Goal: Information Seeking & Learning: Learn about a topic

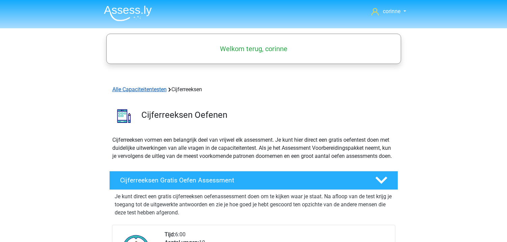
click at [146, 89] on link "Alle Capaciteitentesten" at bounding box center [139, 89] width 54 height 6
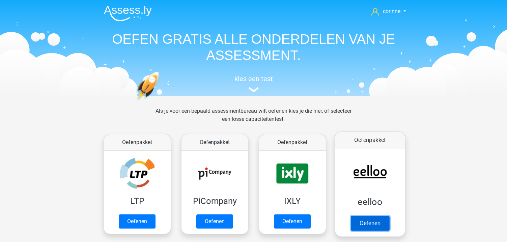
click at [369, 216] on link "Oefenen" at bounding box center [369, 223] width 38 height 15
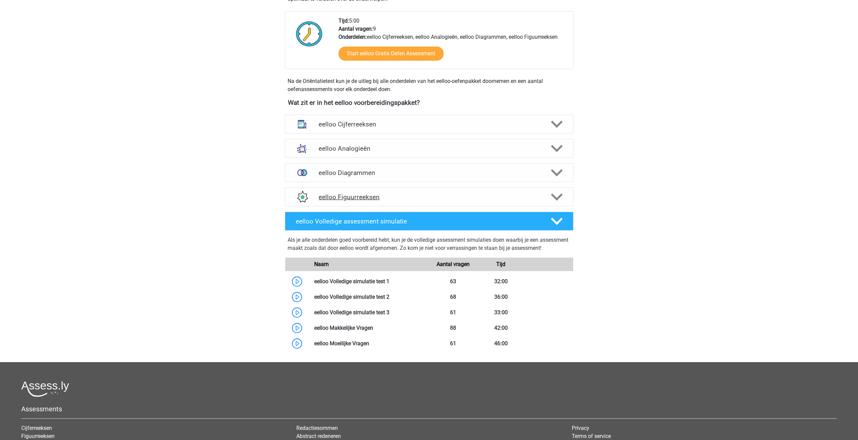
scroll to position [169, 0]
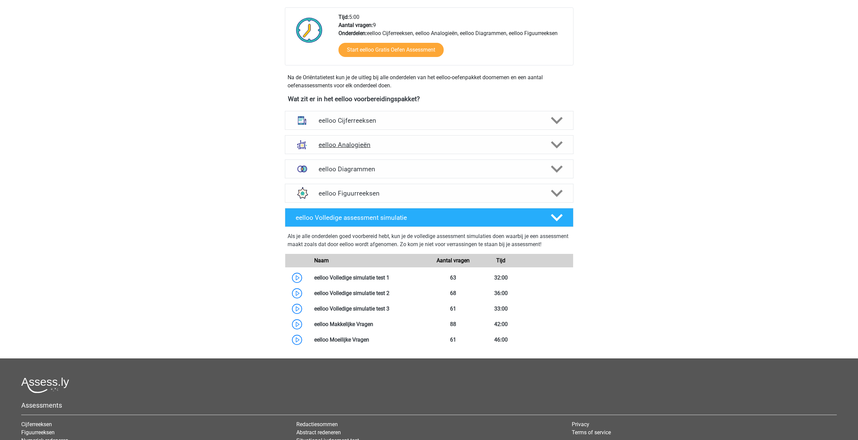
click at [350, 144] on h4 "eelloo Analogieën" at bounding box center [429, 145] width 221 height 8
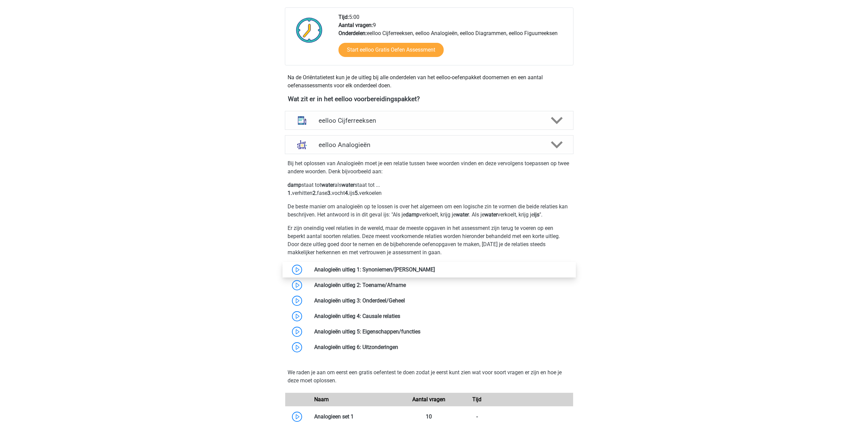
click at [435, 242] on link at bounding box center [435, 269] width 0 height 6
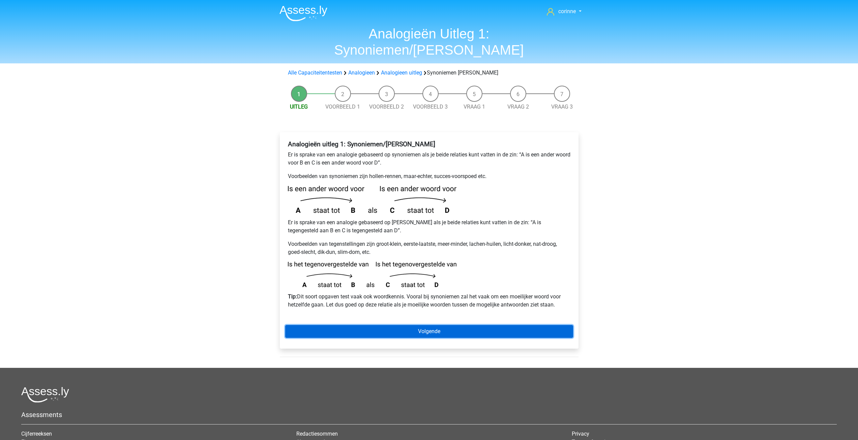
click at [437, 325] on link "Volgende" at bounding box center [429, 331] width 288 height 13
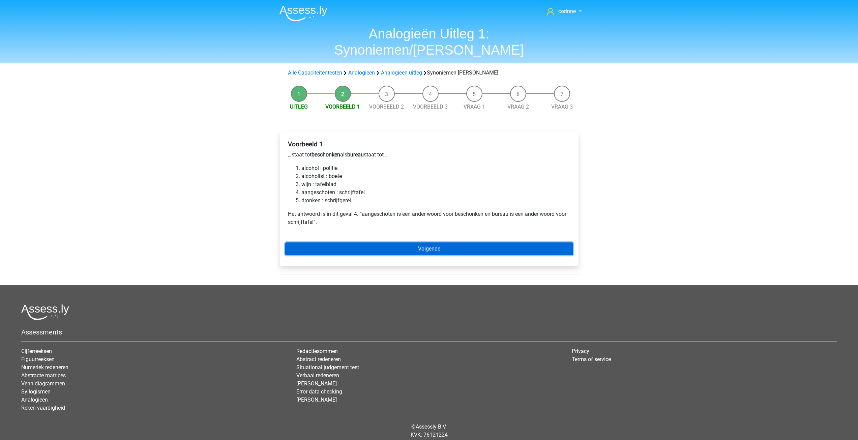
click at [436, 242] on link "Volgende" at bounding box center [429, 248] width 288 height 13
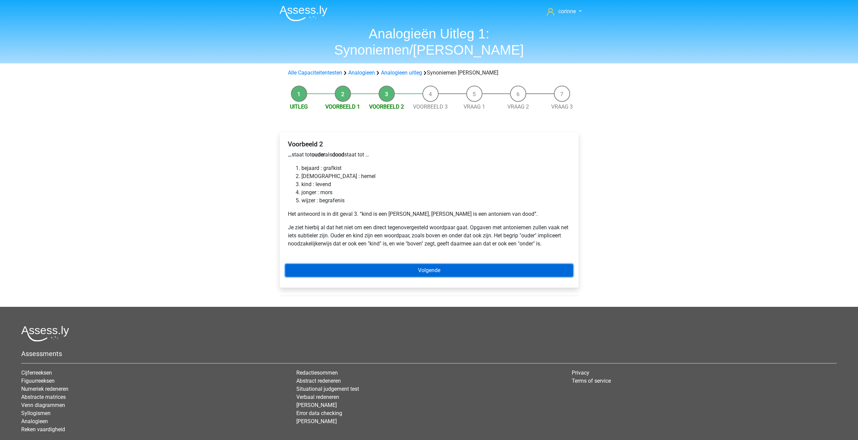
click at [429, 264] on link "Volgende" at bounding box center [429, 270] width 288 height 13
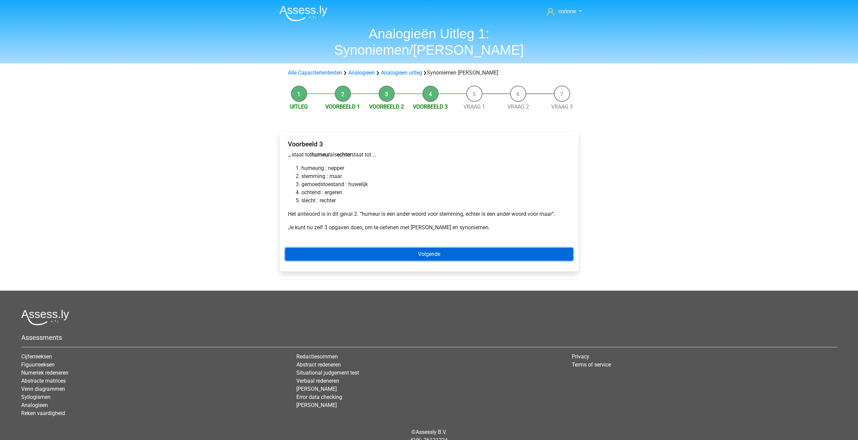
click at [433, 248] on link "Volgende" at bounding box center [429, 254] width 288 height 13
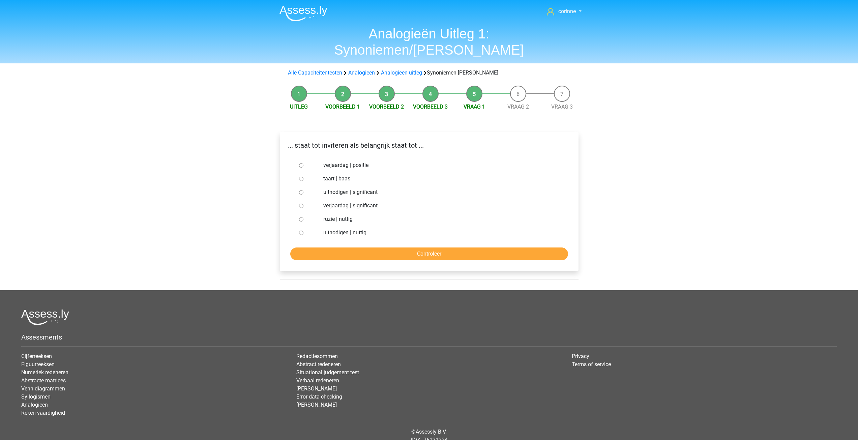
click at [301, 190] on input "uitnodigen | significant" at bounding box center [301, 192] width 4 height 4
radio input "true"
click at [446, 248] on input "Controleer" at bounding box center [429, 254] width 278 height 13
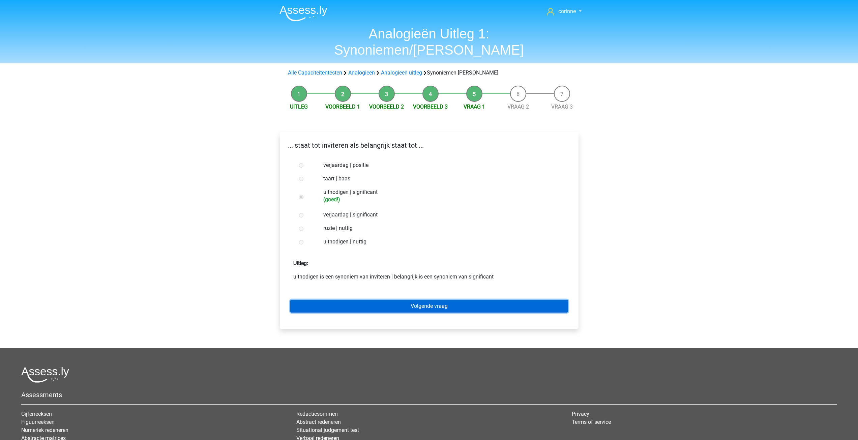
click at [424, 300] on link "Volgende vraag" at bounding box center [429, 306] width 278 height 13
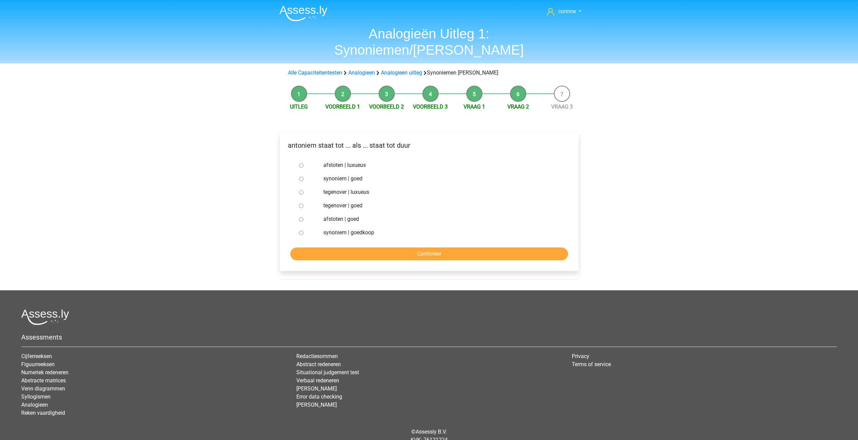
click at [209, 385] on li "Venn diagrammen" at bounding box center [153, 389] width 265 height 8
click at [301, 204] on input "tegenover | goed" at bounding box center [301, 206] width 4 height 4
radio input "true"
click at [301, 204] on input "tegenover | goed" at bounding box center [301, 206] width 4 height 4
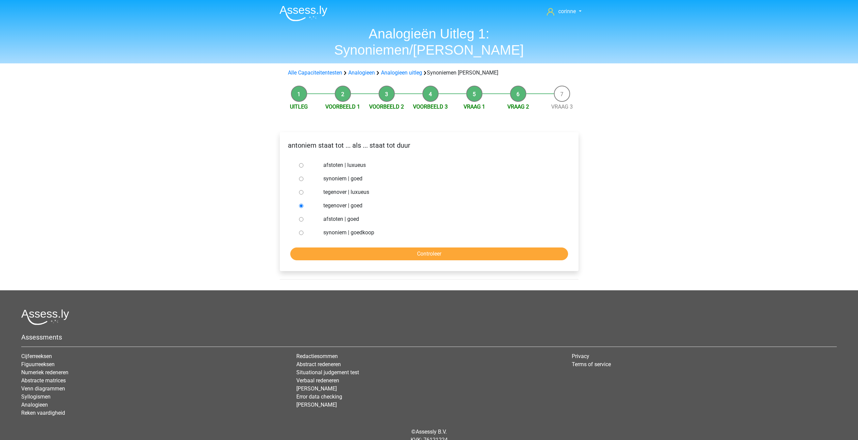
click at [301, 204] on input "tegenover | goed" at bounding box center [301, 206] width 4 height 4
click at [300, 231] on input "synoniem | goedkoop" at bounding box center [301, 233] width 4 height 4
radio input "true"
click at [300, 231] on input "synoniem | goedkoop" at bounding box center [301, 233] width 4 height 4
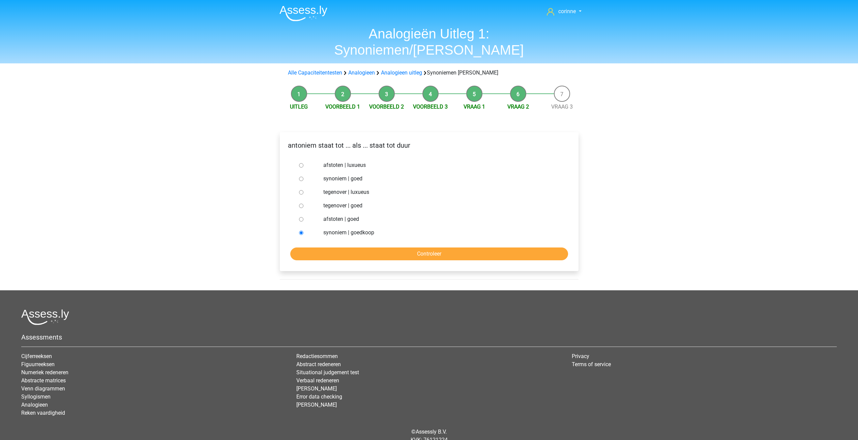
click at [300, 231] on input "synoniem | goedkoop" at bounding box center [301, 233] width 4 height 4
click at [359, 248] on input "Controleer" at bounding box center [429, 254] width 278 height 13
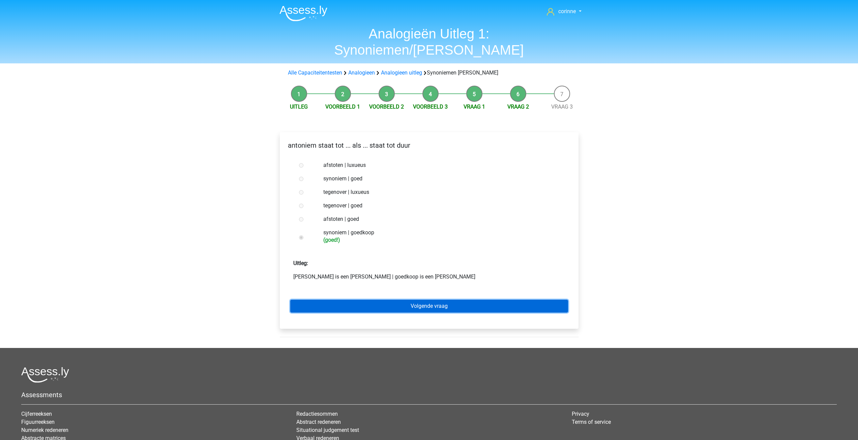
click at [432, 300] on link "Volgende vraag" at bounding box center [429, 306] width 278 height 13
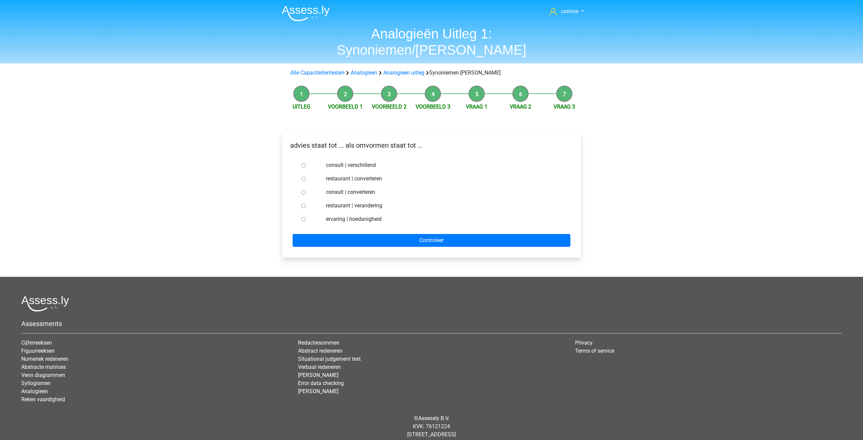
drag, startPoint x: 303, startPoint y: 176, endPoint x: 309, endPoint y: 177, distance: 6.1
click at [303, 190] on input "consult | converteren" at bounding box center [303, 192] width 4 height 4
radio input "true"
click at [402, 215] on form "consult | verschillend restaurant | converteren consult | converteren restauran…" at bounding box center [432, 202] width 288 height 88
click at [402, 234] on input "Controleer" at bounding box center [432, 240] width 278 height 13
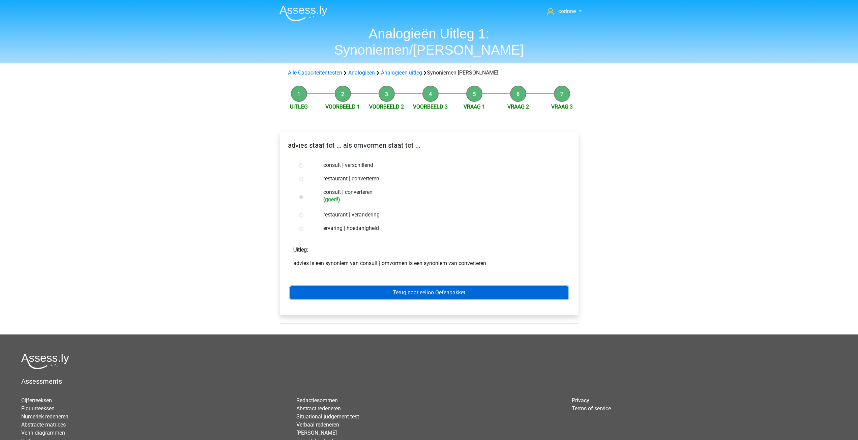
click at [440, 286] on link "Terug naar eelloo Oefenpakket" at bounding box center [429, 292] width 278 height 13
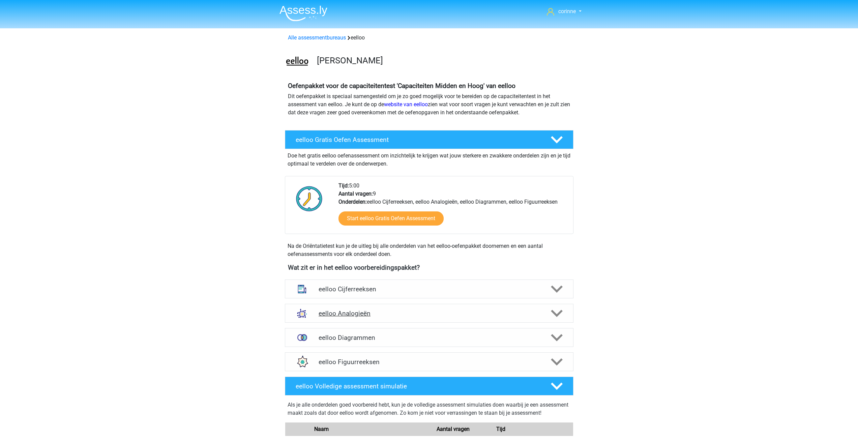
click at [560, 314] on icon at bounding box center [557, 314] width 12 height 12
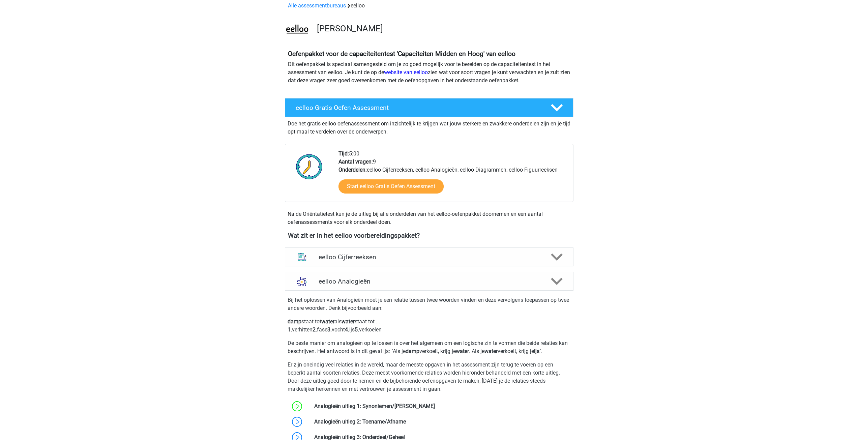
scroll to position [169, 0]
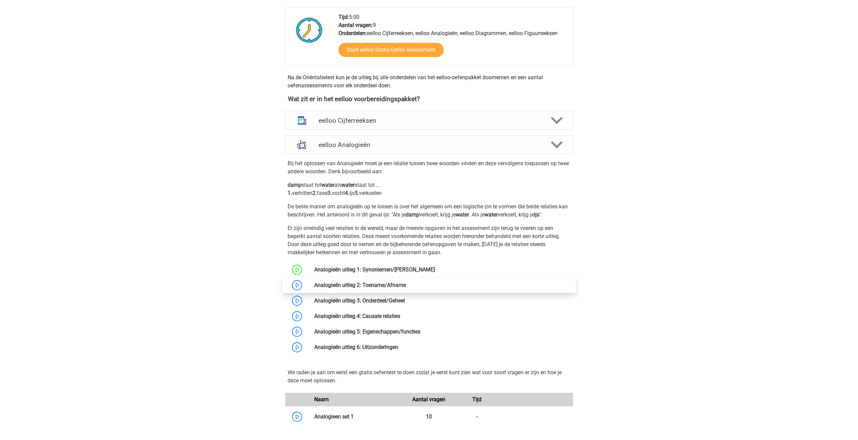
click at [406, 288] on link at bounding box center [406, 285] width 0 height 6
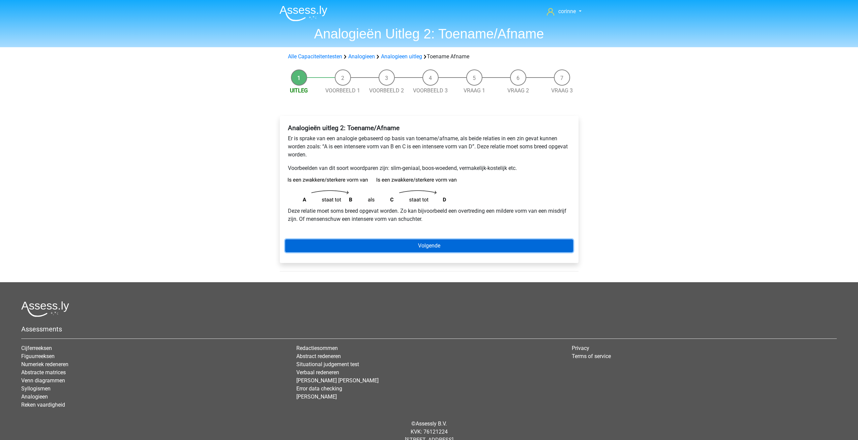
click at [509, 248] on link "Volgende" at bounding box center [429, 245] width 288 height 13
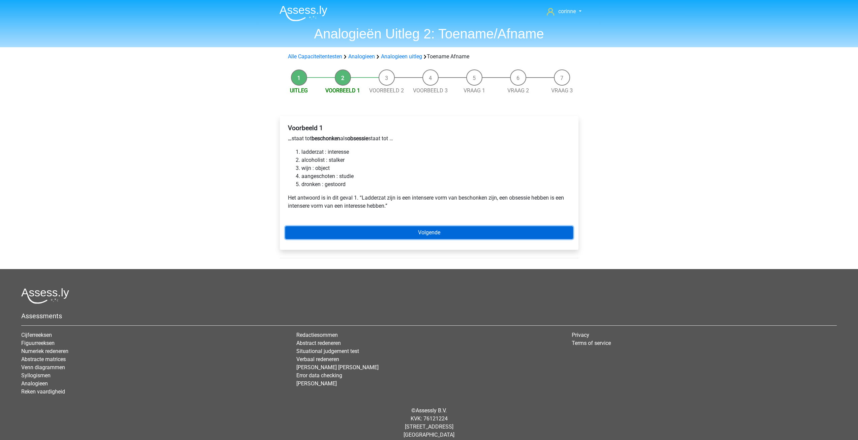
click at [408, 234] on link "Volgende" at bounding box center [429, 232] width 288 height 13
click at [434, 234] on link "Volgende" at bounding box center [429, 232] width 288 height 13
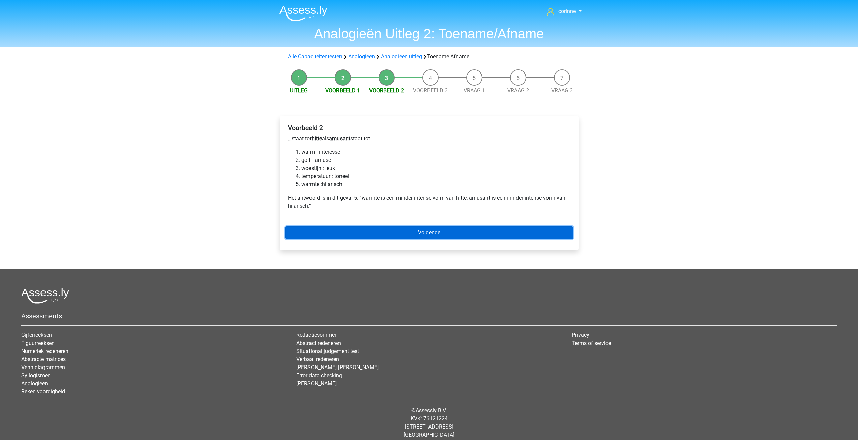
click at [434, 234] on link "Volgende" at bounding box center [429, 232] width 288 height 13
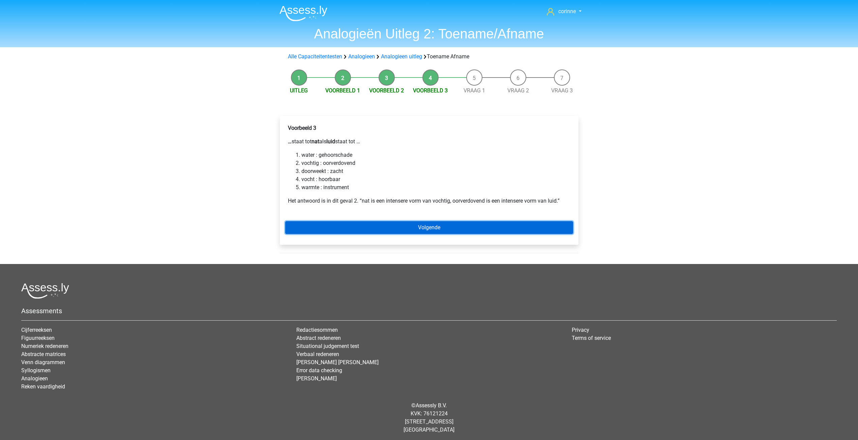
click at [427, 224] on link "Volgende" at bounding box center [429, 227] width 288 height 13
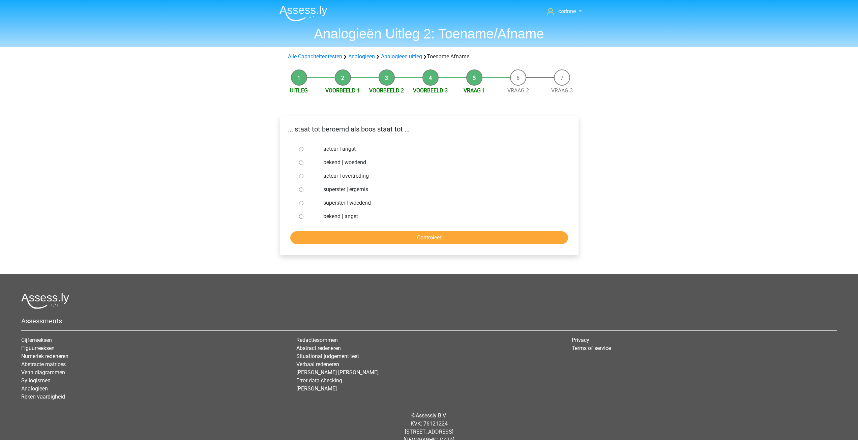
click at [301, 163] on input "bekend | woedend" at bounding box center [301, 163] width 4 height 4
radio input "true"
click at [434, 237] on input "Controleer" at bounding box center [429, 237] width 278 height 13
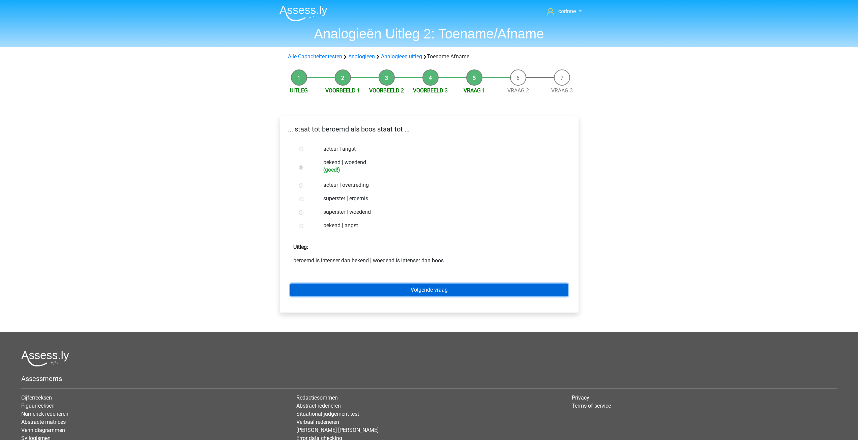
click at [435, 291] on link "Volgende vraag" at bounding box center [429, 290] width 278 height 13
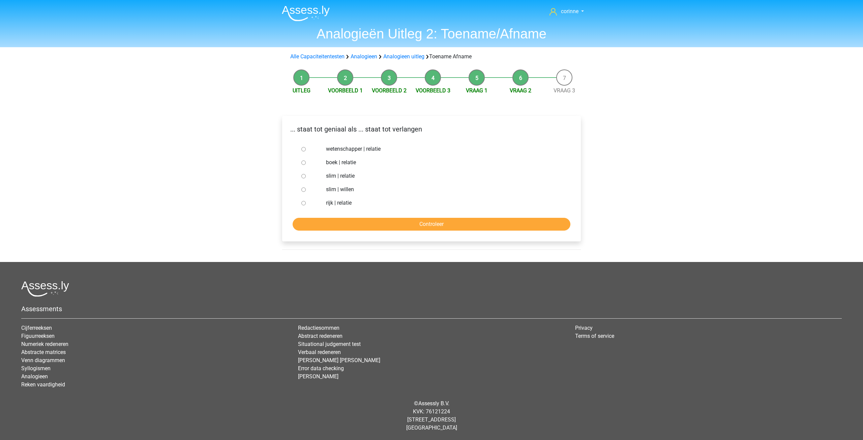
click at [307, 189] on div at bounding box center [310, 189] width 22 height 13
click at [304, 190] on input "slim | willen" at bounding box center [303, 190] width 4 height 4
radio input "true"
click at [304, 190] on input "slim | willen" at bounding box center [303, 190] width 4 height 4
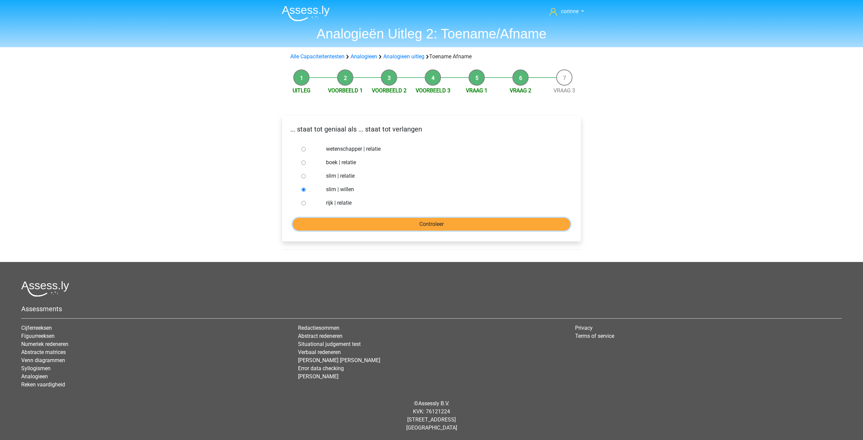
click at [406, 223] on input "Controleer" at bounding box center [432, 224] width 278 height 13
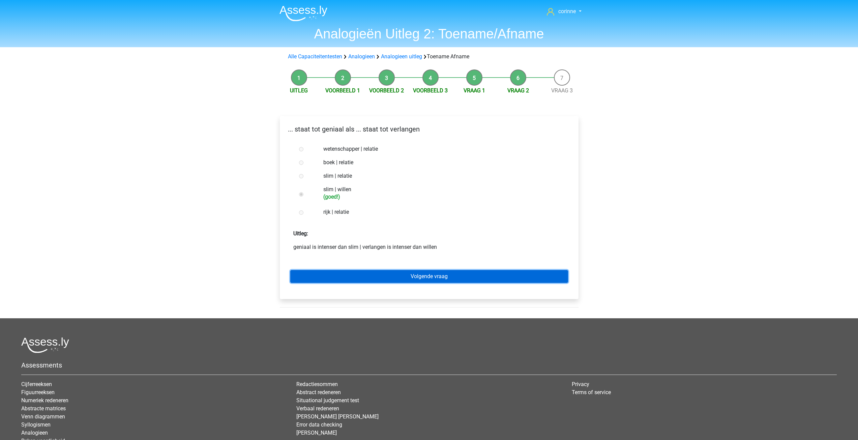
click at [435, 275] on link "Volgende vraag" at bounding box center [429, 276] width 278 height 13
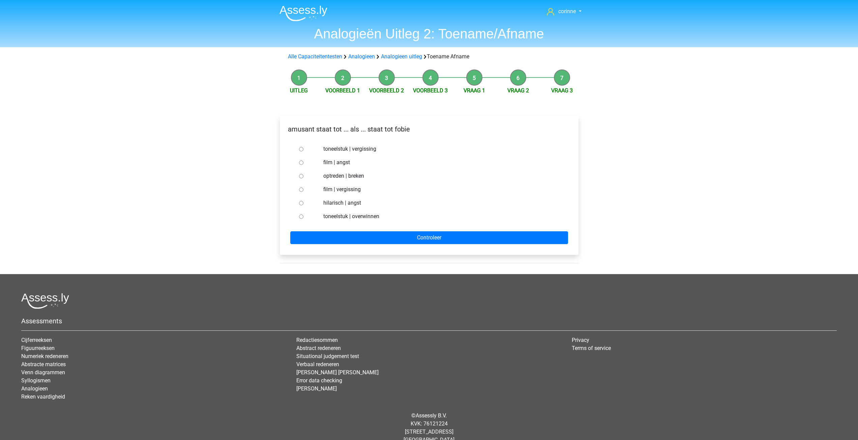
click at [300, 203] on input "hilarisch | angst" at bounding box center [301, 203] width 4 height 4
radio input "true"
click at [300, 203] on input "hilarisch | angst" at bounding box center [301, 203] width 4 height 4
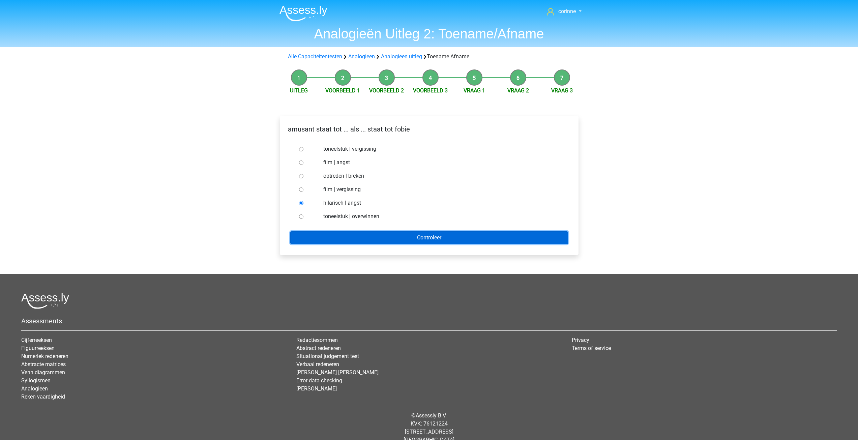
click at [398, 234] on input "Controleer" at bounding box center [429, 237] width 278 height 13
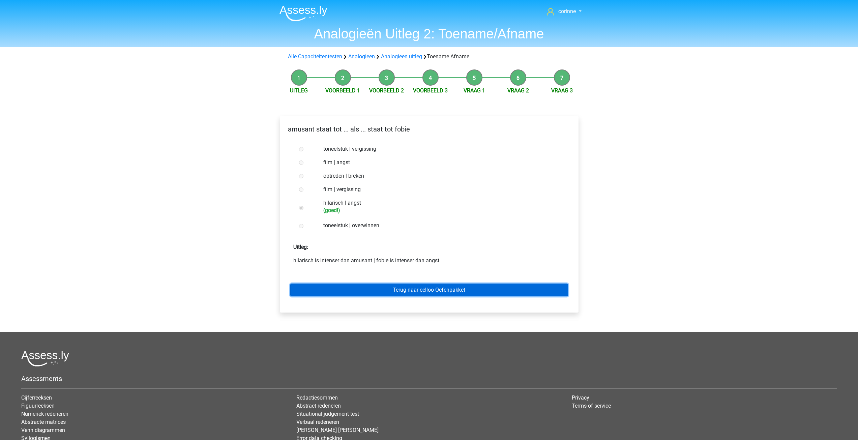
click at [448, 294] on link "Terug naar eelloo Oefenpakket" at bounding box center [429, 290] width 278 height 13
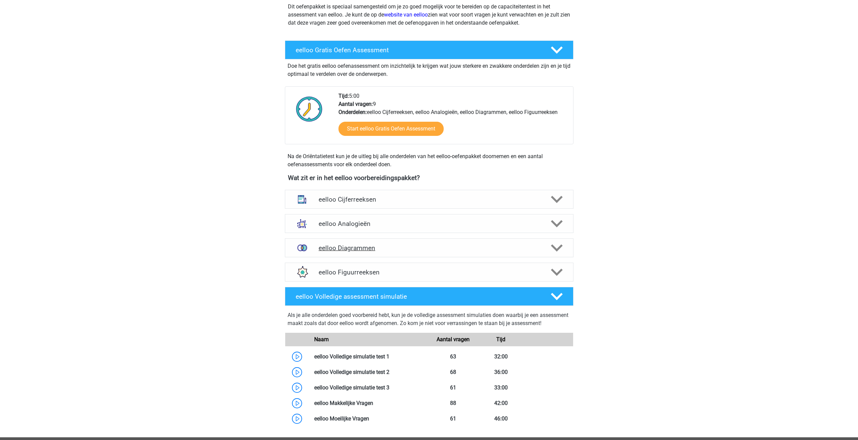
scroll to position [101, 0]
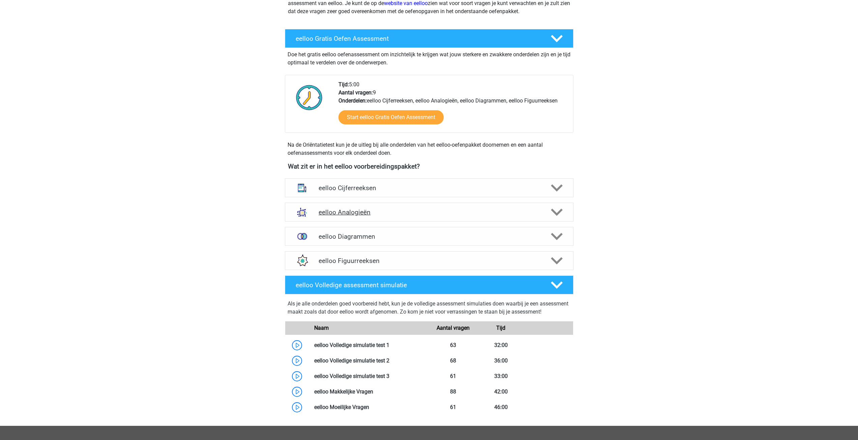
click at [558, 210] on icon at bounding box center [557, 212] width 12 height 12
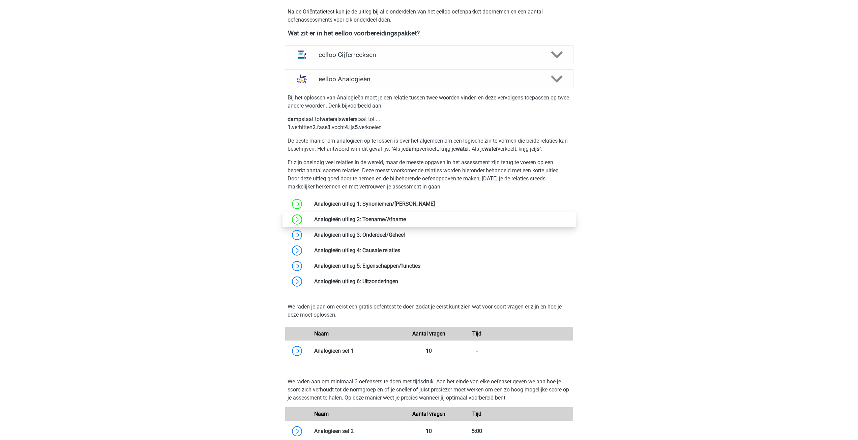
scroll to position [236, 0]
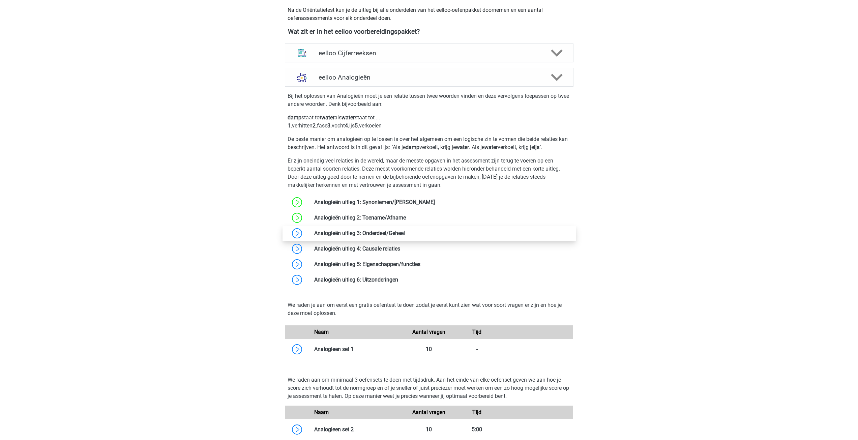
click at [405, 233] on link at bounding box center [405, 233] width 0 height 6
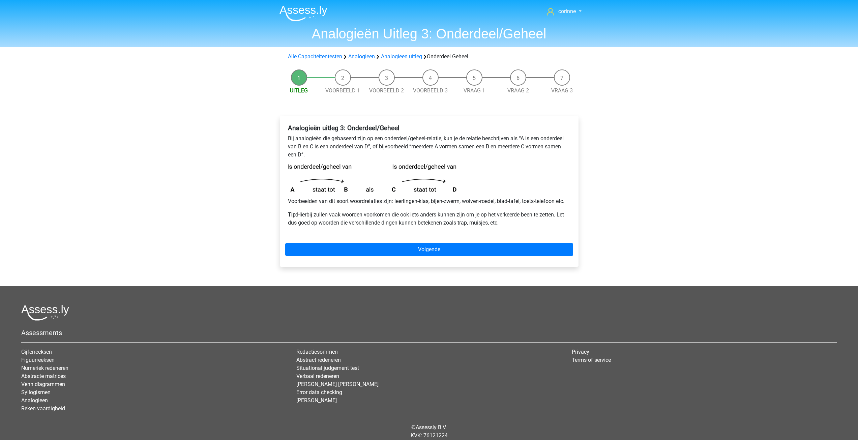
click at [611, 158] on div "[PERSON_NAME] [EMAIL_ADDRESS][DOMAIN_NAME] Nederlands English" at bounding box center [429, 232] width 858 height 464
click at [427, 250] on link "Volgende" at bounding box center [429, 249] width 288 height 13
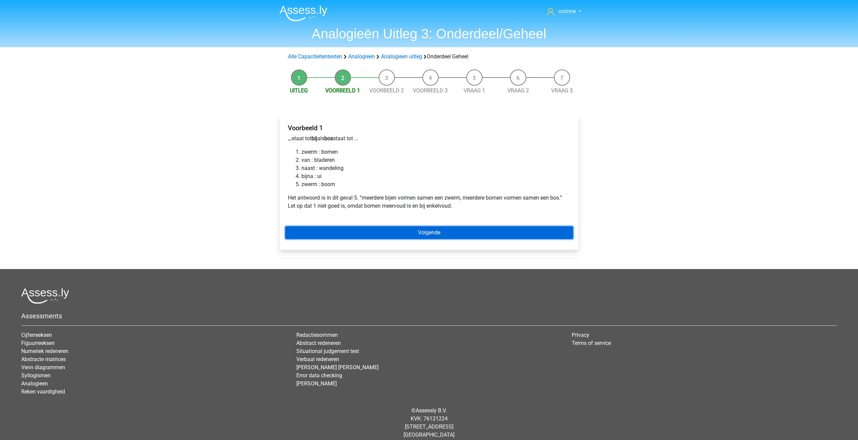
click at [423, 231] on link "Volgende" at bounding box center [429, 232] width 288 height 13
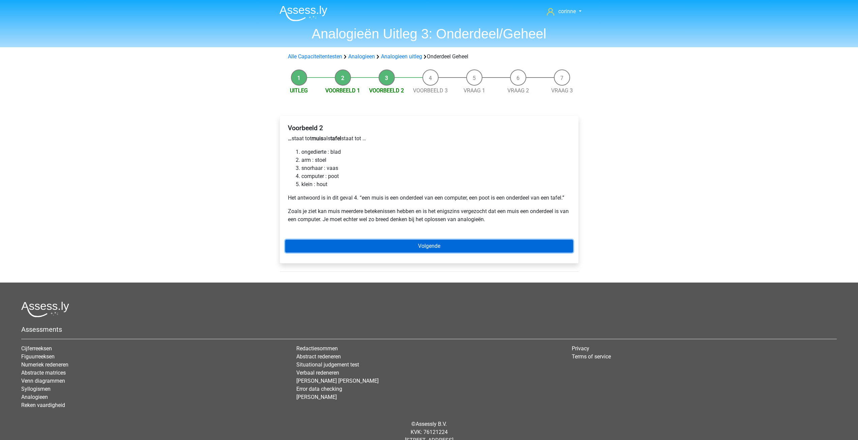
click at [442, 244] on link "Volgende" at bounding box center [429, 246] width 288 height 13
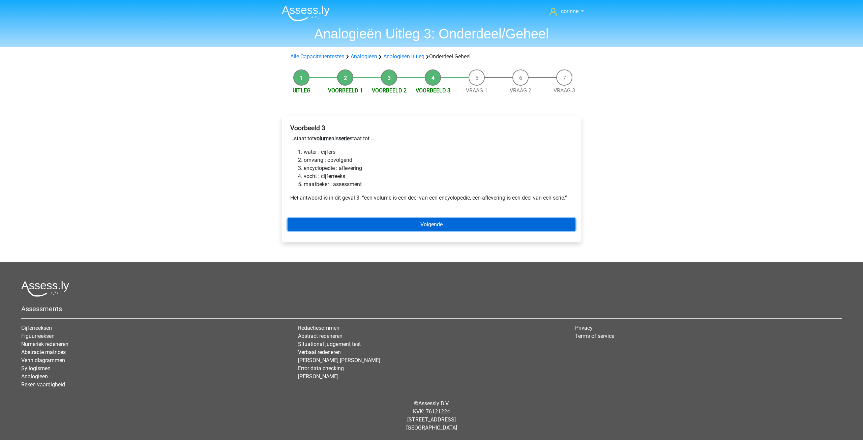
click at [425, 228] on link "Volgende" at bounding box center [432, 224] width 288 height 13
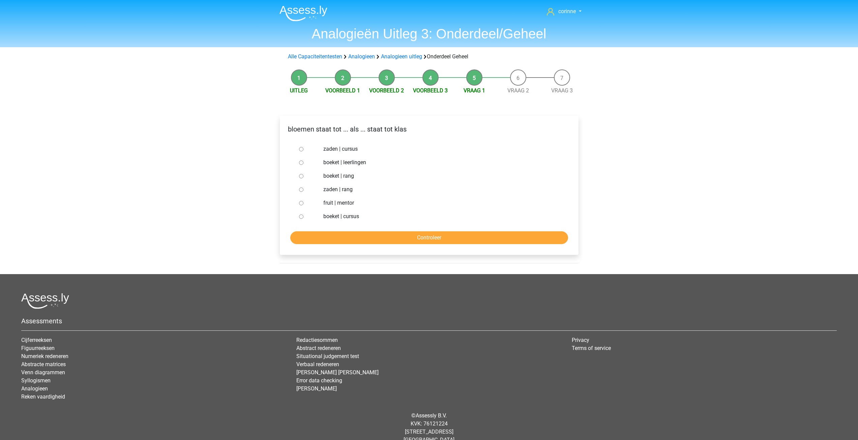
click at [303, 163] on input "boeket | leerlingen" at bounding box center [301, 163] width 4 height 4
radio input "true"
click at [432, 239] on input "Controleer" at bounding box center [429, 237] width 278 height 13
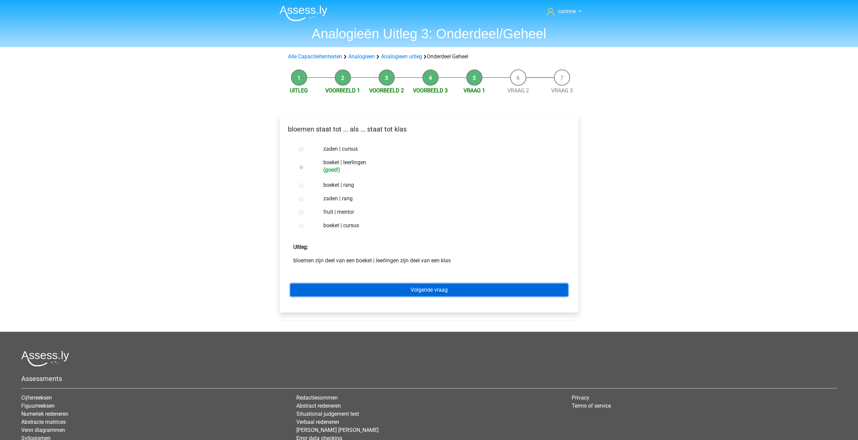
click at [434, 290] on link "Volgende vraag" at bounding box center [429, 290] width 278 height 13
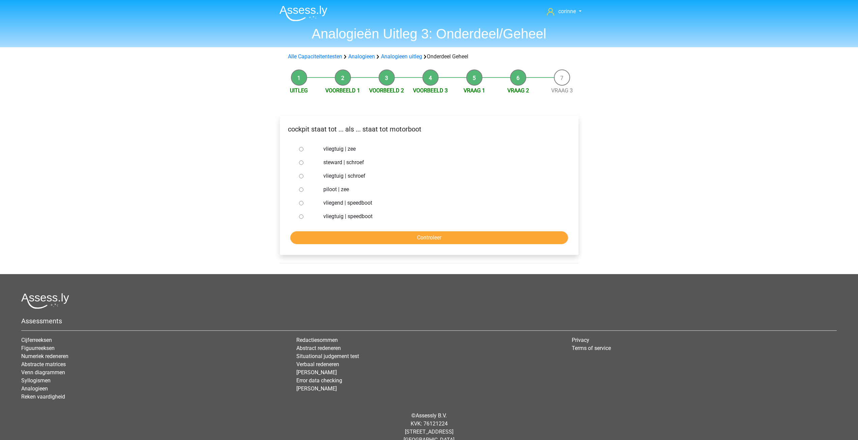
click at [298, 178] on div at bounding box center [307, 175] width 22 height 13
click at [300, 177] on input "vliegtuig | schroef" at bounding box center [301, 176] width 4 height 4
radio input "true"
click at [300, 177] on input "vliegtuig | schroef" at bounding box center [301, 176] width 4 height 4
click at [404, 238] on input "Controleer" at bounding box center [429, 237] width 278 height 13
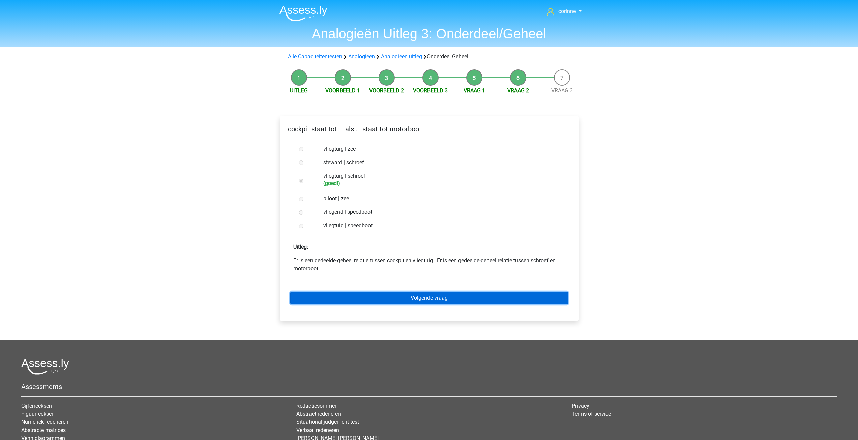
click at [433, 300] on link "Volgende vraag" at bounding box center [429, 298] width 278 height 13
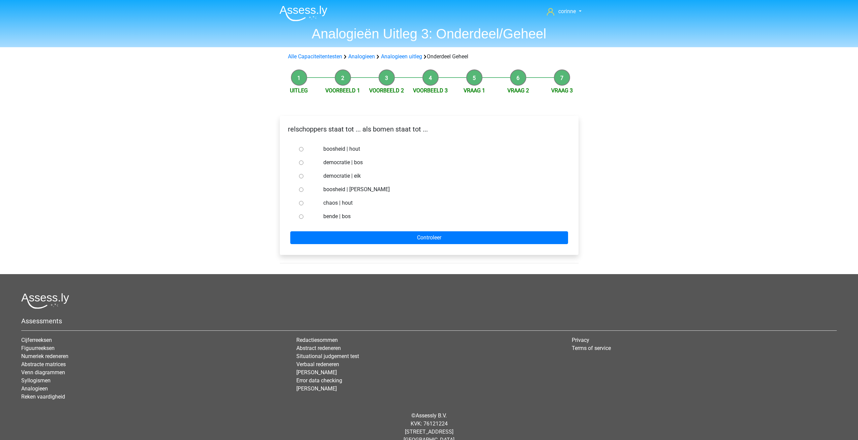
click at [302, 177] on input "democratie | eik" at bounding box center [301, 176] width 4 height 4
radio input "true"
click at [302, 177] on input "democratie | eik" at bounding box center [301, 176] width 4 height 4
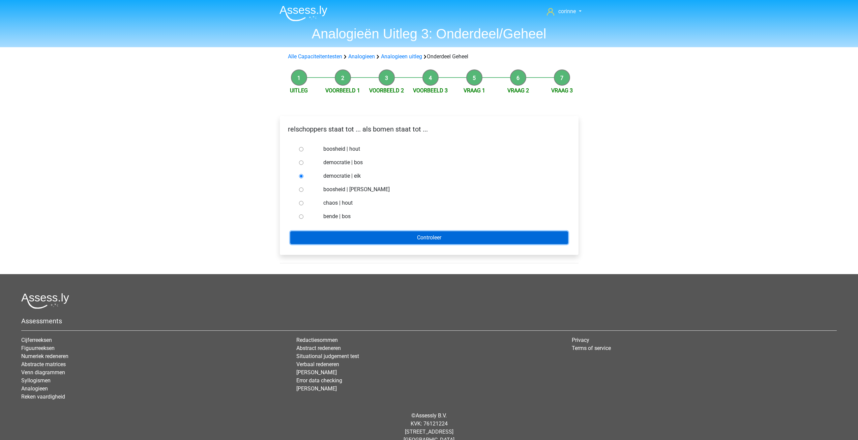
click at [409, 234] on input "Controleer" at bounding box center [429, 237] width 278 height 13
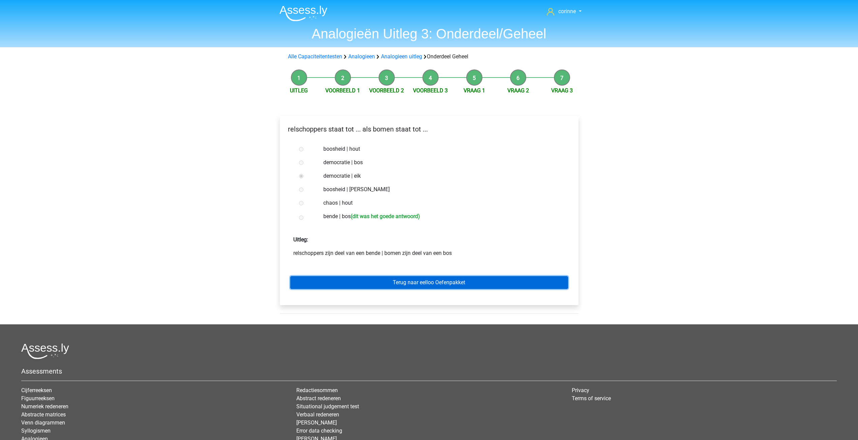
click at [420, 284] on link "Terug naar eelloo Oefenpakket" at bounding box center [429, 282] width 278 height 13
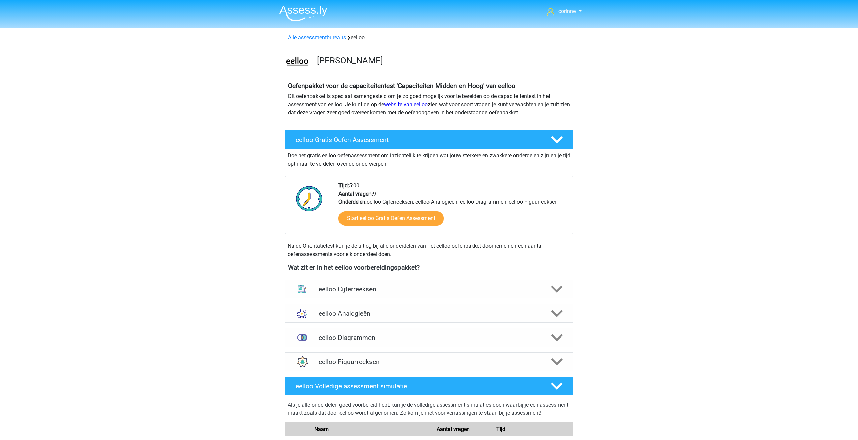
click at [366, 312] on h4 "eelloo Analogieën" at bounding box center [429, 314] width 221 height 8
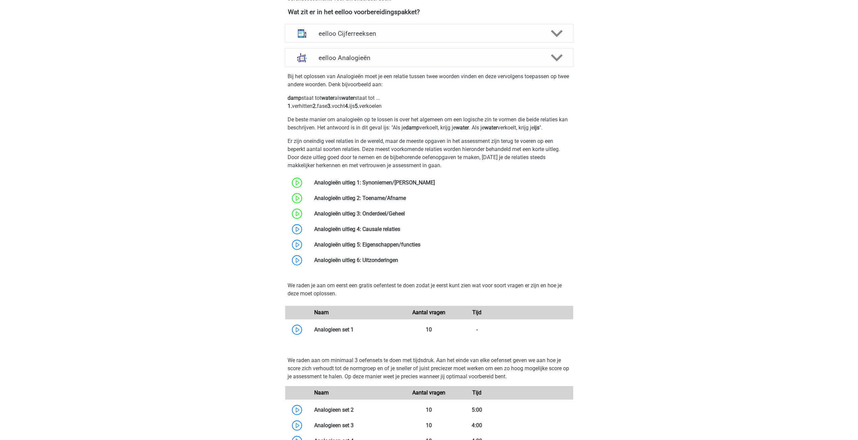
scroll to position [270, 0]
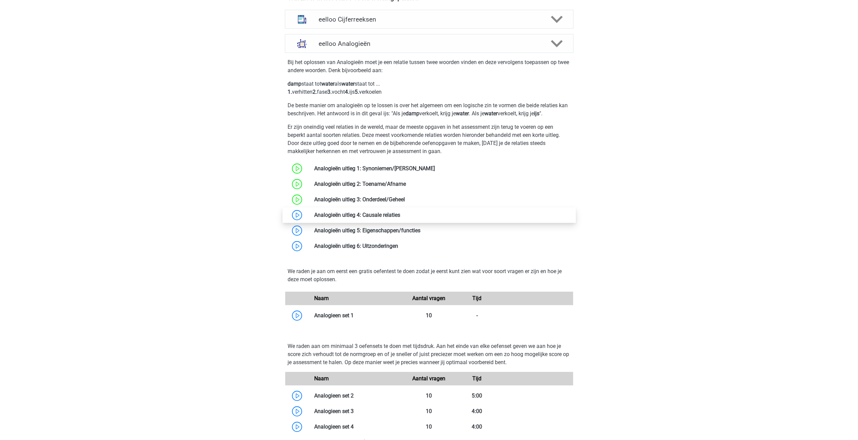
click at [400, 215] on link at bounding box center [400, 215] width 0 height 6
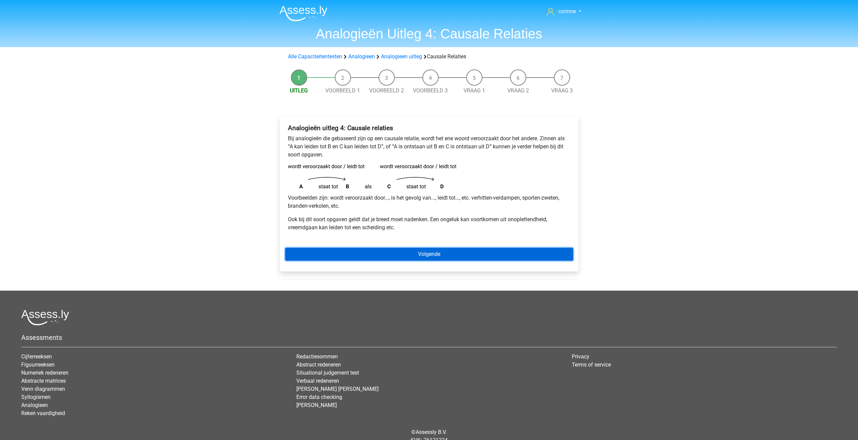
click at [423, 253] on link "Volgende" at bounding box center [429, 254] width 288 height 13
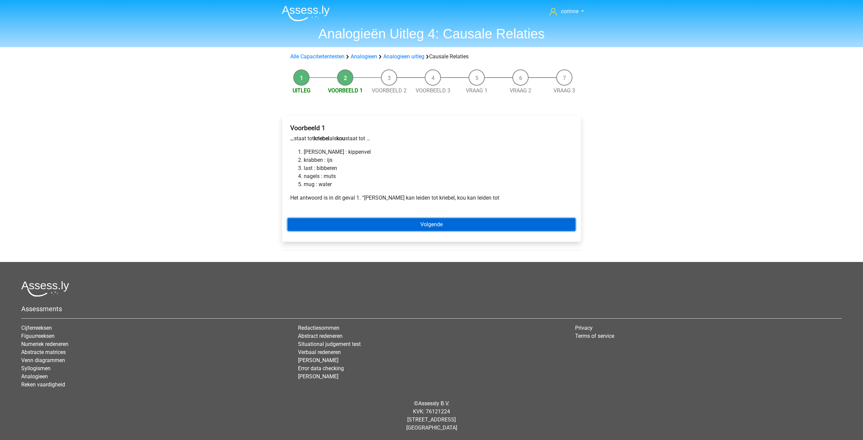
click at [435, 223] on link "Volgende" at bounding box center [432, 224] width 288 height 13
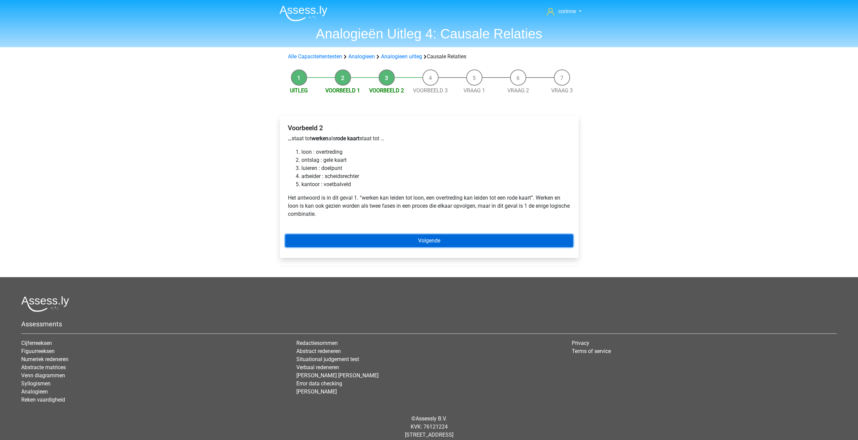
click at [432, 238] on link "Volgende" at bounding box center [429, 240] width 288 height 13
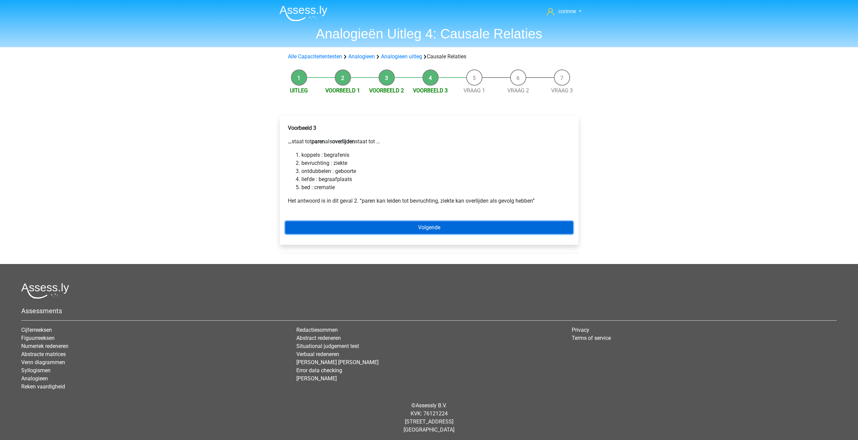
click at [429, 229] on link "Volgende" at bounding box center [429, 227] width 288 height 13
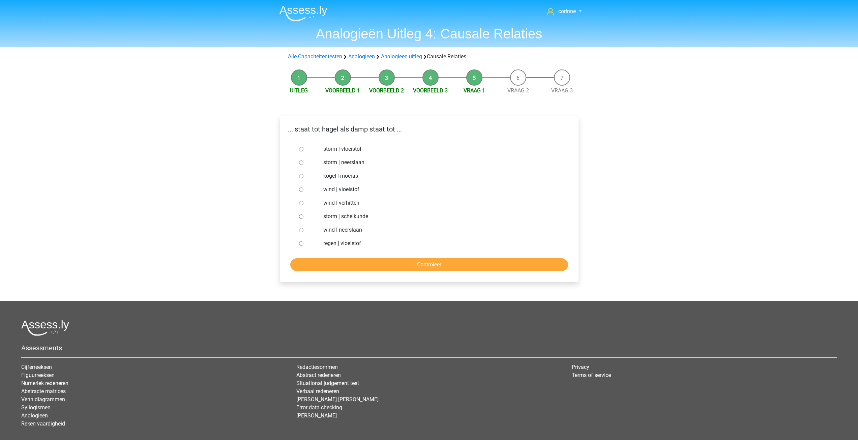
click at [302, 242] on input "regen | vloeistof" at bounding box center [301, 243] width 4 height 4
radio input "true"
click at [386, 266] on input "Controleer" at bounding box center [429, 264] width 278 height 13
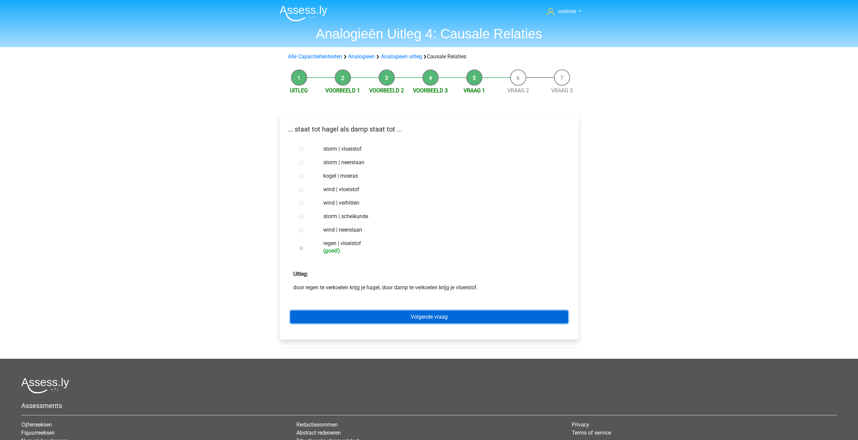
click at [431, 315] on link "Volgende vraag" at bounding box center [429, 317] width 278 height 13
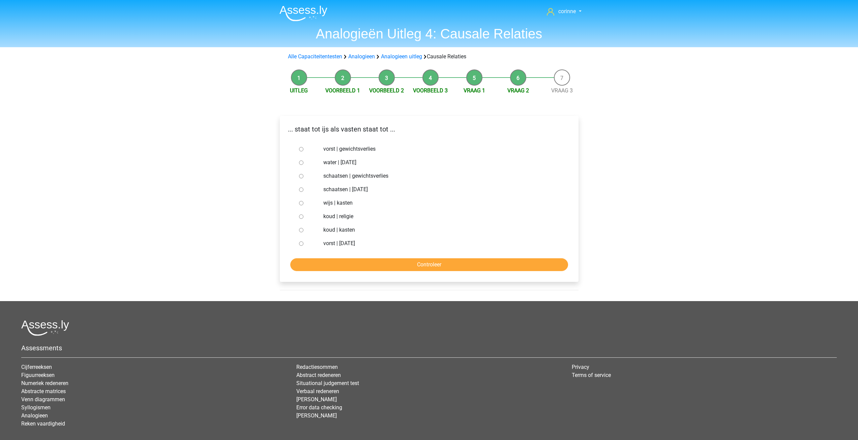
click at [300, 149] on input "vorst | gewichtsverlies" at bounding box center [301, 149] width 4 height 4
radio input "true"
click at [411, 263] on input "Controleer" at bounding box center [429, 264] width 278 height 13
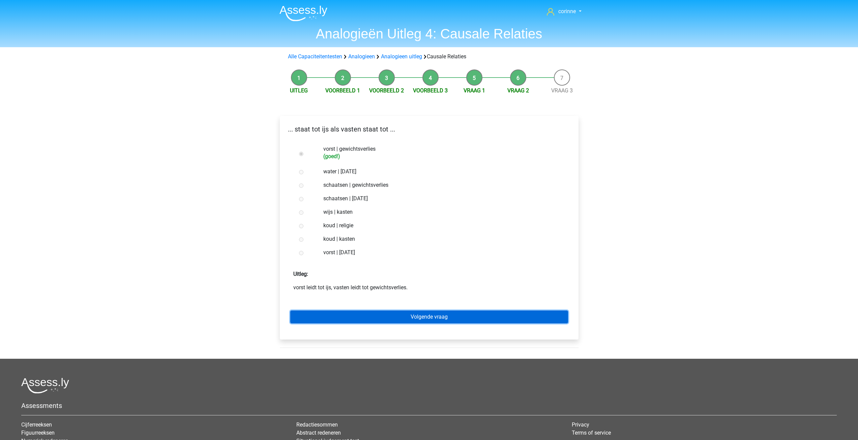
click at [413, 319] on link "Volgende vraag" at bounding box center [429, 317] width 278 height 13
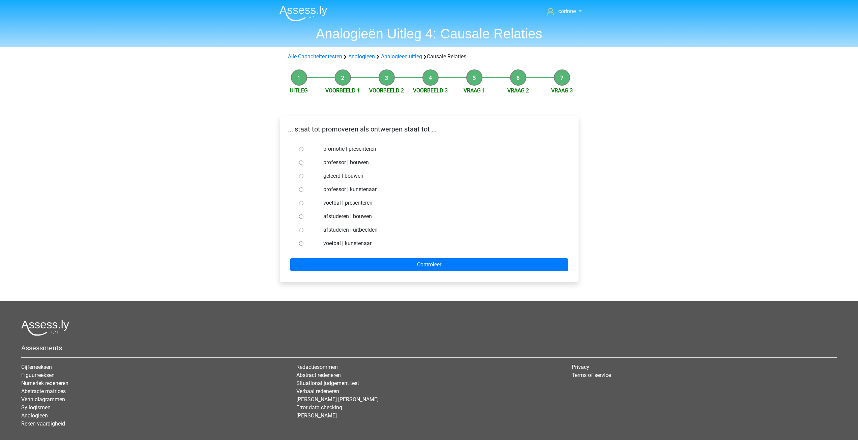
click at [302, 163] on input "professor | bouwen" at bounding box center [301, 163] width 4 height 4
radio input "true"
click at [302, 163] on input "professor | bouwen" at bounding box center [301, 163] width 4 height 4
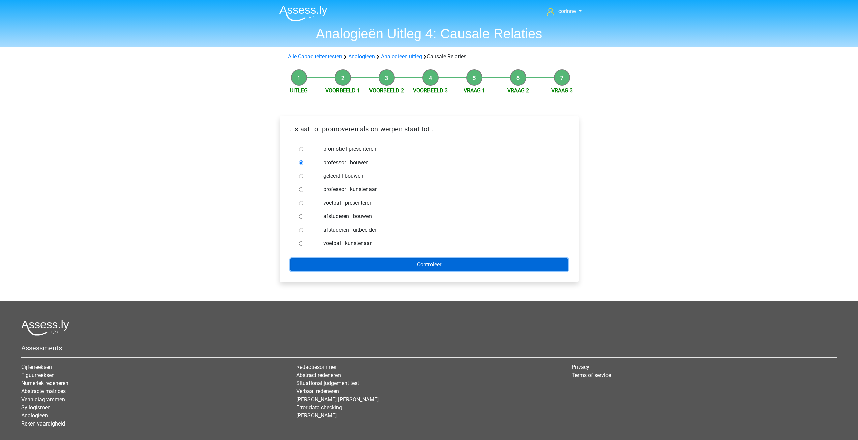
click at [426, 258] on input "Controleer" at bounding box center [429, 264] width 278 height 13
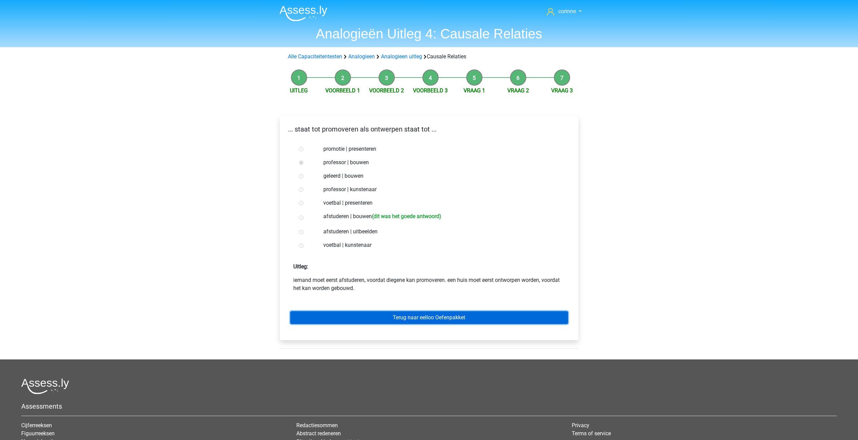
click at [423, 318] on link "Terug naar eelloo Oefenpakket" at bounding box center [429, 317] width 278 height 13
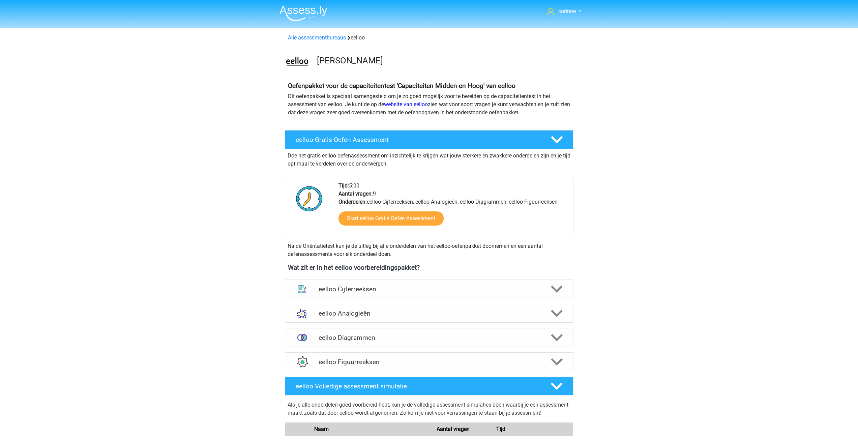
click at [559, 310] on icon at bounding box center [557, 314] width 12 height 12
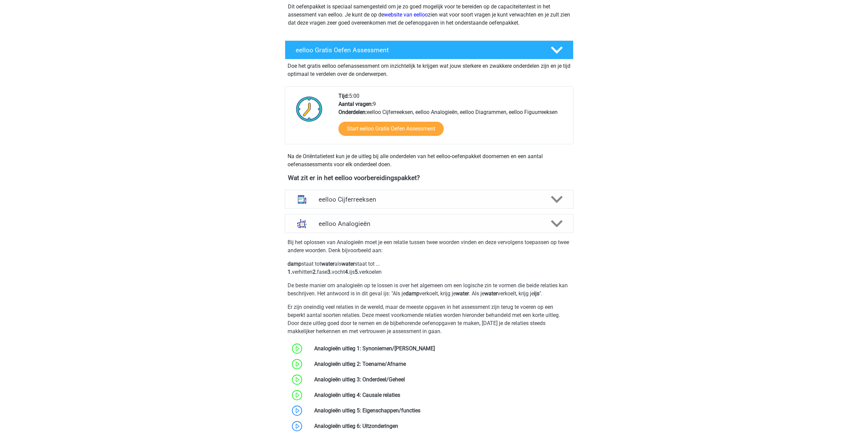
scroll to position [135, 0]
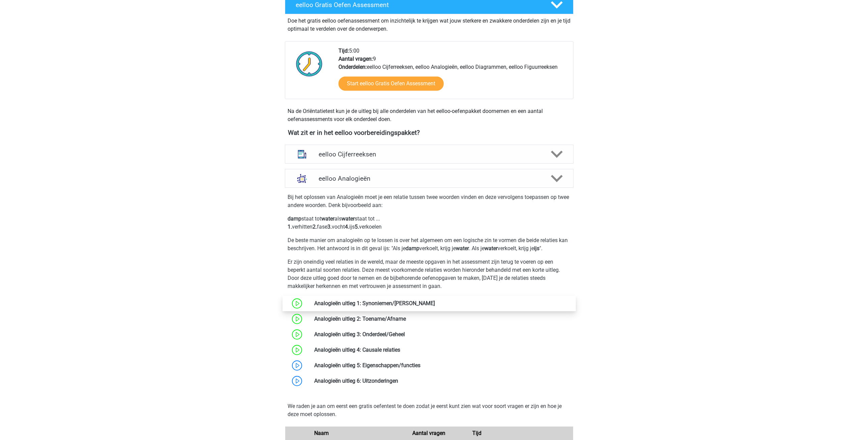
click at [435, 301] on link at bounding box center [435, 303] width 0 height 6
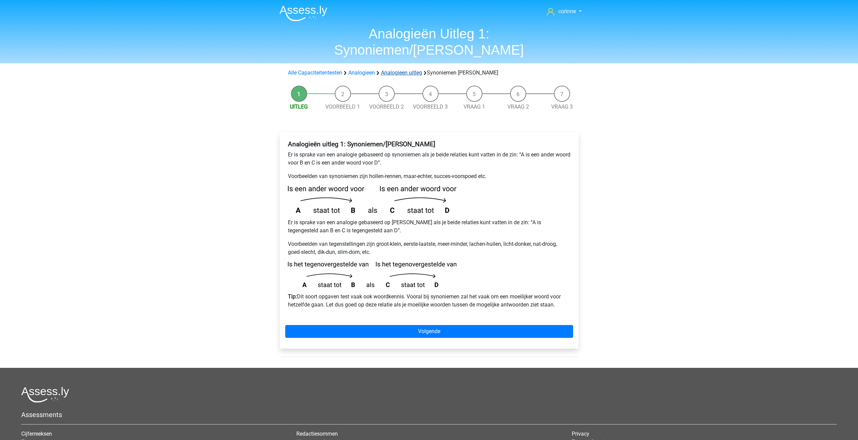
click at [403, 69] on link "Analogieen uitleg" at bounding box center [401, 72] width 41 height 6
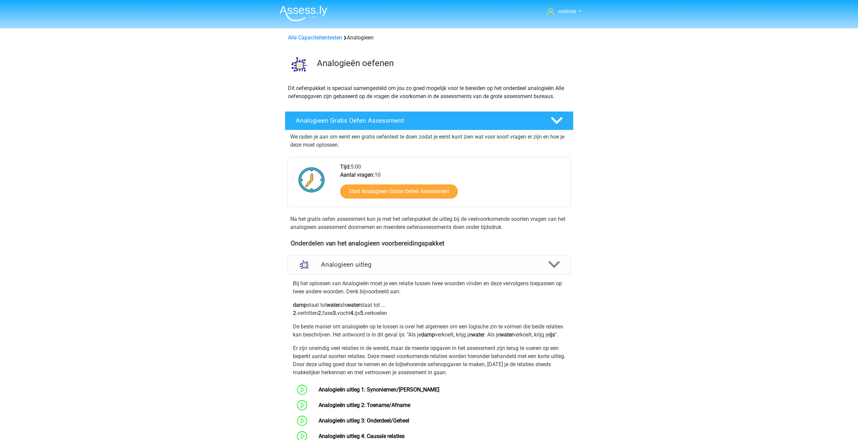
scroll to position [253, 0]
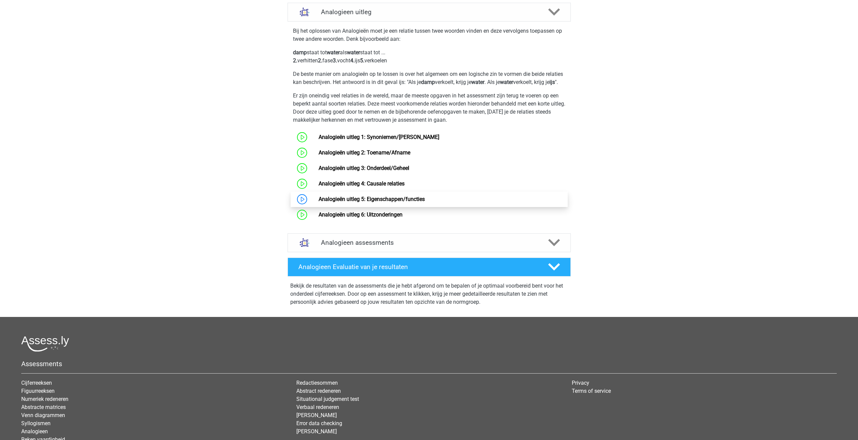
click at [414, 202] on link "Analogieën uitleg 5: Eigenschappen/functies" at bounding box center [372, 199] width 106 height 6
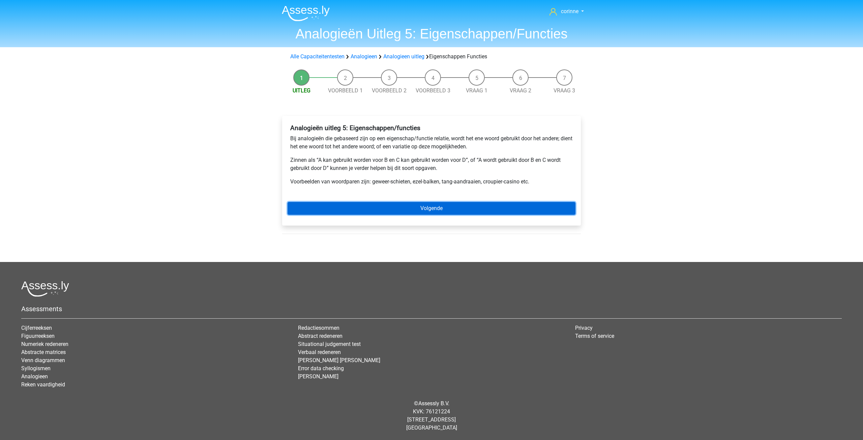
click at [414, 207] on link "Volgende" at bounding box center [432, 208] width 288 height 13
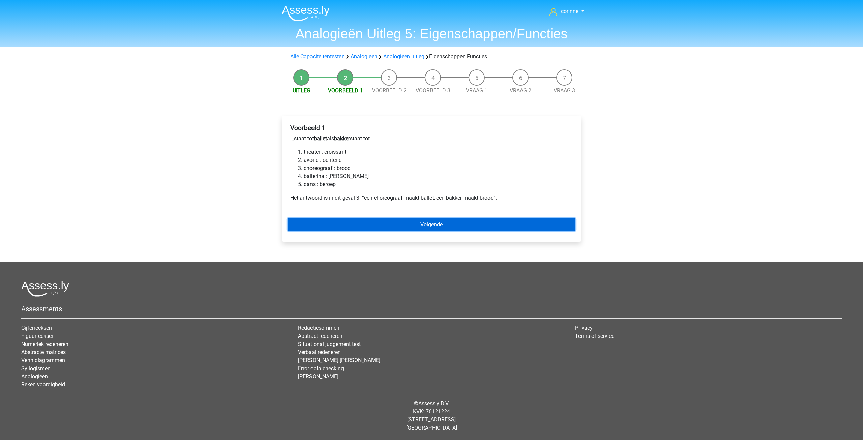
click at [445, 226] on link "Volgende" at bounding box center [432, 224] width 288 height 13
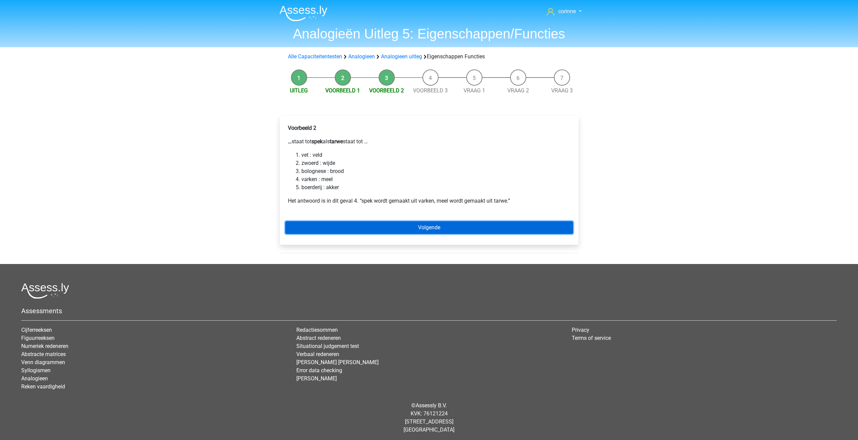
click at [444, 224] on link "Volgende" at bounding box center [429, 227] width 288 height 13
click at [456, 230] on link "Volgende" at bounding box center [429, 227] width 288 height 13
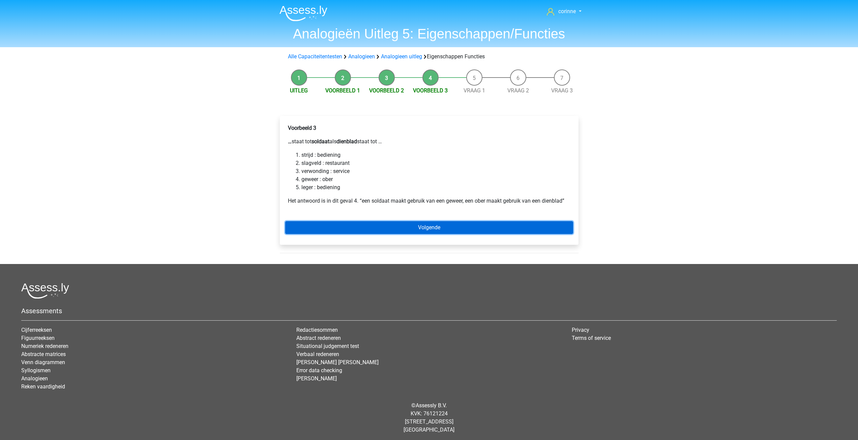
click at [456, 230] on link "Volgende" at bounding box center [429, 227] width 288 height 13
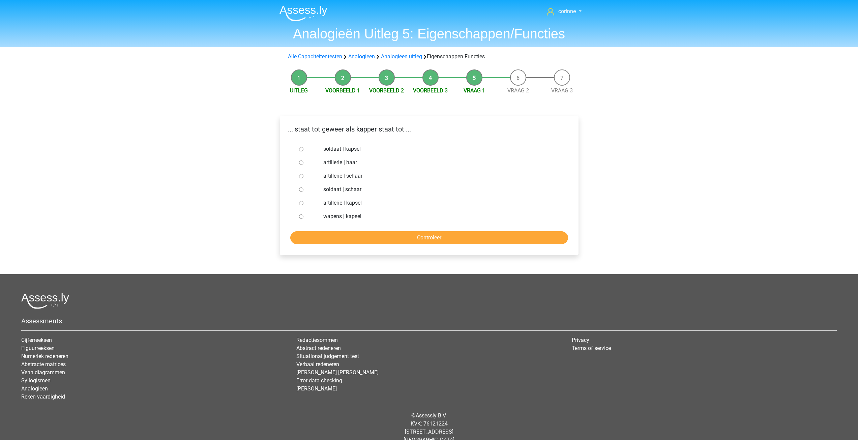
click at [300, 189] on input "soldaat | schaar" at bounding box center [301, 190] width 4 height 4
radio input "true"
click at [300, 189] on input "soldaat | schaar" at bounding box center [301, 190] width 4 height 4
click at [362, 233] on input "Controleer" at bounding box center [429, 237] width 278 height 13
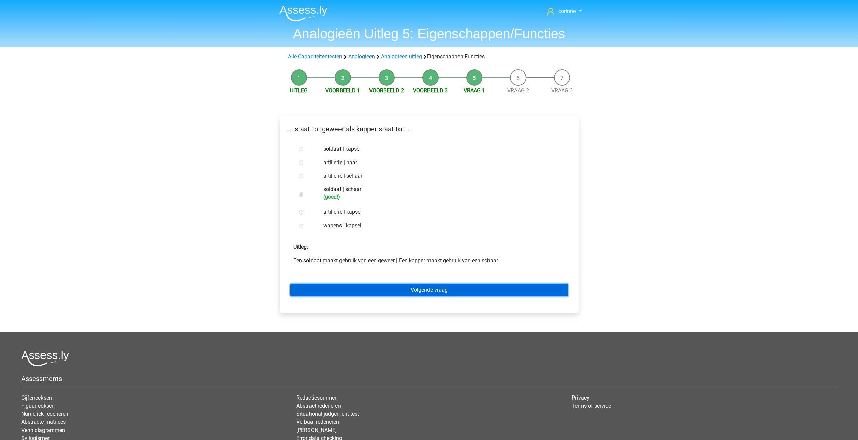
click at [433, 291] on link "Volgende vraag" at bounding box center [429, 290] width 278 height 13
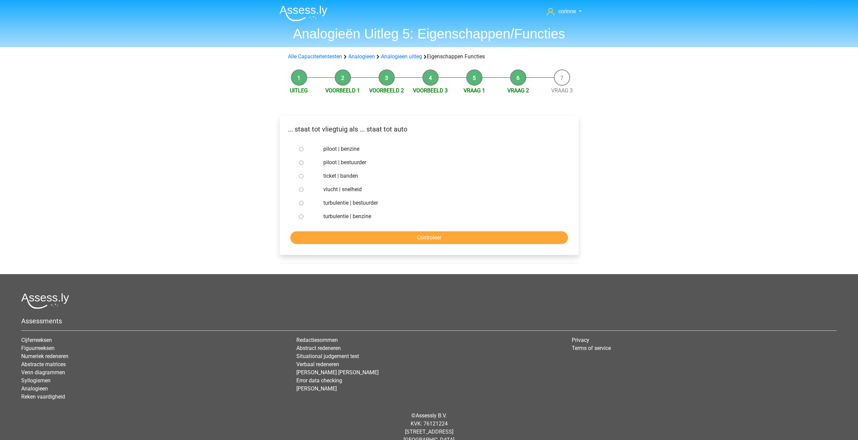
click at [302, 162] on input "piloot | bestuurder" at bounding box center [301, 163] width 4 height 4
radio input "true"
click at [302, 162] on input "piloot | bestuurder" at bounding box center [301, 163] width 4 height 4
click at [417, 234] on input "Controleer" at bounding box center [429, 237] width 278 height 13
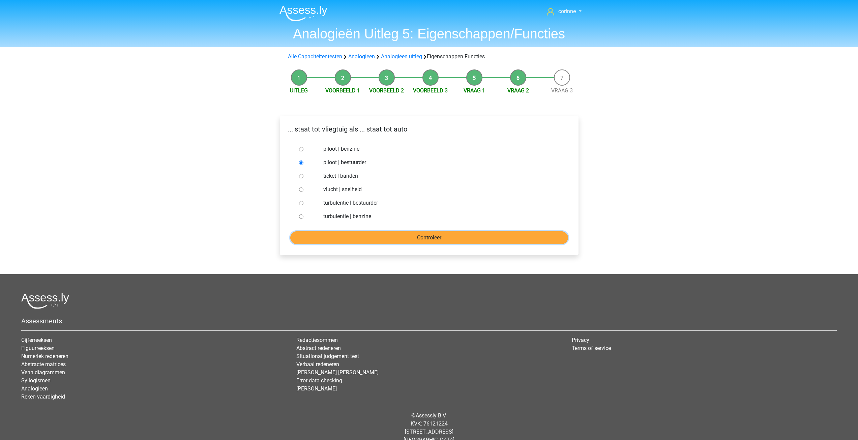
click at [417, 234] on input "Controleer" at bounding box center [429, 237] width 278 height 13
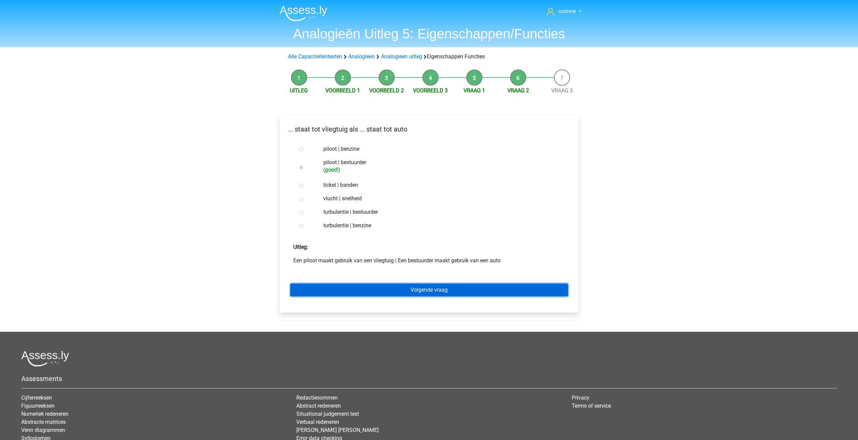
click at [431, 285] on link "Volgende vraag" at bounding box center [429, 290] width 278 height 13
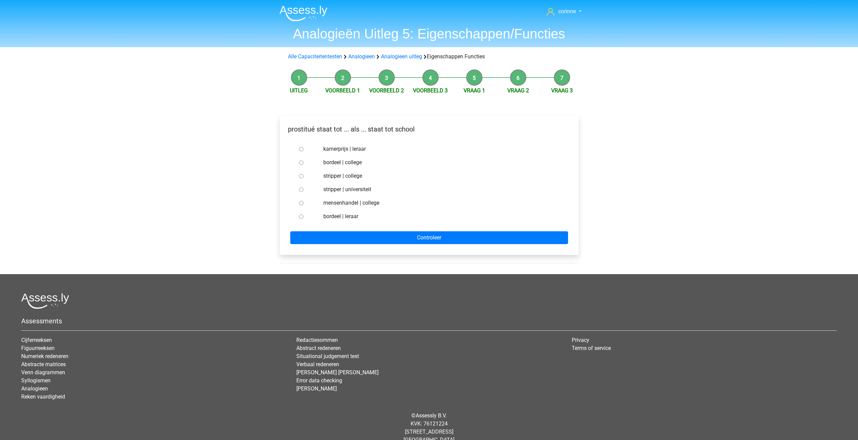
click at [302, 215] on input "bordeel | leraar" at bounding box center [301, 216] width 4 height 4
radio input "true"
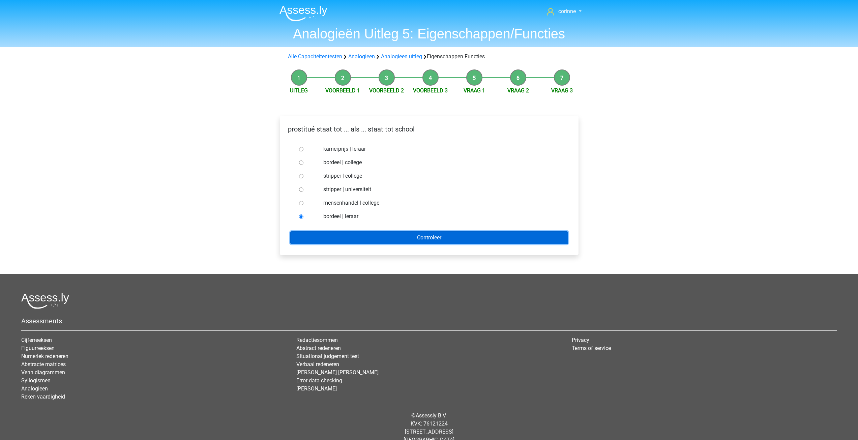
click at [364, 239] on input "Controleer" at bounding box center [429, 237] width 278 height 13
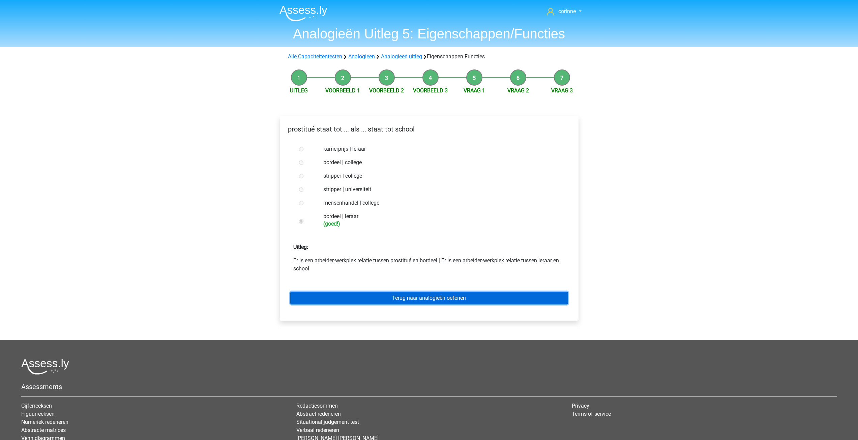
click at [428, 297] on link "Terug naar analogieën oefenen" at bounding box center [429, 298] width 278 height 13
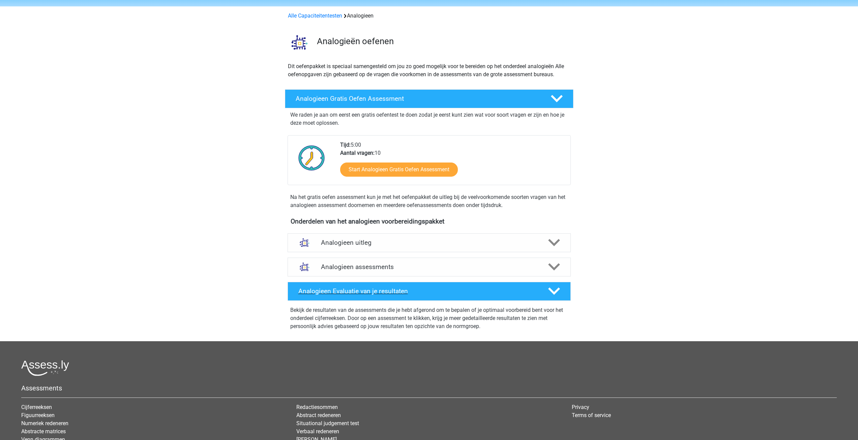
scroll to position [34, 0]
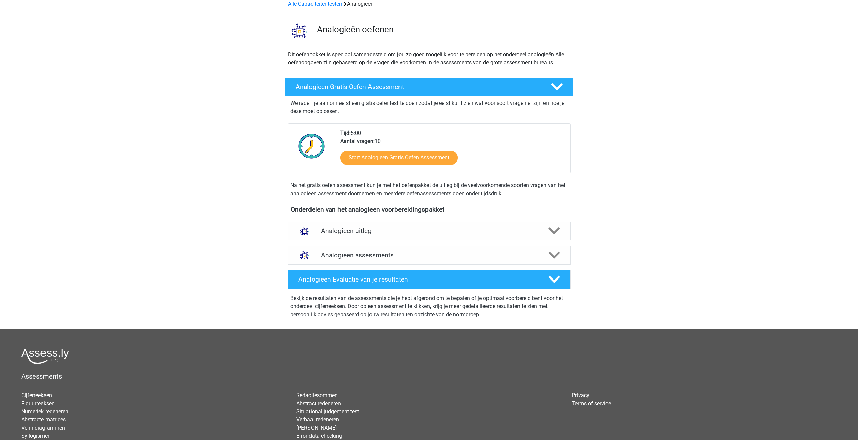
click at [548, 256] on icon at bounding box center [554, 255] width 12 height 12
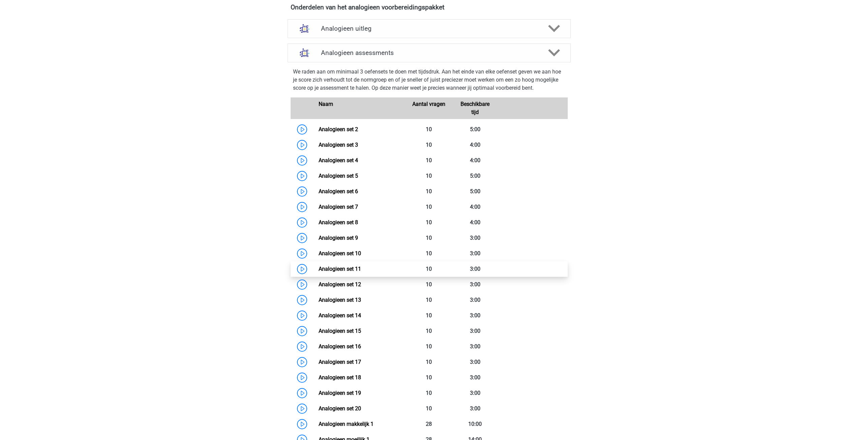
scroll to position [0, 0]
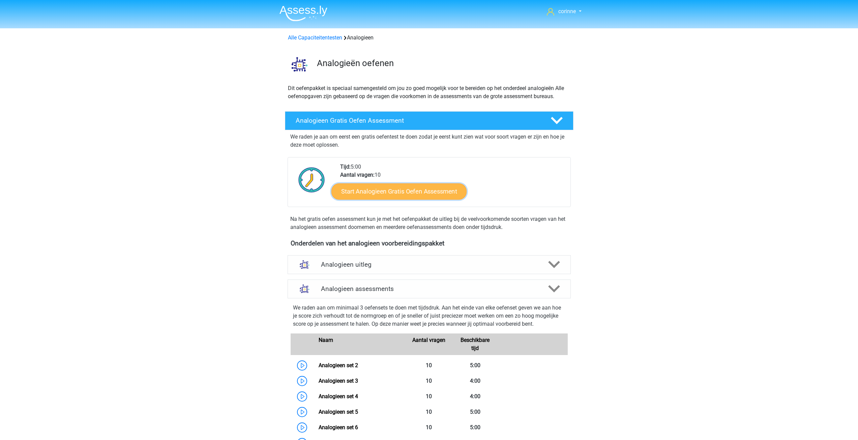
click at [398, 192] on link "Start Analogieen Gratis Oefen Assessment" at bounding box center [399, 191] width 135 height 16
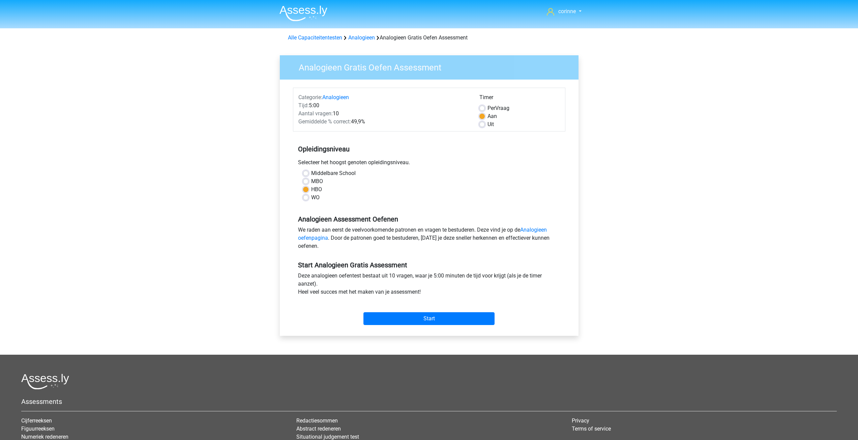
click at [488, 126] on label "Uit" at bounding box center [491, 124] width 6 height 8
click at [483, 126] on input "Uit" at bounding box center [482, 123] width 5 height 7
radio input "true"
click at [488, 126] on label "Uit" at bounding box center [491, 124] width 6 height 8
click at [483, 126] on input "Uit" at bounding box center [482, 123] width 5 height 7
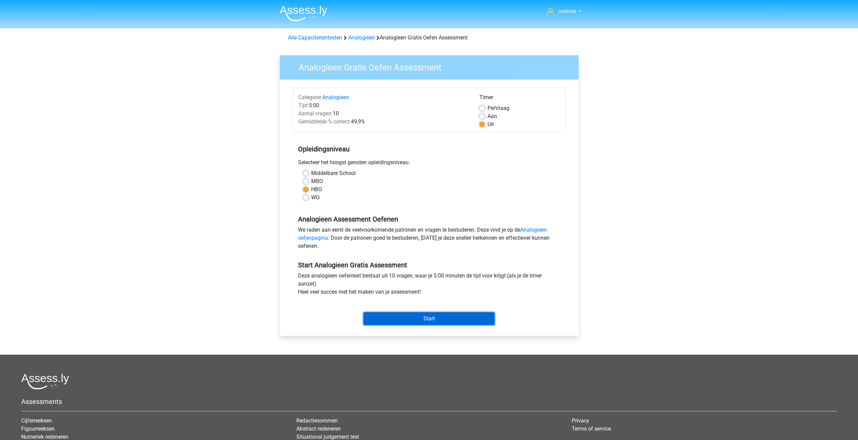
click at [435, 322] on input "Start" at bounding box center [429, 318] width 131 height 13
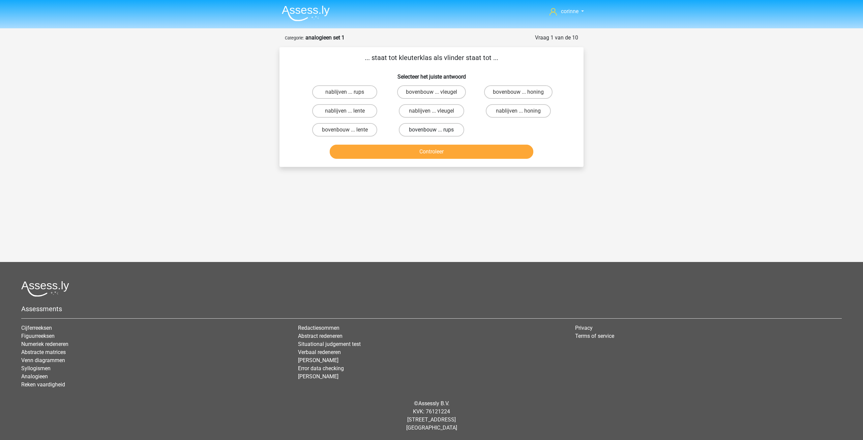
click at [429, 129] on label "bovenbouw ... rups" at bounding box center [431, 129] width 65 height 13
click at [432, 130] on input "bovenbouw ... rups" at bounding box center [434, 132] width 4 height 4
radio input "true"
click at [429, 129] on label "bovenbouw ... rups" at bounding box center [431, 129] width 65 height 13
click at [432, 130] on input "bovenbouw ... rups" at bounding box center [434, 132] width 4 height 4
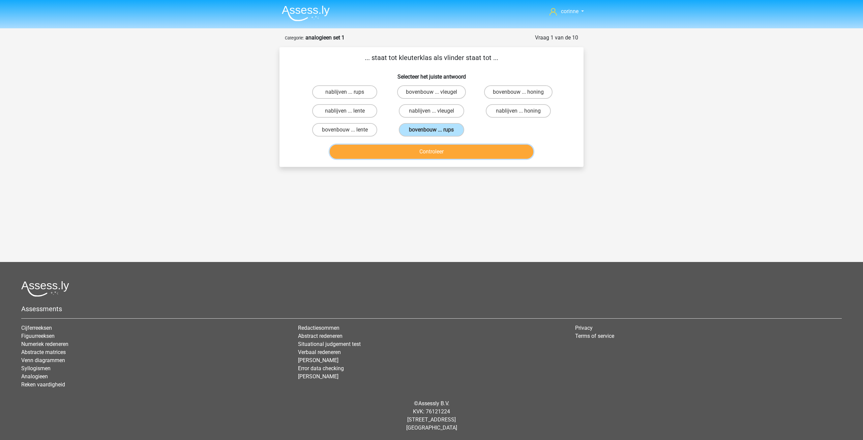
click at [428, 152] on button "Controleer" at bounding box center [432, 152] width 204 height 14
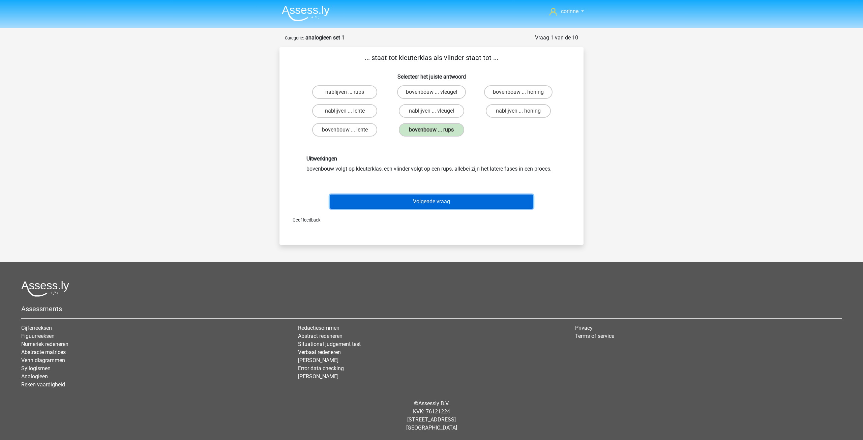
click at [435, 201] on button "Volgende vraag" at bounding box center [432, 202] width 204 height 14
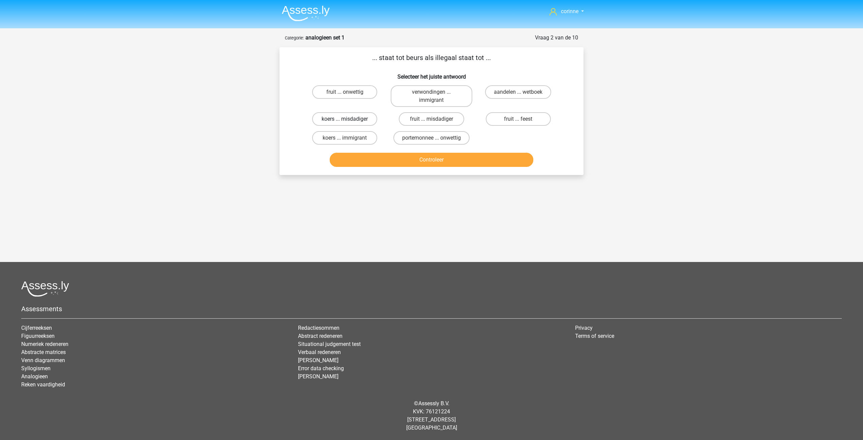
click at [359, 119] on label "koers ... misdadiger" at bounding box center [344, 118] width 65 height 13
click at [349, 119] on input "koers ... misdadiger" at bounding box center [347, 121] width 4 height 4
radio input "true"
click at [359, 119] on label "koers ... misdadiger" at bounding box center [344, 118] width 65 height 13
click at [349, 119] on input "koers ... misdadiger" at bounding box center [347, 121] width 4 height 4
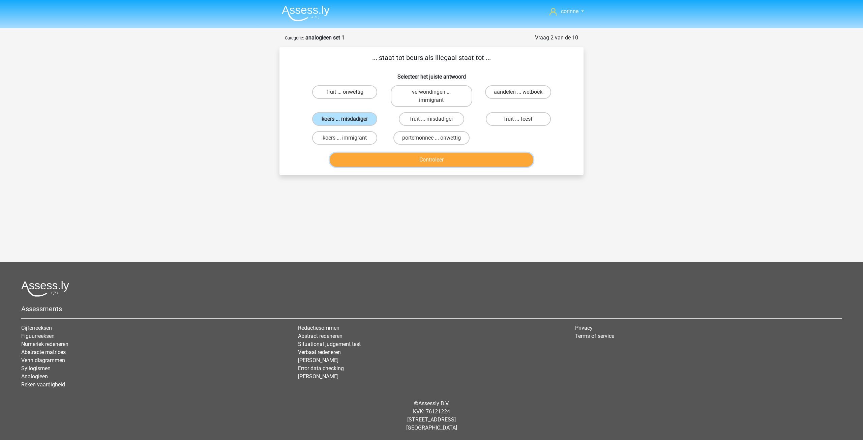
click at [432, 156] on button "Controleer" at bounding box center [432, 160] width 204 height 14
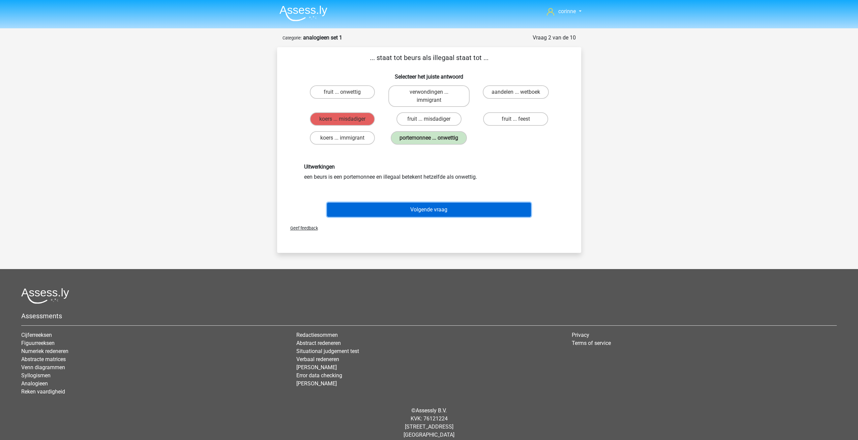
click at [457, 204] on button "Volgende vraag" at bounding box center [429, 210] width 204 height 14
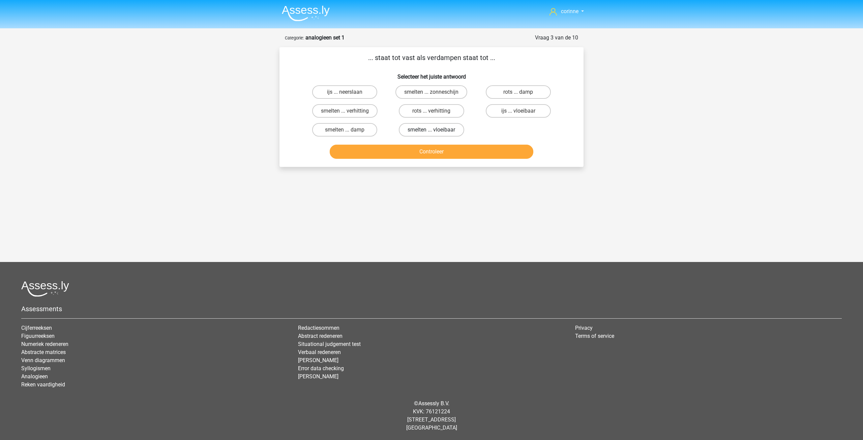
click at [441, 126] on label "smelten ... vloeibaar" at bounding box center [431, 129] width 65 height 13
click at [436, 130] on input "smelten ... vloeibaar" at bounding box center [434, 132] width 4 height 4
radio input "true"
click at [439, 150] on button "Controleer" at bounding box center [432, 152] width 204 height 14
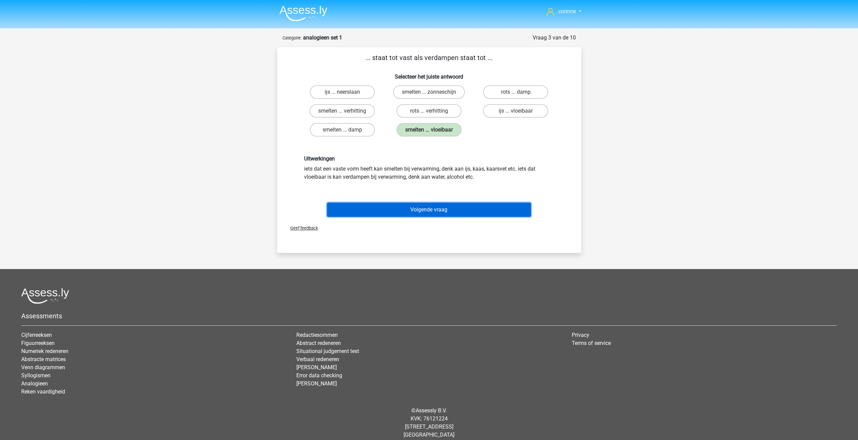
click at [445, 209] on button "Volgende vraag" at bounding box center [429, 210] width 204 height 14
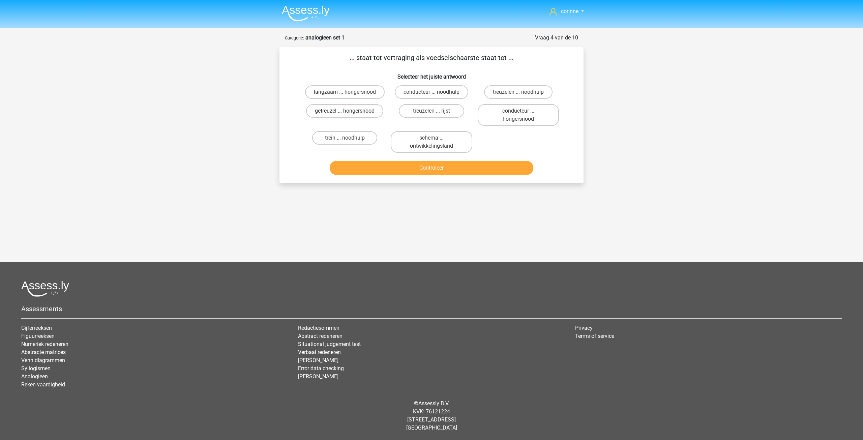
click at [366, 112] on label "getreuzel ... hongersnood" at bounding box center [344, 110] width 77 height 13
click at [349, 112] on input "getreuzel ... hongersnood" at bounding box center [347, 113] width 4 height 4
radio input "true"
click at [366, 112] on label "getreuzel ... hongersnood" at bounding box center [344, 110] width 77 height 13
click at [349, 112] on input "getreuzel ... hongersnood" at bounding box center [347, 113] width 4 height 4
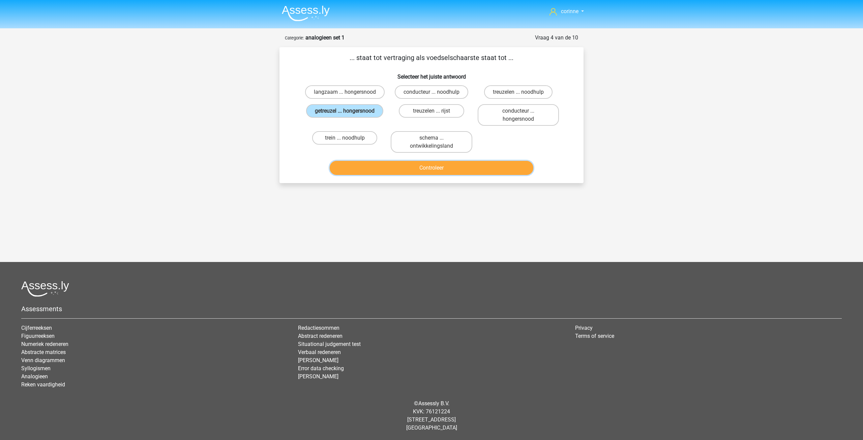
click at [446, 164] on button "Controleer" at bounding box center [432, 168] width 204 height 14
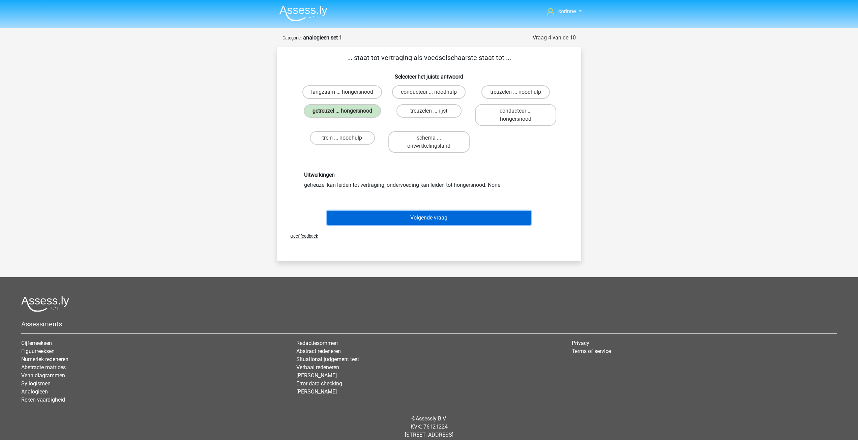
click at [441, 218] on button "Volgende vraag" at bounding box center [429, 218] width 204 height 14
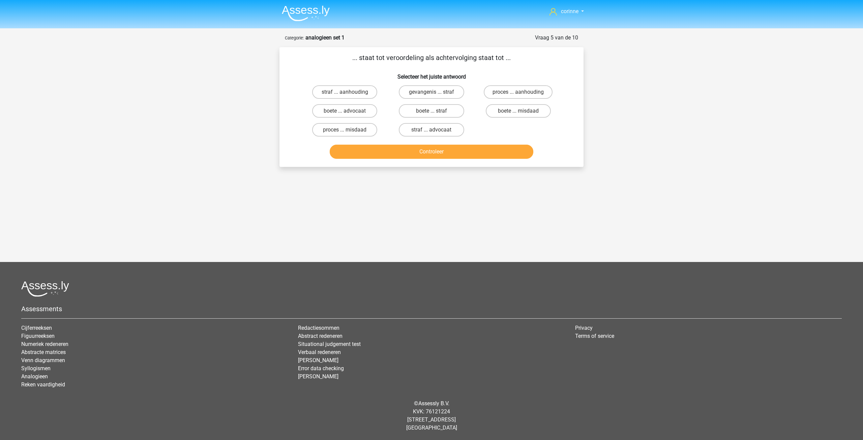
click at [522, 94] on input "proces ... aanhouding" at bounding box center [520, 94] width 4 height 4
radio input "true"
click at [481, 152] on button "Controleer" at bounding box center [432, 152] width 204 height 14
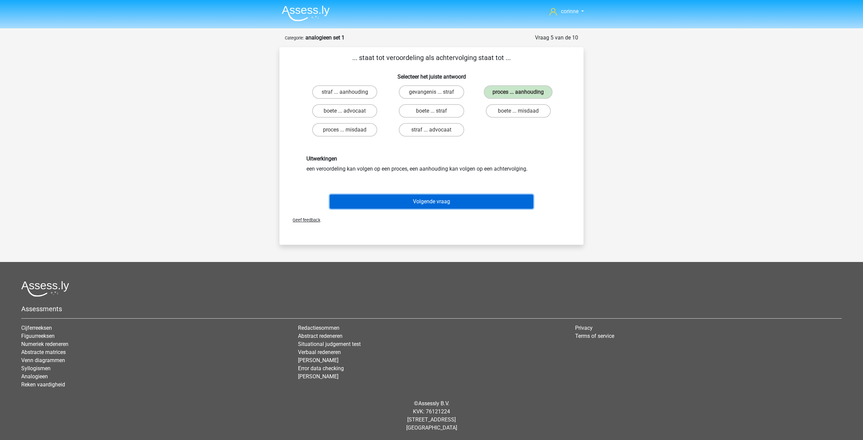
click at [441, 197] on button "Volgende vraag" at bounding box center [432, 202] width 204 height 14
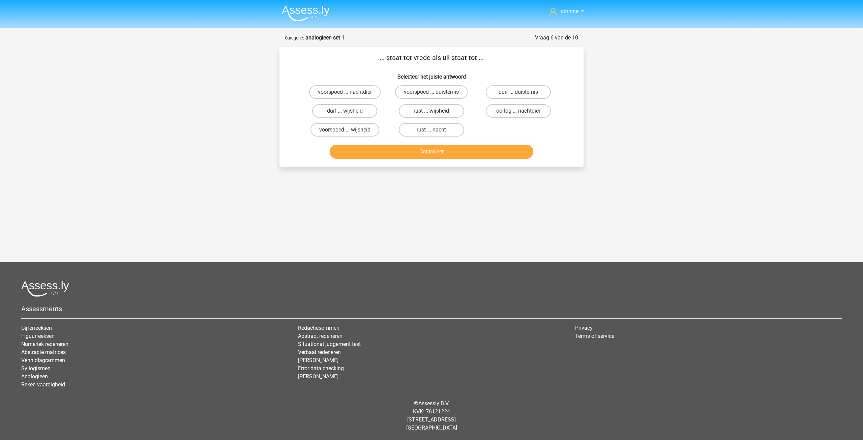
click at [444, 112] on label "rust ... wijsheid" at bounding box center [431, 110] width 65 height 13
click at [436, 112] on input "rust ... wijsheid" at bounding box center [434, 113] width 4 height 4
radio input "true"
click at [444, 112] on label "rust ... wijsheid" at bounding box center [431, 110] width 65 height 13
click at [436, 112] on input "rust ... wijsheid" at bounding box center [434, 113] width 4 height 4
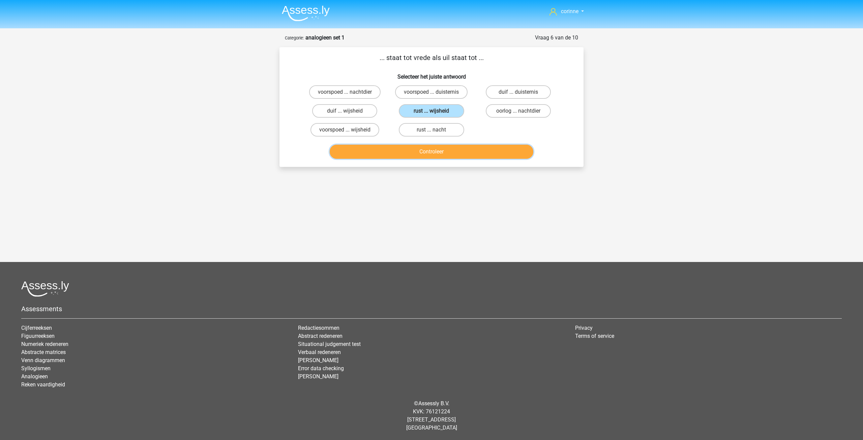
click at [427, 148] on button "Controleer" at bounding box center [432, 152] width 204 height 14
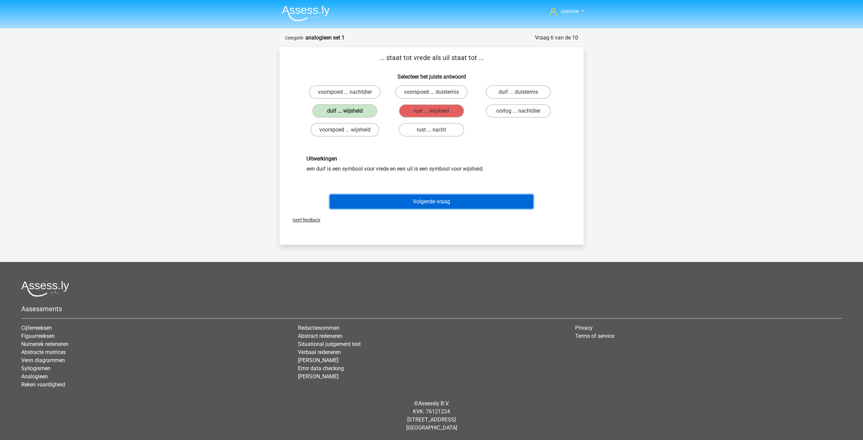
click at [442, 203] on button "Volgende vraag" at bounding box center [432, 202] width 204 height 14
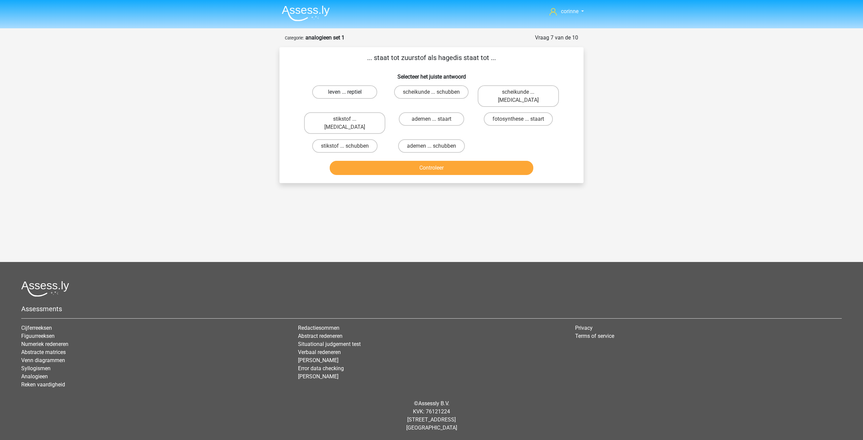
click at [352, 92] on label "leven ... reptiel" at bounding box center [344, 91] width 65 height 13
click at [349, 92] on input "leven ... reptiel" at bounding box center [347, 94] width 4 height 4
radio input "true"
click at [352, 92] on label "leven ... reptiel" at bounding box center [344, 91] width 65 height 13
click at [349, 92] on input "leven ... reptiel" at bounding box center [347, 94] width 4 height 4
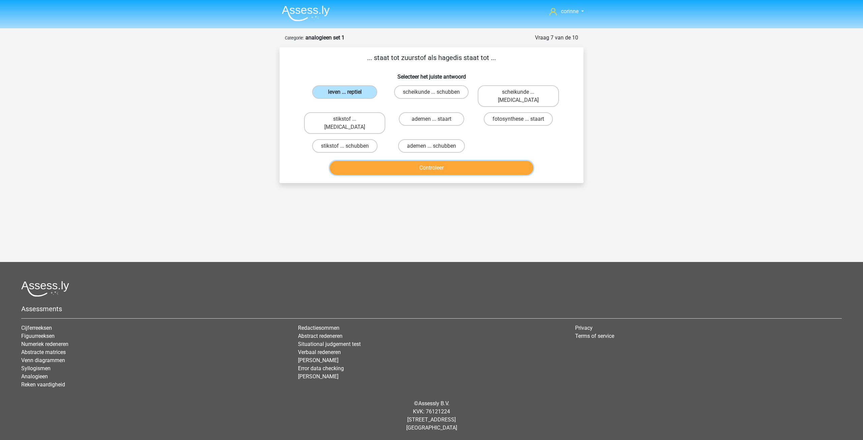
click at [435, 161] on button "Controleer" at bounding box center [432, 168] width 204 height 14
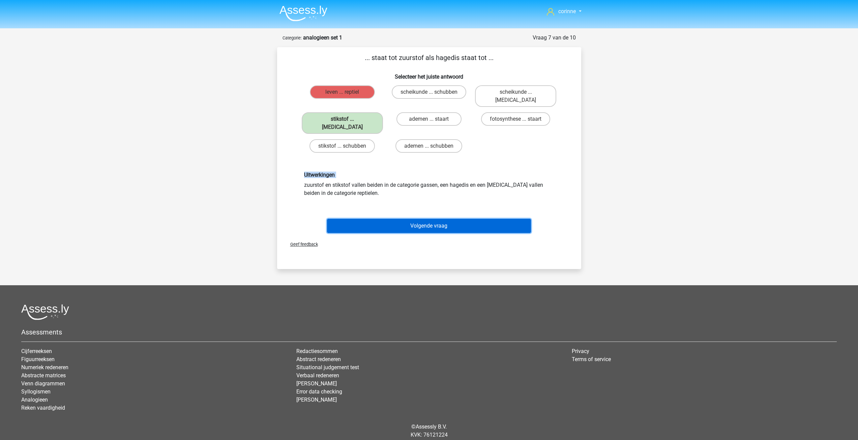
click at [424, 219] on button "Volgende vraag" at bounding box center [429, 226] width 204 height 14
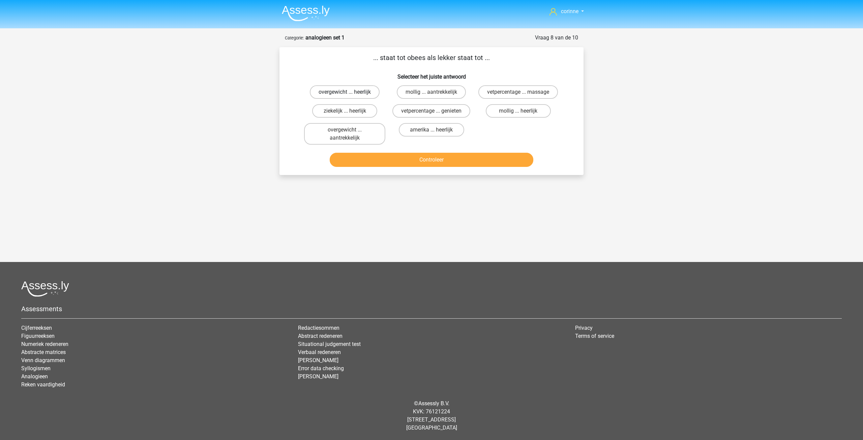
click at [369, 90] on label "overgewicht ... heerlijk" at bounding box center [345, 91] width 70 height 13
click at [349, 92] on input "overgewicht ... heerlijk" at bounding box center [347, 94] width 4 height 4
radio input "true"
click at [431, 160] on button "Controleer" at bounding box center [432, 160] width 204 height 14
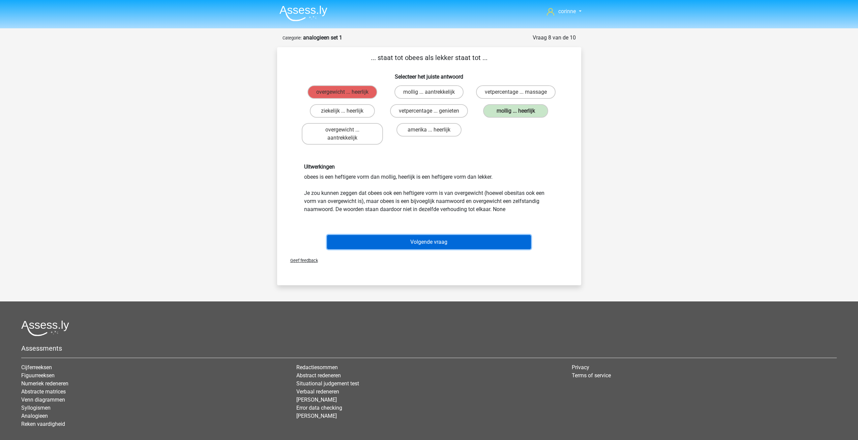
click at [446, 235] on button "Volgende vraag" at bounding box center [429, 242] width 204 height 14
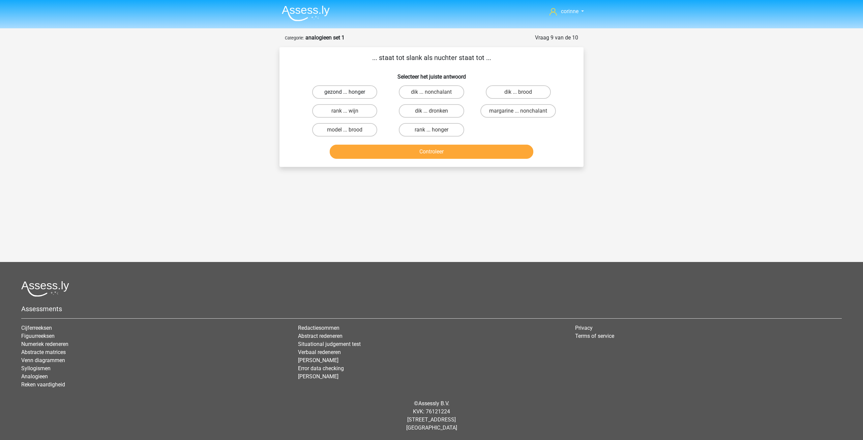
click at [354, 94] on label "gezond ... honger" at bounding box center [344, 91] width 65 height 13
click at [349, 94] on input "gezond ... honger" at bounding box center [347, 94] width 4 height 4
radio input "true"
click at [353, 94] on label "gezond ... honger" at bounding box center [344, 91] width 65 height 13
click at [349, 94] on input "gezond ... honger" at bounding box center [347, 94] width 4 height 4
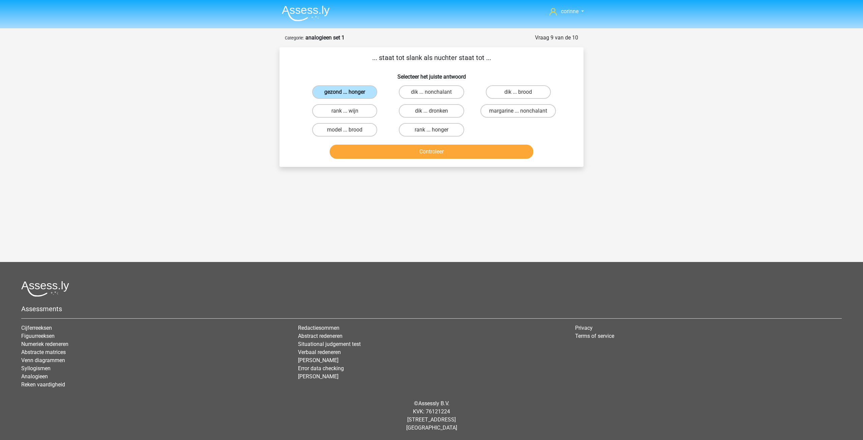
click at [353, 94] on label "gezond ... honger" at bounding box center [344, 91] width 65 height 13
click at [349, 94] on input "gezond ... honger" at bounding box center [347, 94] width 4 height 4
click at [428, 132] on label "rank ... honger" at bounding box center [431, 129] width 65 height 13
click at [432, 132] on input "rank ... honger" at bounding box center [434, 132] width 4 height 4
radio input "true"
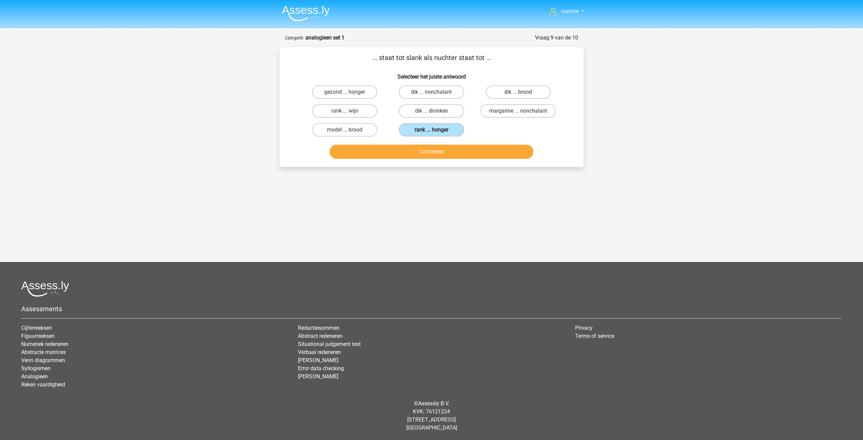
click at [428, 132] on label "rank ... honger" at bounding box center [431, 129] width 65 height 13
click at [432, 132] on input "rank ... honger" at bounding box center [434, 132] width 4 height 4
click at [439, 155] on button "Controleer" at bounding box center [432, 152] width 204 height 14
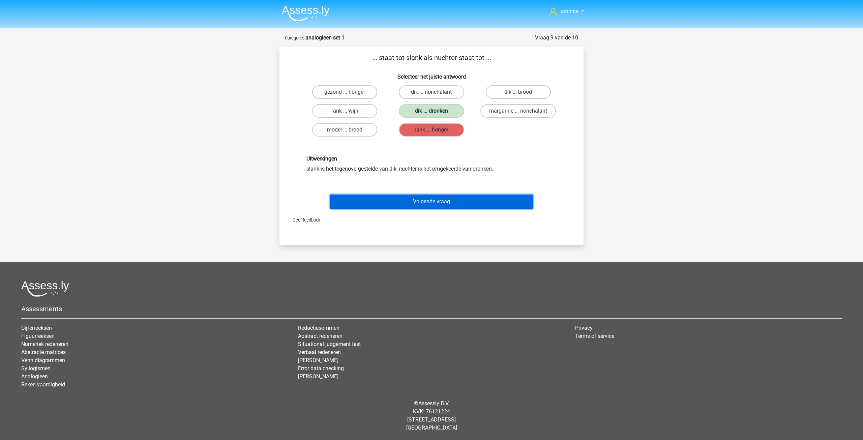
click at [450, 198] on button "Volgende vraag" at bounding box center [432, 202] width 204 height 14
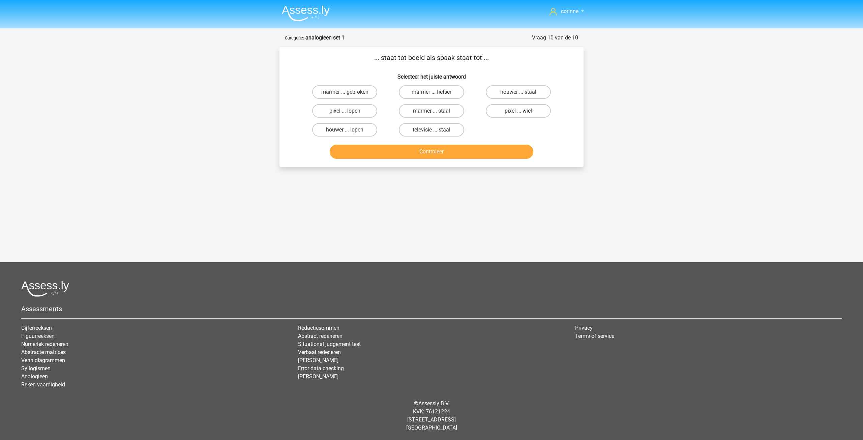
click at [504, 114] on label "pixel ... wiel" at bounding box center [518, 110] width 65 height 13
click at [518, 114] on input "pixel ... wiel" at bounding box center [520, 113] width 4 height 4
radio input "true"
click at [428, 153] on button "Controleer" at bounding box center [432, 152] width 204 height 14
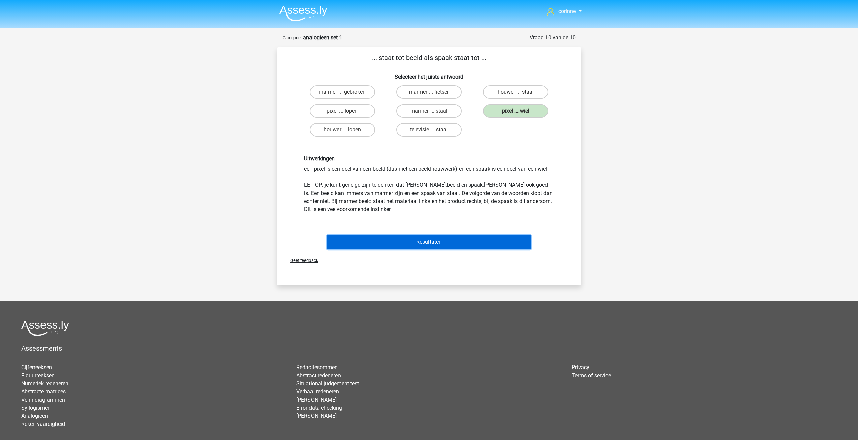
click at [437, 242] on button "Resultaten" at bounding box center [429, 242] width 204 height 14
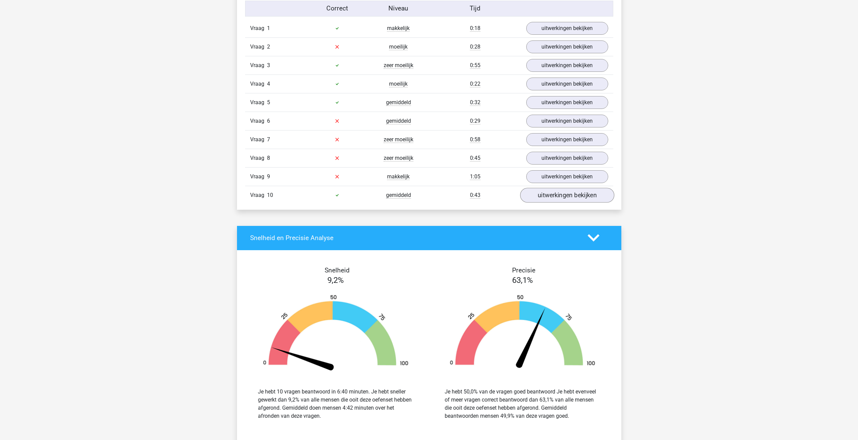
scroll to position [371, 0]
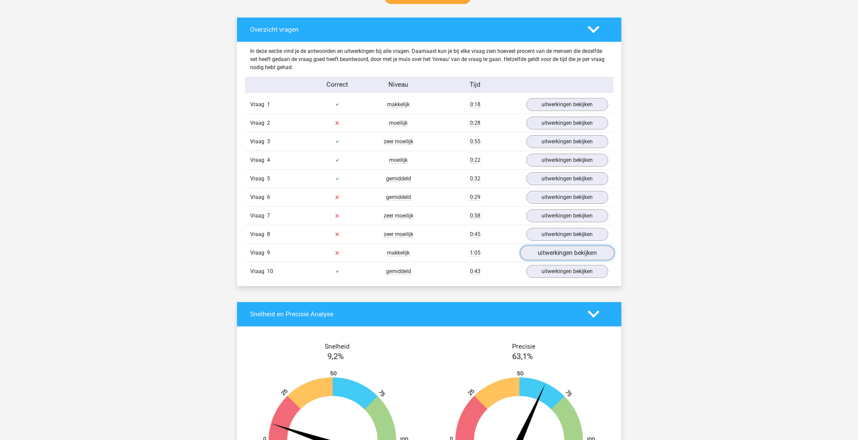
click at [567, 255] on link "uitwerkingen bekijken" at bounding box center [567, 253] width 94 height 15
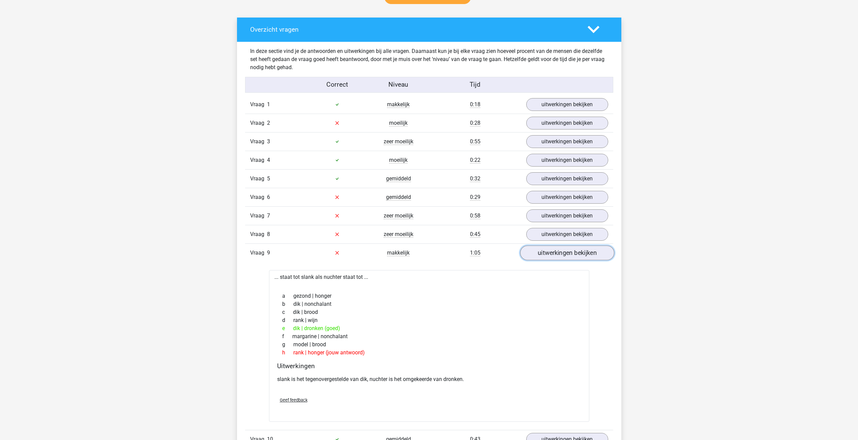
click at [567, 255] on link "uitwerkingen bekijken" at bounding box center [567, 253] width 94 height 15
click at [565, 238] on link "uitwerkingen bekijken" at bounding box center [567, 234] width 94 height 15
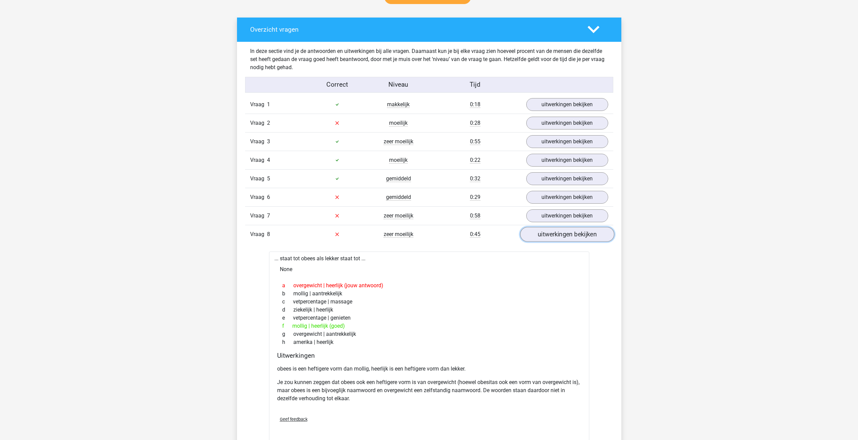
click at [565, 238] on link "uitwerkingen bekijken" at bounding box center [567, 234] width 94 height 15
click at [564, 219] on link "uitwerkingen bekijken" at bounding box center [567, 215] width 94 height 15
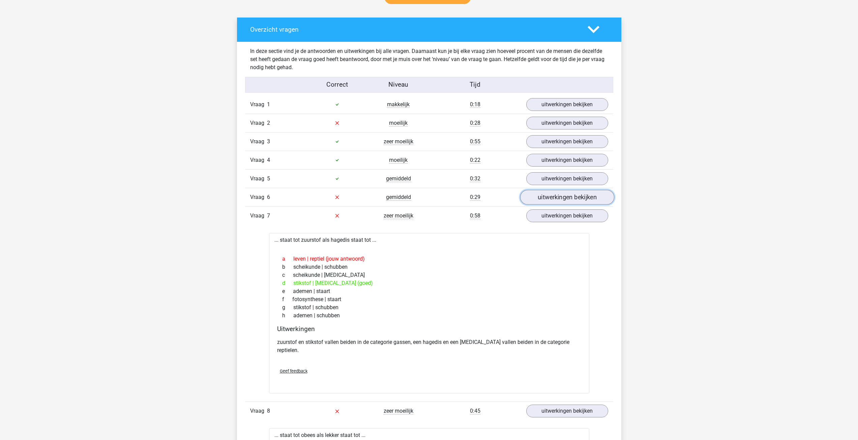
click at [577, 201] on link "uitwerkingen bekijken" at bounding box center [567, 197] width 94 height 15
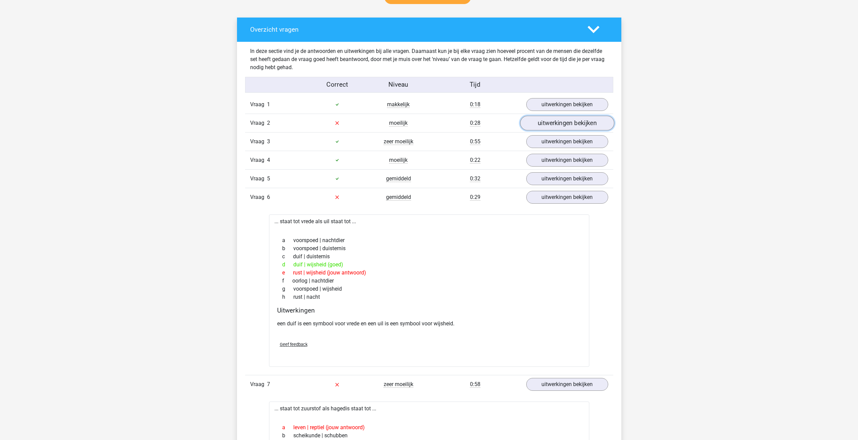
click at [561, 123] on link "uitwerkingen bekijken" at bounding box center [567, 123] width 94 height 15
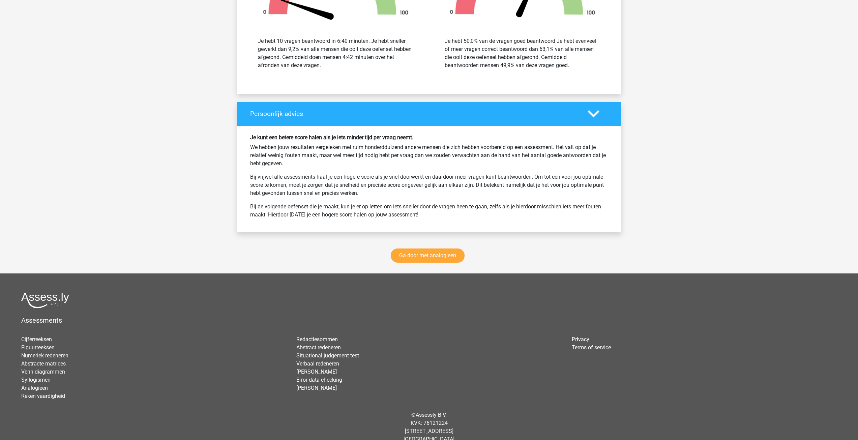
scroll to position [1691, 0]
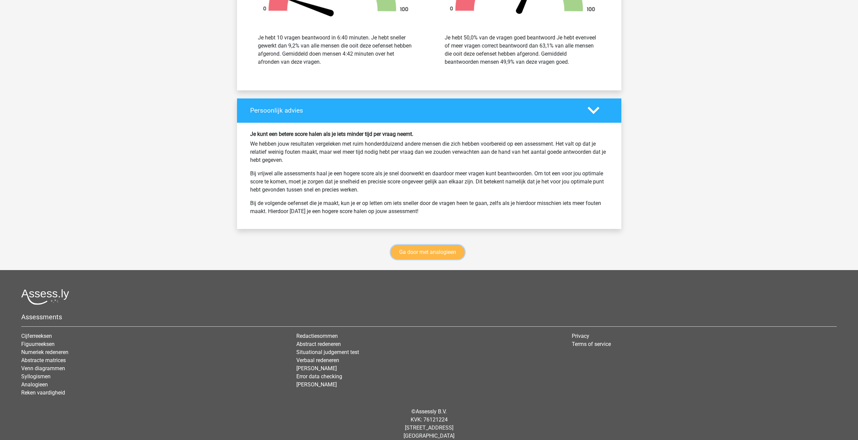
click at [423, 245] on link "Ga door met analogieen" at bounding box center [428, 252] width 74 height 14
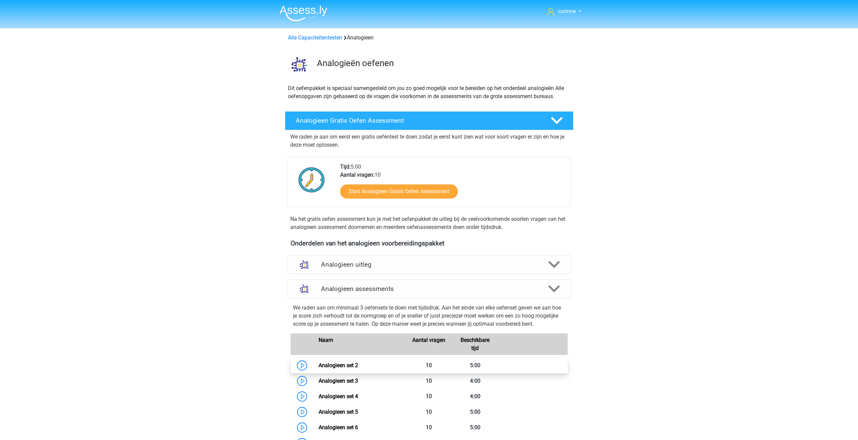
click at [358, 364] on link "Analogieen set 2" at bounding box center [338, 365] width 39 height 6
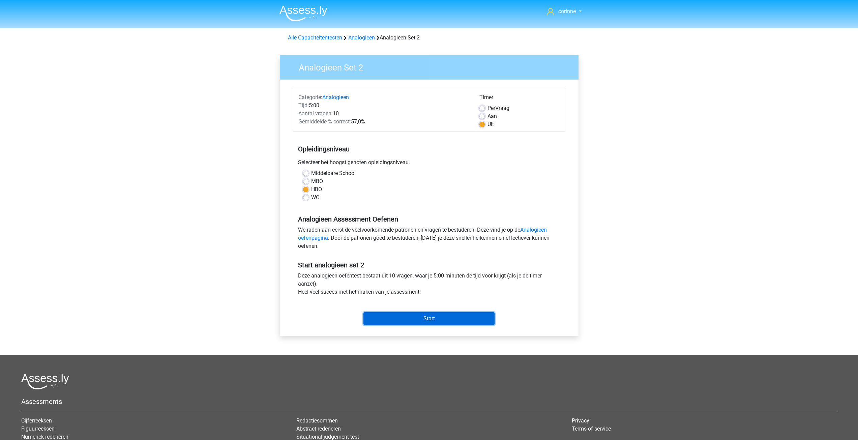
click at [437, 318] on input "Start" at bounding box center [429, 318] width 131 height 13
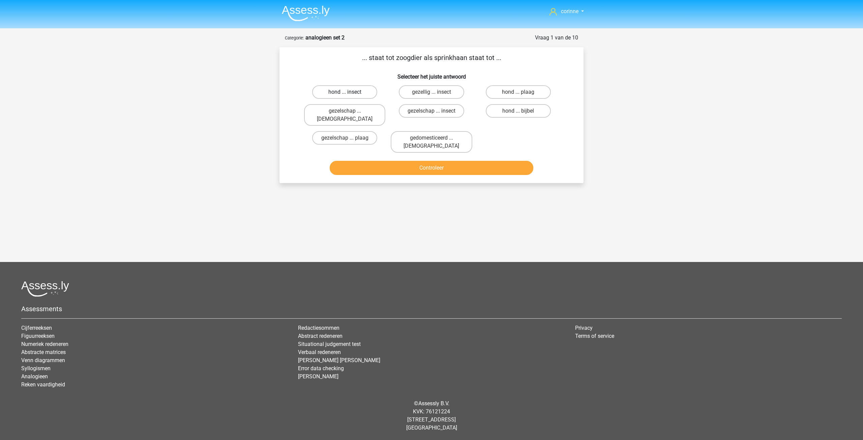
click at [359, 93] on label "hond ... insect" at bounding box center [344, 91] width 65 height 13
click at [349, 93] on input "hond ... insect" at bounding box center [347, 94] width 4 height 4
radio input "true"
click at [360, 93] on label "hond ... insect" at bounding box center [344, 91] width 65 height 13
click at [349, 93] on input "hond ... insect" at bounding box center [347, 94] width 4 height 4
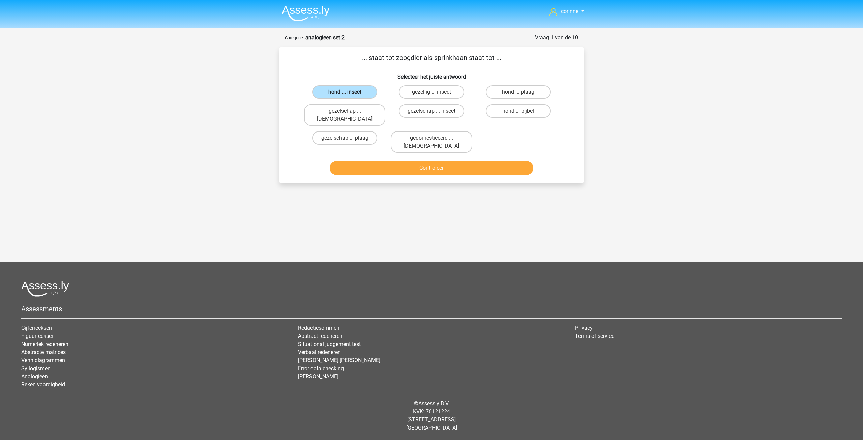
click at [360, 93] on label "hond ... insect" at bounding box center [344, 91] width 65 height 13
click at [349, 93] on input "hond ... insect" at bounding box center [347, 94] width 4 height 4
click at [360, 93] on label "hond ... insect" at bounding box center [344, 91] width 65 height 13
click at [349, 93] on input "hond ... insect" at bounding box center [347, 94] width 4 height 4
click at [360, 93] on label "hond ... insect" at bounding box center [344, 91] width 65 height 13
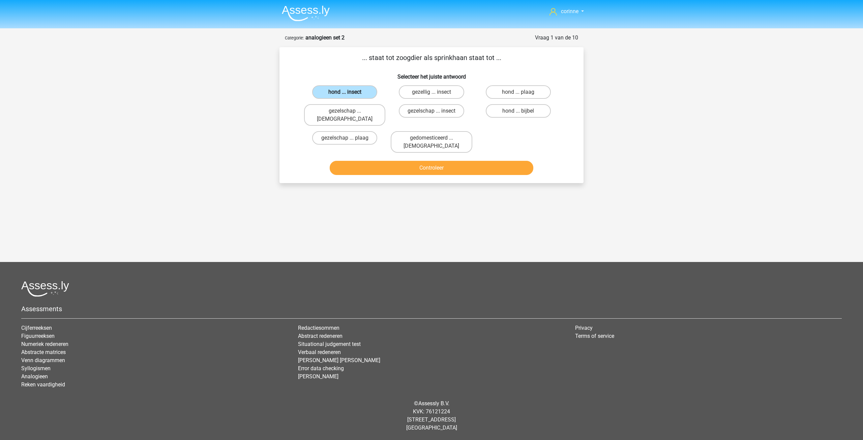
click at [349, 93] on input "hond ... insect" at bounding box center [347, 94] width 4 height 4
click at [411, 161] on button "Controleer" at bounding box center [432, 168] width 204 height 14
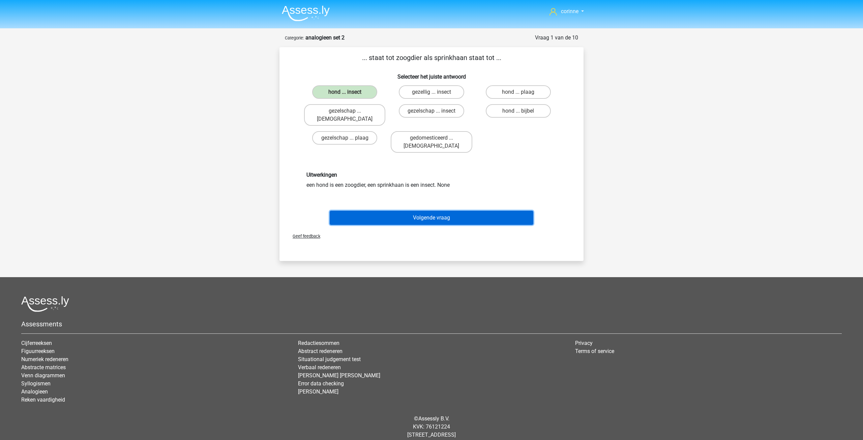
click at [420, 211] on button "Volgende vraag" at bounding box center [432, 218] width 204 height 14
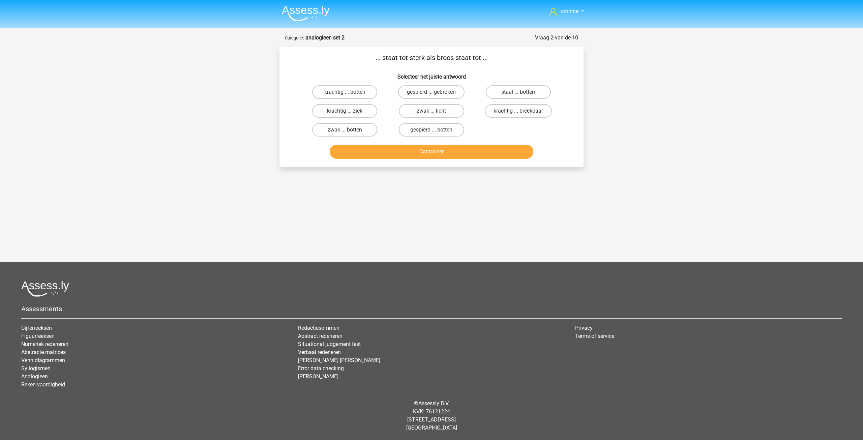
click at [520, 110] on label "krachtig ... breekbaar" at bounding box center [518, 110] width 67 height 13
click at [520, 111] on input "krachtig ... breekbaar" at bounding box center [520, 113] width 4 height 4
radio input "true"
click at [520, 110] on label "krachtig ... breekbaar" at bounding box center [518, 110] width 67 height 13
click at [520, 111] on input "krachtig ... breekbaar" at bounding box center [520, 113] width 4 height 4
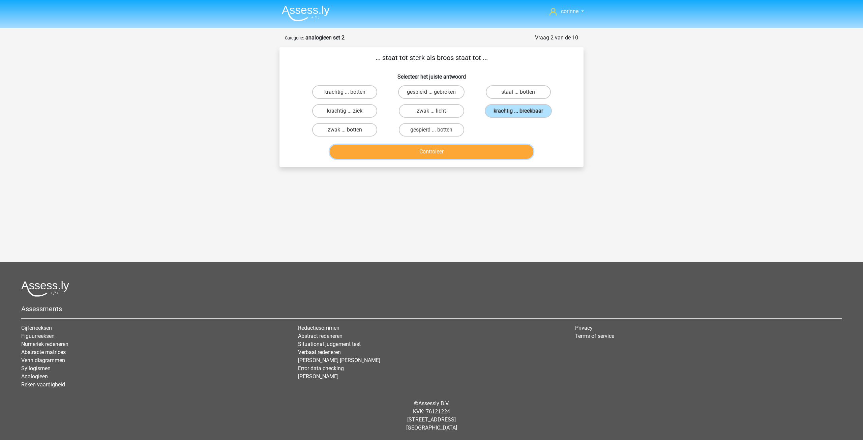
click at [433, 151] on button "Controleer" at bounding box center [432, 152] width 204 height 14
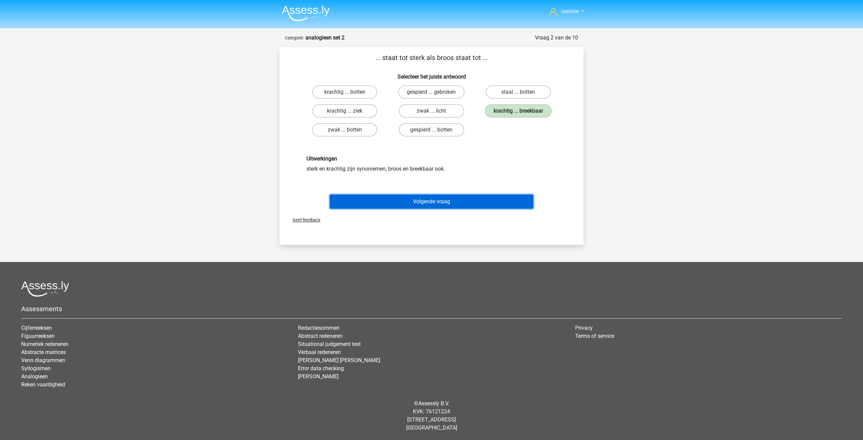
click at [426, 201] on button "Volgende vraag" at bounding box center [432, 202] width 204 height 14
click at [426, 201] on div "corinne steenhovenvandercorinne@gmail.com Nederlands English" at bounding box center [431, 219] width 863 height 439
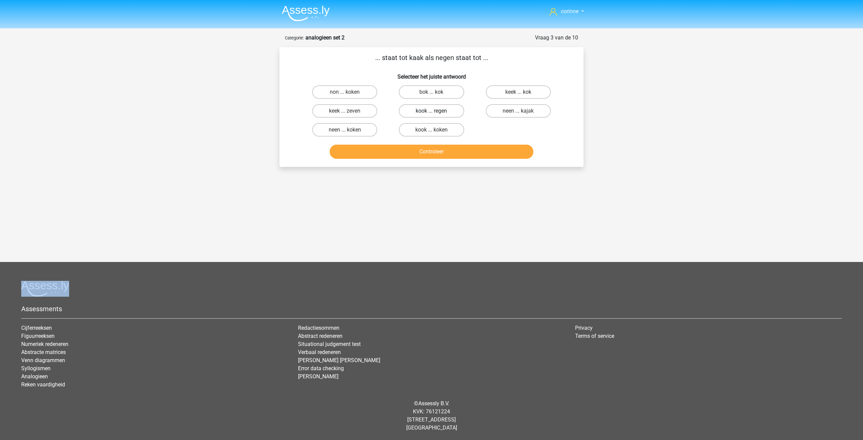
click at [444, 113] on label "kook ... regen" at bounding box center [431, 110] width 65 height 13
click at [436, 113] on input "kook ... regen" at bounding box center [434, 113] width 4 height 4
radio input "true"
click at [444, 113] on label "kook ... regen" at bounding box center [431, 110] width 65 height 13
click at [436, 113] on input "kook ... regen" at bounding box center [434, 113] width 4 height 4
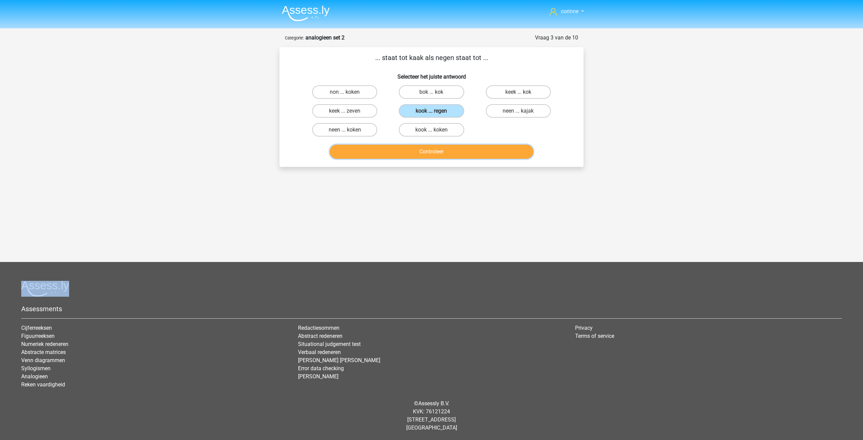
click at [428, 151] on button "Controleer" at bounding box center [432, 152] width 204 height 14
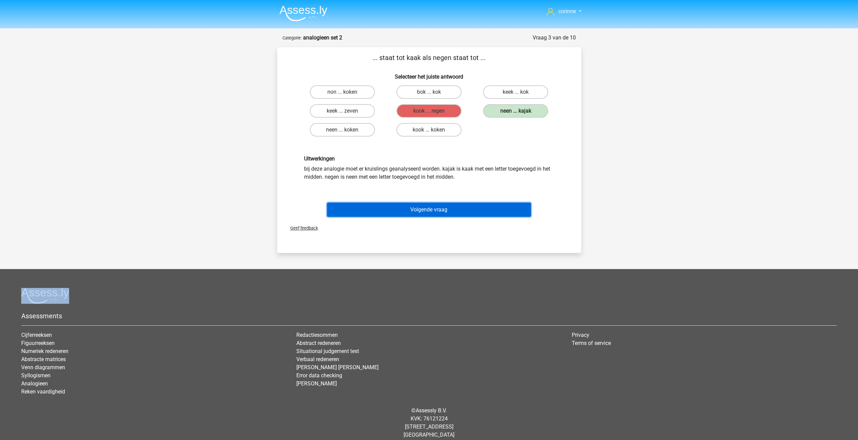
click at [423, 207] on button "Volgende vraag" at bounding box center [429, 210] width 204 height 14
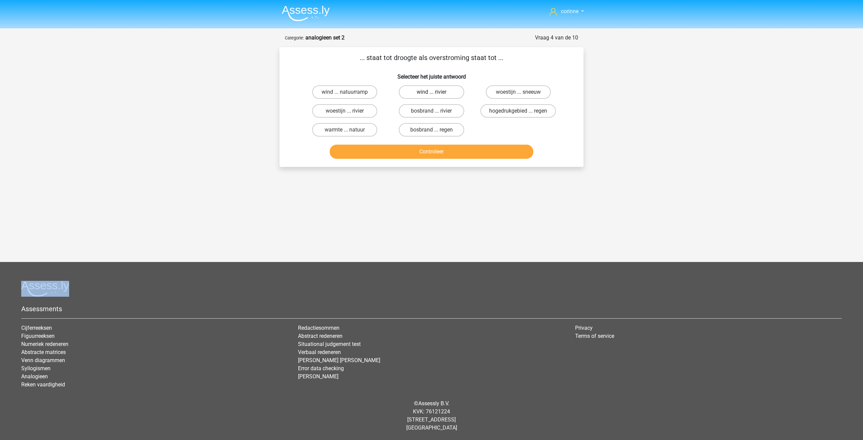
click at [437, 91] on label "wind ... rivier" at bounding box center [431, 91] width 65 height 13
click at [436, 92] on input "wind ... rivier" at bounding box center [434, 94] width 4 height 4
radio input "true"
click at [437, 91] on label "wind ... rivier" at bounding box center [431, 91] width 65 height 13
click at [436, 92] on input "wind ... rivier" at bounding box center [434, 94] width 4 height 4
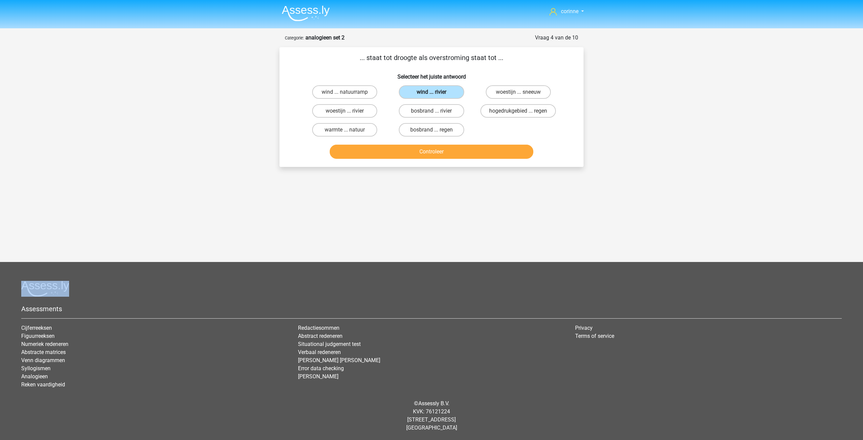
click at [437, 91] on label "wind ... rivier" at bounding box center [431, 91] width 65 height 13
click at [436, 92] on input "wind ... rivier" at bounding box center [434, 94] width 4 height 4
click at [437, 91] on label "wind ... rivier" at bounding box center [431, 91] width 65 height 13
click at [436, 92] on input "wind ... rivier" at bounding box center [434, 94] width 4 height 4
click at [434, 147] on button "Controleer" at bounding box center [432, 152] width 204 height 14
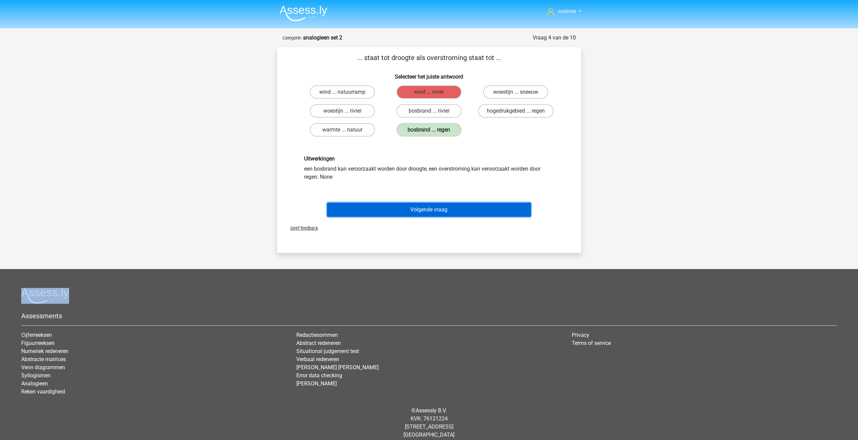
click at [434, 212] on button "Volgende vraag" at bounding box center [429, 210] width 204 height 14
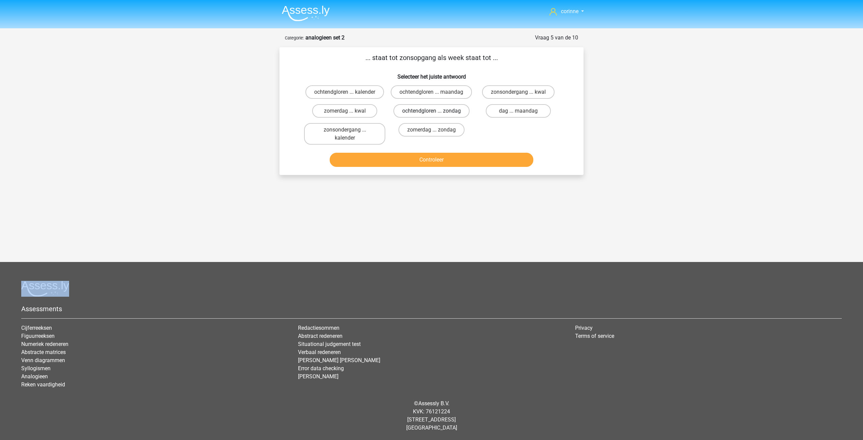
click at [415, 115] on label "ochtendgloren ... zondag" at bounding box center [432, 110] width 76 height 13
click at [432, 115] on input "ochtendgloren ... zondag" at bounding box center [434, 113] width 4 height 4
radio input "true"
click at [415, 115] on label "ochtendgloren ... zondag" at bounding box center [432, 110] width 76 height 13
click at [432, 115] on input "ochtendgloren ... zondag" at bounding box center [434, 113] width 4 height 4
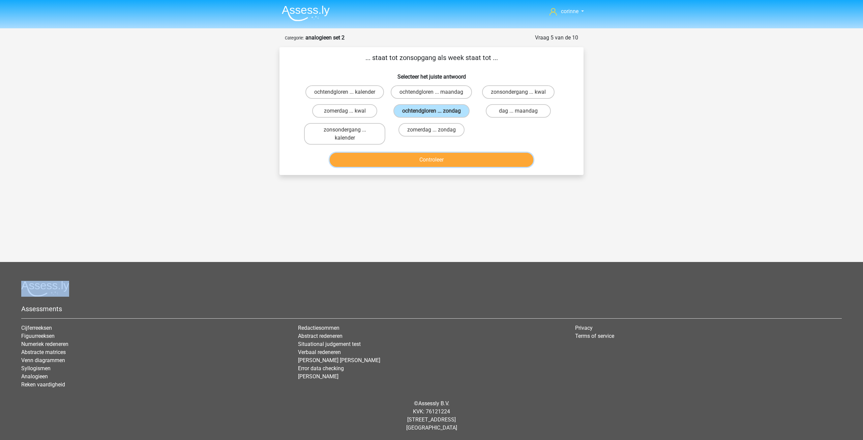
click at [427, 166] on button "Controleer" at bounding box center [432, 160] width 204 height 14
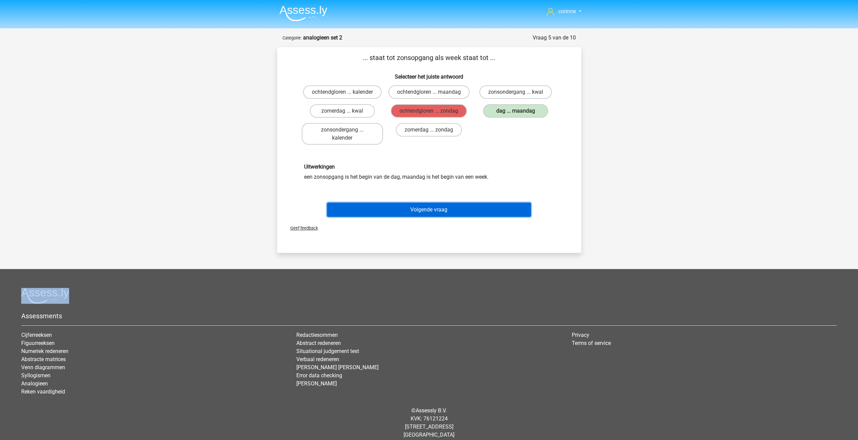
click at [423, 215] on button "Volgende vraag" at bounding box center [429, 210] width 204 height 14
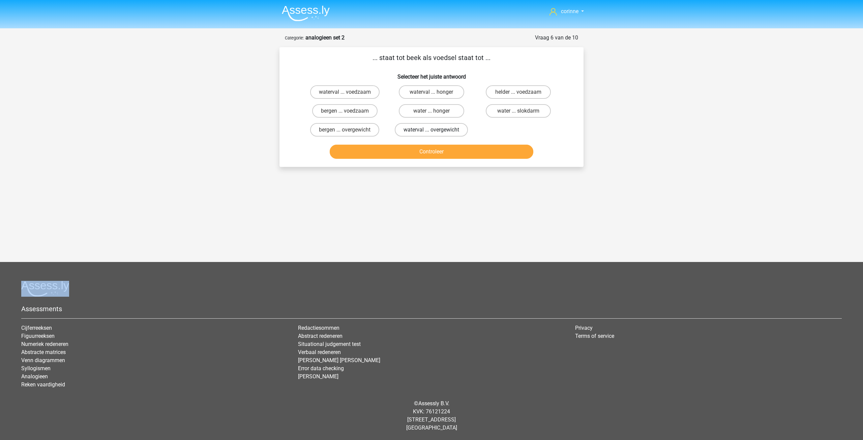
click at [442, 131] on label "waterval ... overgewicht" at bounding box center [431, 129] width 73 height 13
click at [436, 131] on input "waterval ... overgewicht" at bounding box center [434, 132] width 4 height 4
radio input "true"
click at [442, 131] on label "waterval ... overgewicht" at bounding box center [431, 129] width 73 height 13
click at [436, 131] on input "waterval ... overgewicht" at bounding box center [434, 132] width 4 height 4
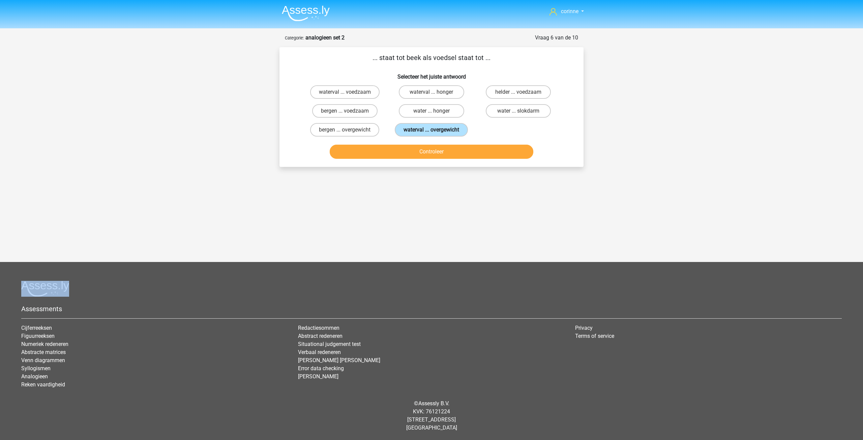
click at [442, 131] on label "waterval ... overgewicht" at bounding box center [431, 129] width 73 height 13
click at [436, 131] on input "waterval ... overgewicht" at bounding box center [434, 132] width 4 height 4
click at [419, 151] on button "Controleer" at bounding box center [432, 152] width 204 height 14
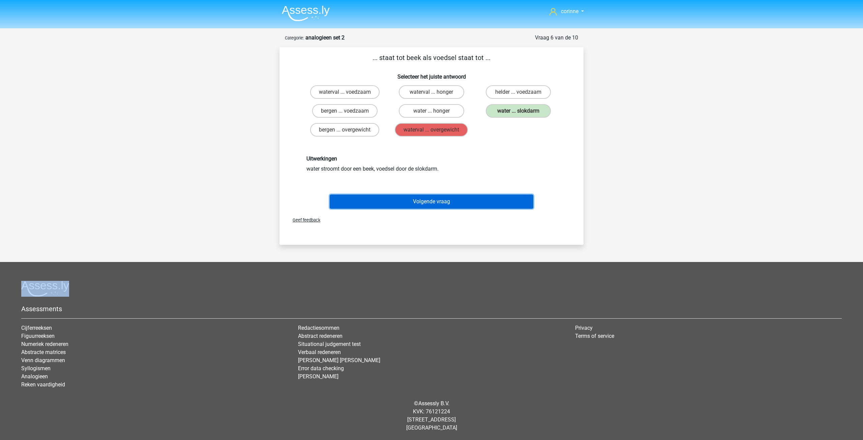
click at [427, 202] on button "Volgende vraag" at bounding box center [432, 202] width 204 height 14
click at [427, 202] on div "corinne steenhovenvandercorinne@gmail.com Nederlands English" at bounding box center [431, 219] width 863 height 439
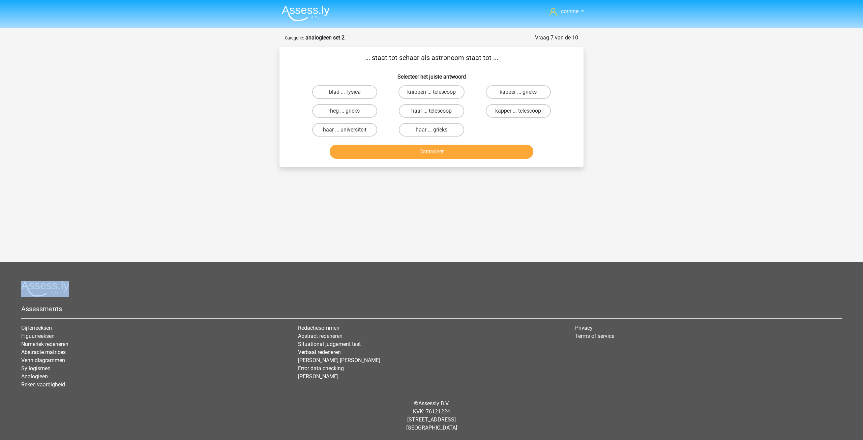
click at [446, 115] on label "haar ... telescoop" at bounding box center [431, 110] width 65 height 13
click at [436, 115] on input "haar ... telescoop" at bounding box center [434, 113] width 4 height 4
radio input "true"
click at [426, 153] on button "Controleer" at bounding box center [432, 152] width 204 height 14
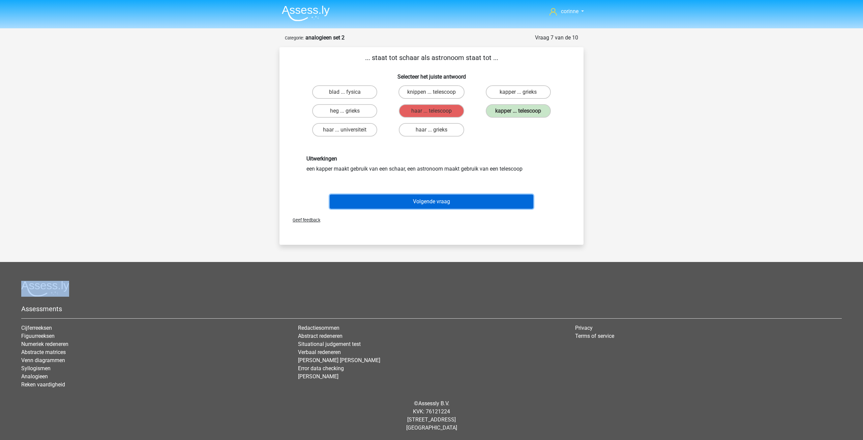
click at [433, 200] on button "Volgende vraag" at bounding box center [432, 202] width 204 height 14
click at [433, 200] on div "corinne steenhovenvandercorinne@gmail.com Nederlands English" at bounding box center [431, 219] width 863 height 439
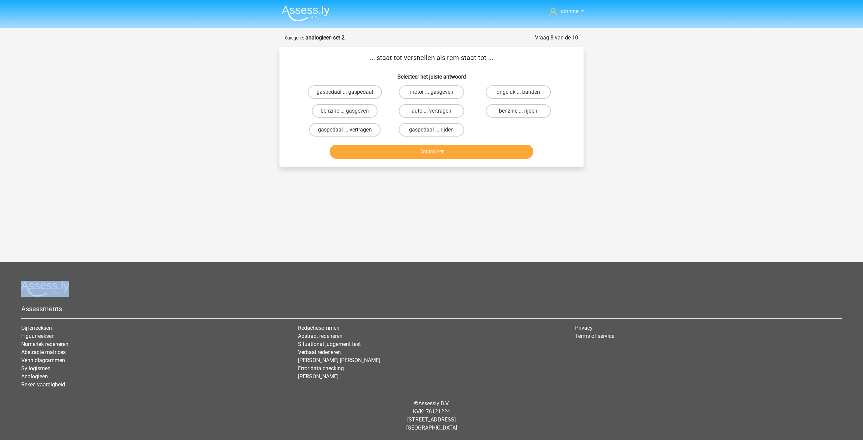
click at [353, 133] on label "gaspedaal ... vertragen" at bounding box center [344, 129] width 71 height 13
click at [349, 133] on input "gaspedaal ... vertragen" at bounding box center [347, 132] width 4 height 4
radio input "true"
click at [397, 152] on button "Controleer" at bounding box center [432, 152] width 204 height 14
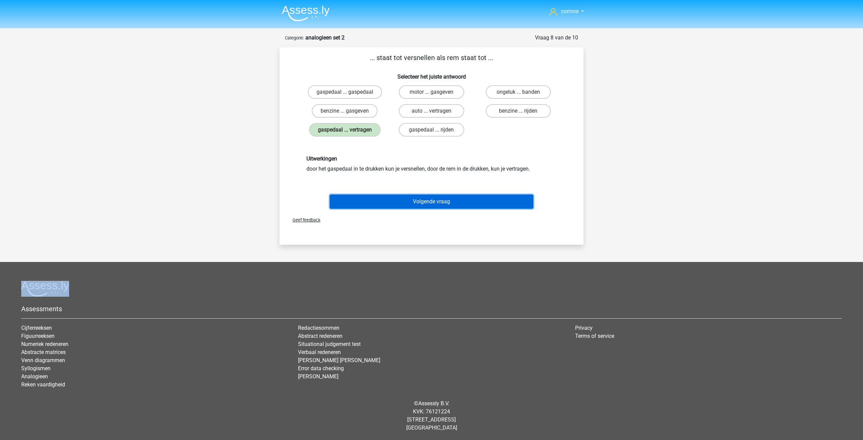
click at [422, 204] on button "Volgende vraag" at bounding box center [432, 202] width 204 height 14
click at [422, 204] on div "corinne steenhovenvandercorinne@gmail.com Nederlands English" at bounding box center [431, 219] width 863 height 439
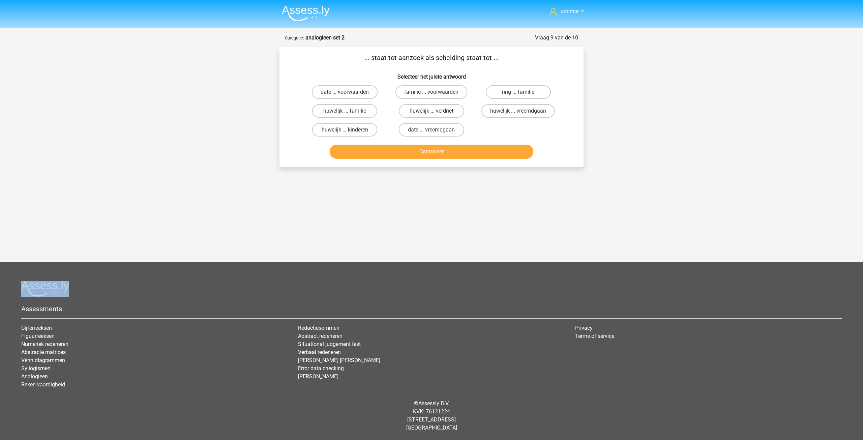
click at [454, 113] on label "huwelijk ... verdriet" at bounding box center [431, 110] width 65 height 13
click at [436, 113] on input "huwelijk ... verdriet" at bounding box center [434, 113] width 4 height 4
radio input "true"
click at [454, 113] on label "huwelijk ... verdriet" at bounding box center [431, 110] width 65 height 13
click at [436, 113] on input "huwelijk ... verdriet" at bounding box center [434, 113] width 4 height 4
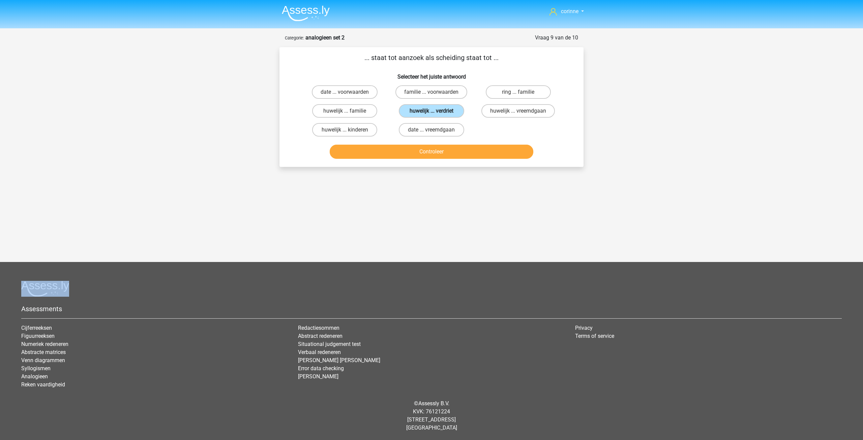
click at [454, 113] on label "huwelijk ... verdriet" at bounding box center [431, 110] width 65 height 13
click at [436, 113] on input "huwelijk ... verdriet" at bounding box center [434, 113] width 4 height 4
click at [433, 151] on button "Controleer" at bounding box center [432, 152] width 204 height 14
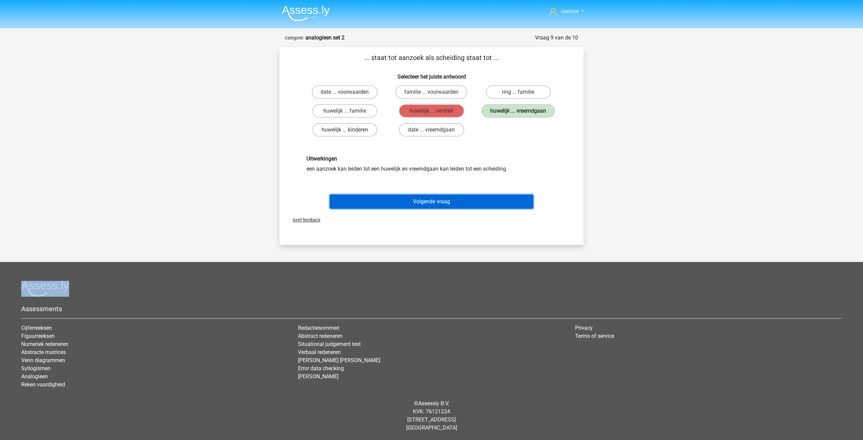
click at [438, 200] on button "Volgende vraag" at bounding box center [432, 202] width 204 height 14
click at [438, 200] on div "corinne steenhovenvandercorinne@gmail.com Nederlands English" at bounding box center [431, 219] width 863 height 439
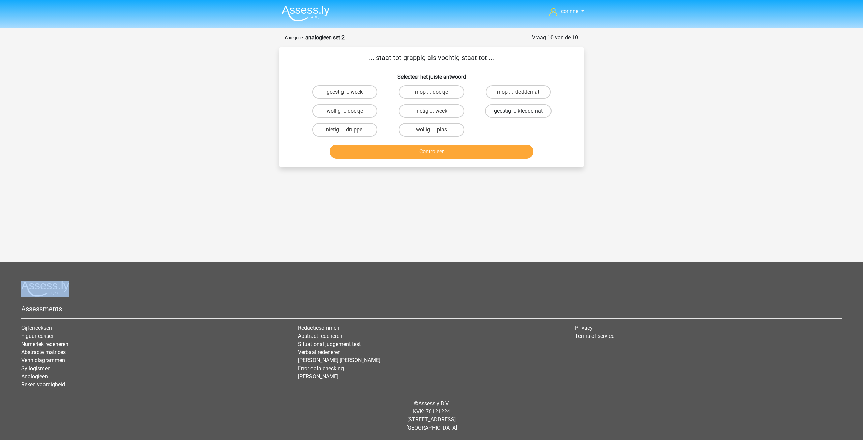
click at [530, 111] on label "geestig ... kleddernat" at bounding box center [518, 110] width 66 height 13
click at [523, 111] on input "geestig ... kleddernat" at bounding box center [520, 113] width 4 height 4
radio input "true"
click at [530, 111] on label "geestig ... kleddernat" at bounding box center [518, 110] width 66 height 13
click at [523, 111] on input "geestig ... kleddernat" at bounding box center [520, 113] width 4 height 4
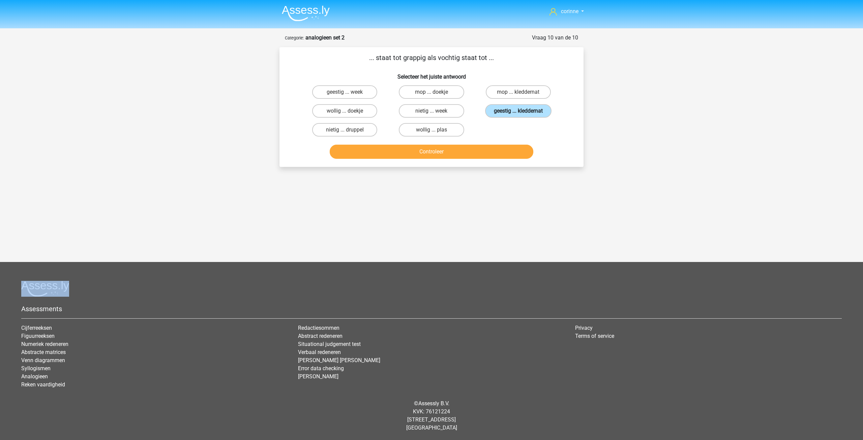
click at [530, 111] on label "geestig ... kleddernat" at bounding box center [518, 110] width 66 height 13
click at [523, 111] on input "geestig ... kleddernat" at bounding box center [520, 113] width 4 height 4
click at [450, 154] on button "Controleer" at bounding box center [432, 152] width 204 height 14
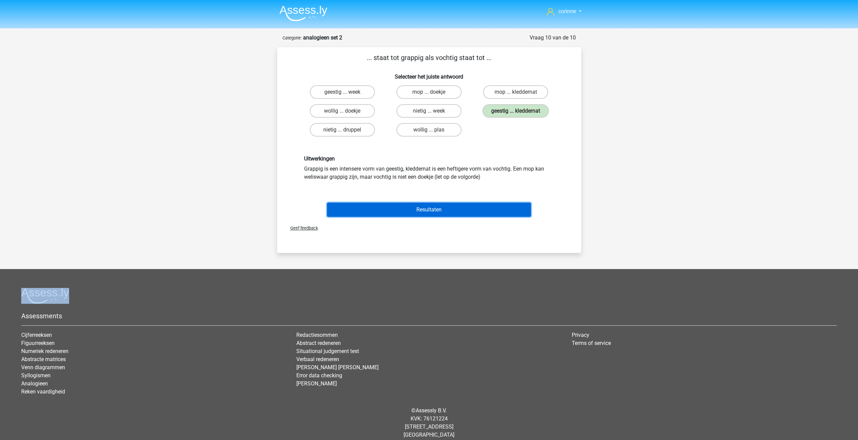
click at [432, 212] on button "Resultaten" at bounding box center [429, 210] width 204 height 14
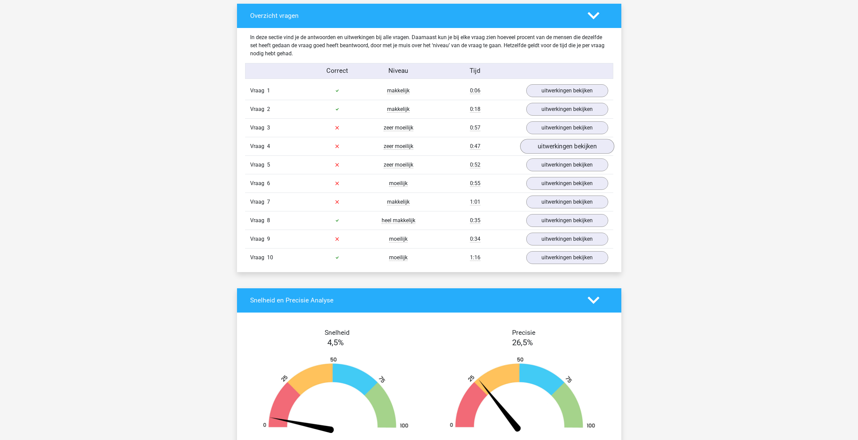
scroll to position [368, 0]
click at [551, 129] on link "uitwerkingen bekijken" at bounding box center [567, 128] width 94 height 15
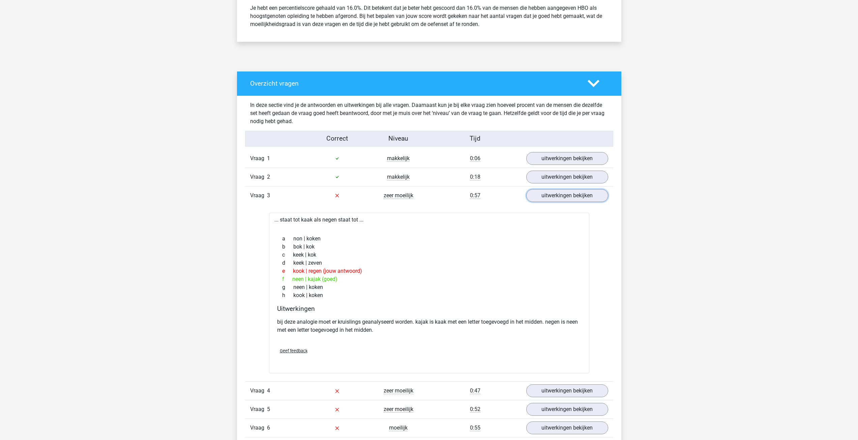
scroll to position [435, 0]
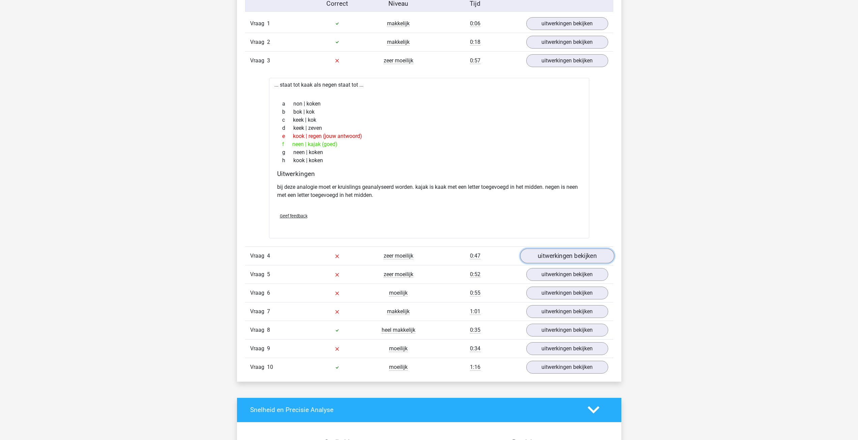
click at [568, 252] on link "uitwerkingen bekijken" at bounding box center [567, 256] width 94 height 15
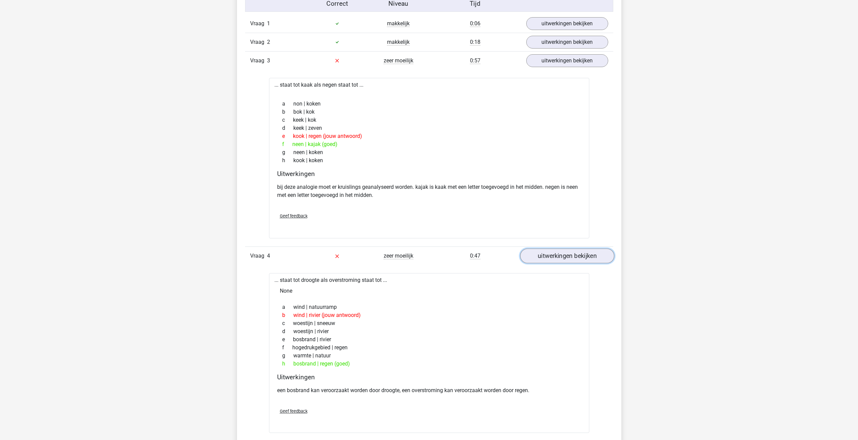
click at [568, 252] on link "uitwerkingen bekijken" at bounding box center [567, 256] width 94 height 15
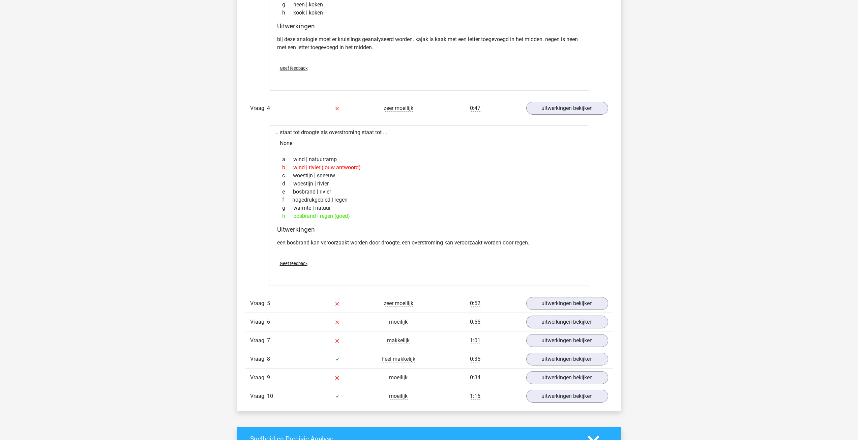
scroll to position [604, 0]
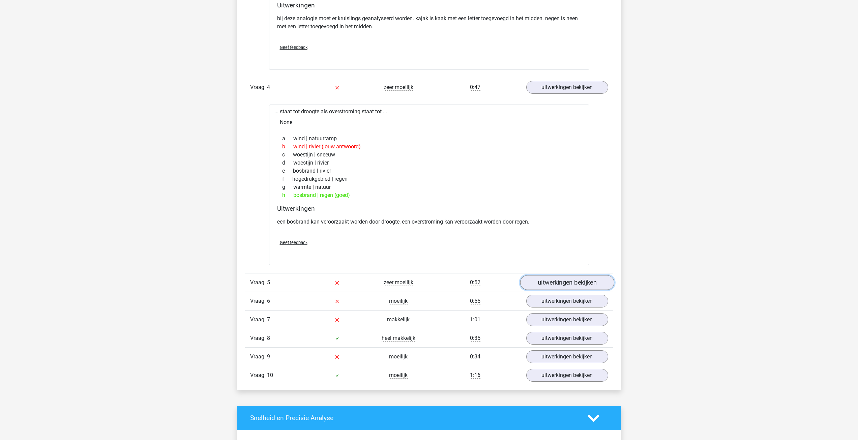
click at [565, 285] on link "uitwerkingen bekijken" at bounding box center [567, 282] width 94 height 15
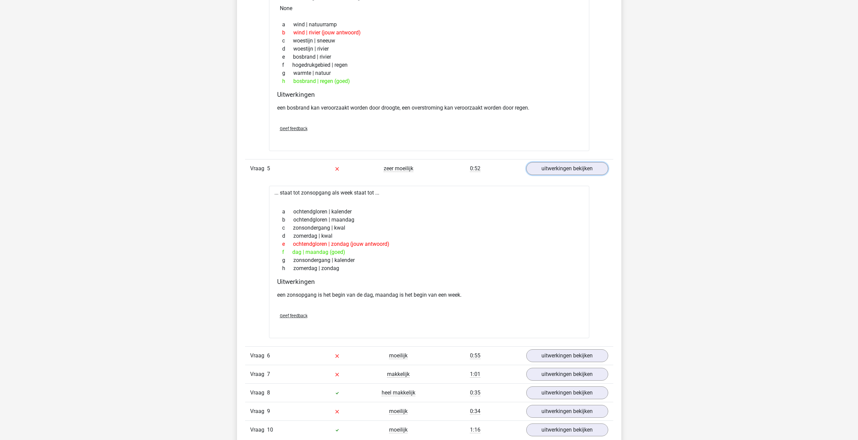
scroll to position [739, 0]
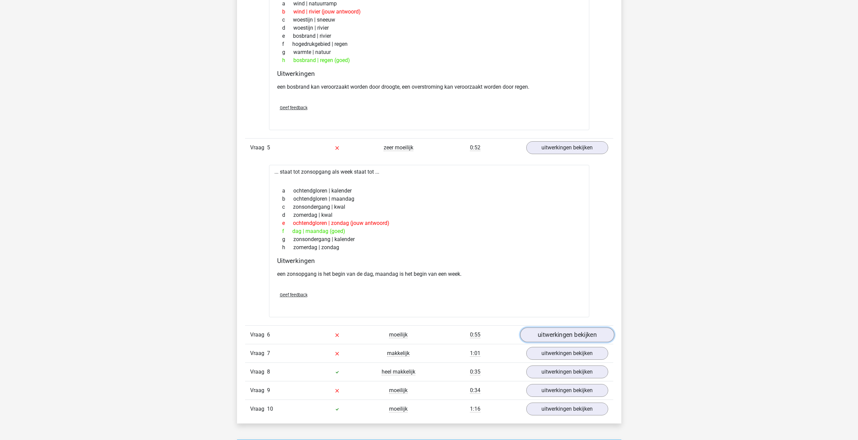
click at [544, 337] on link "uitwerkingen bekijken" at bounding box center [567, 334] width 94 height 15
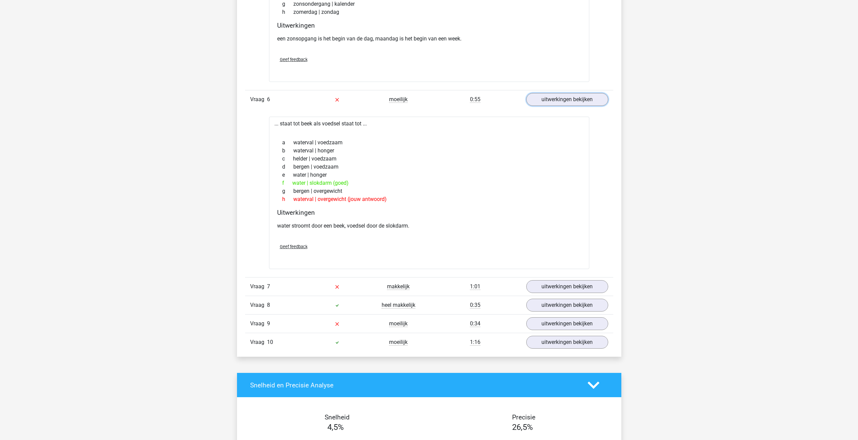
scroll to position [975, 0]
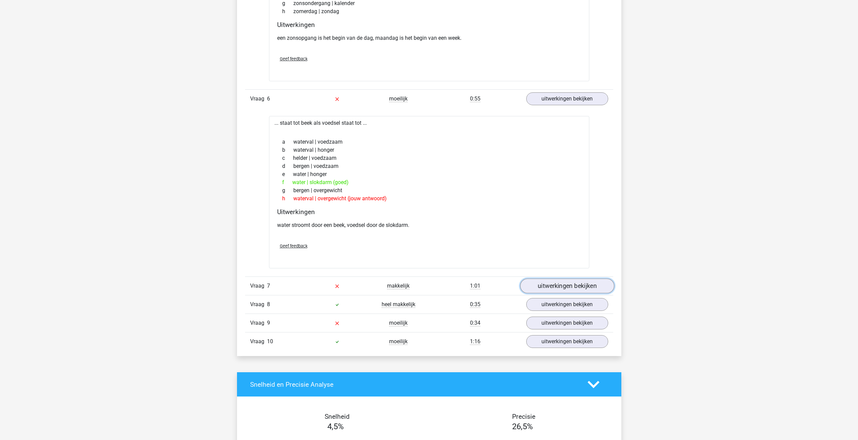
click at [549, 289] on link "uitwerkingen bekijken" at bounding box center [567, 286] width 94 height 15
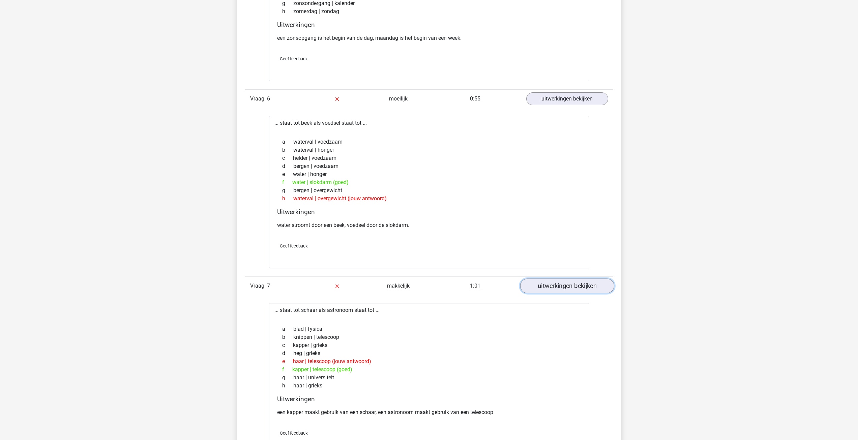
click at [549, 289] on link "uitwerkingen bekijken" at bounding box center [567, 286] width 94 height 15
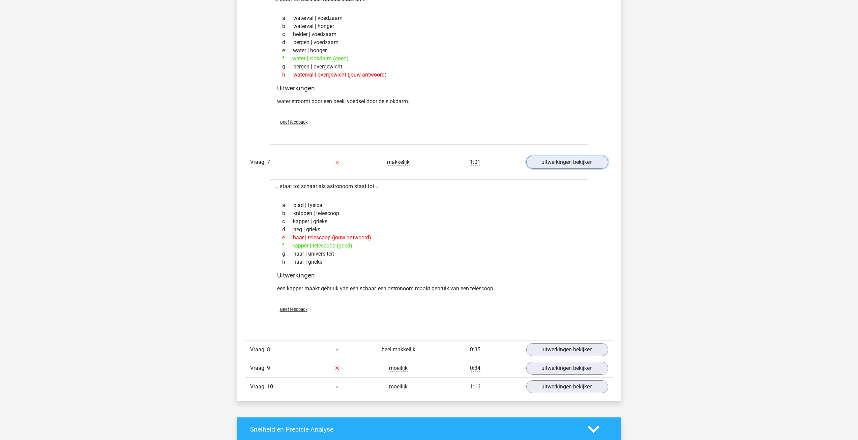
scroll to position [1144, 0]
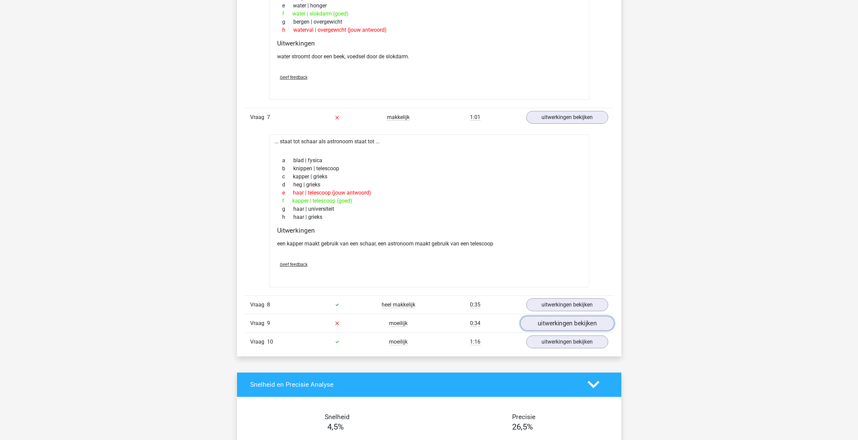
click at [543, 323] on link "uitwerkingen bekijken" at bounding box center [567, 323] width 94 height 15
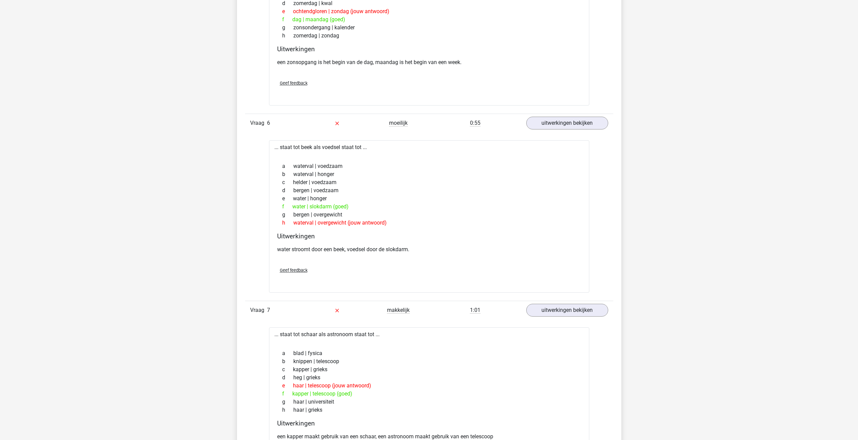
scroll to position [806, 0]
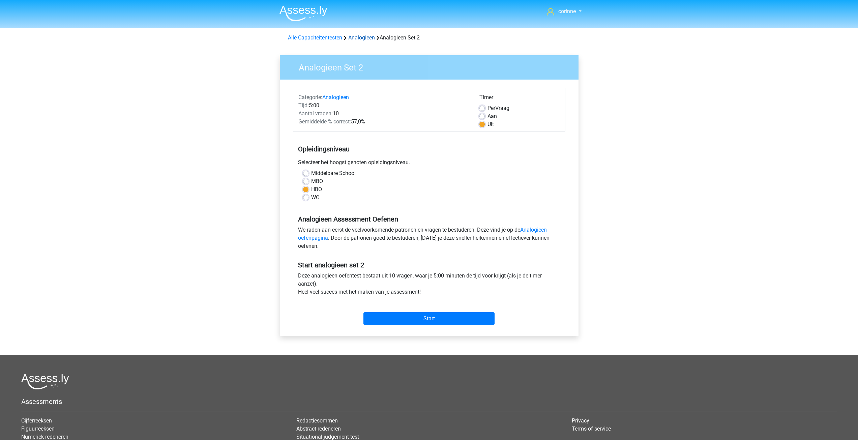
click at [366, 37] on link "Analogieen" at bounding box center [361, 37] width 27 height 6
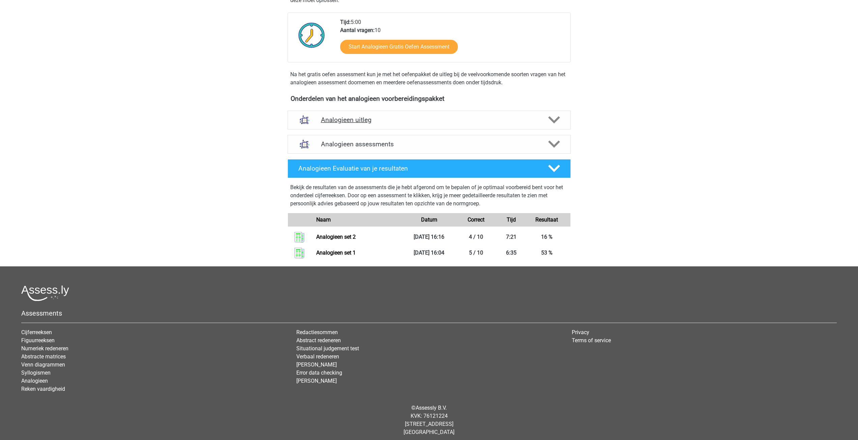
scroll to position [149, 0]
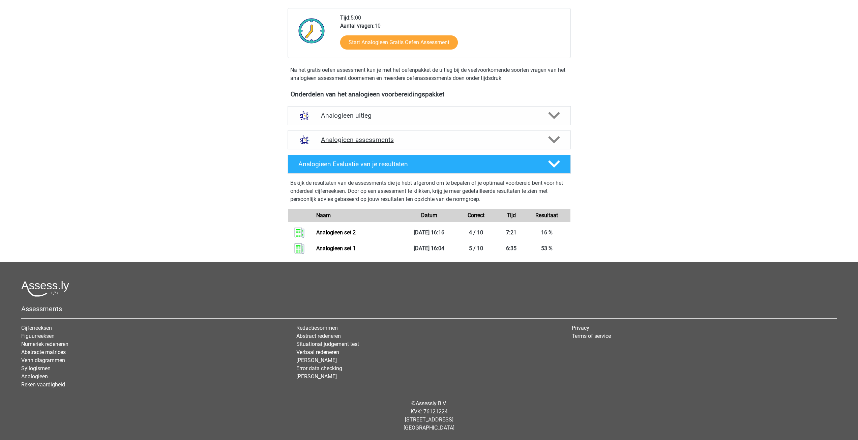
click at [553, 141] on polygon at bounding box center [554, 139] width 12 height 7
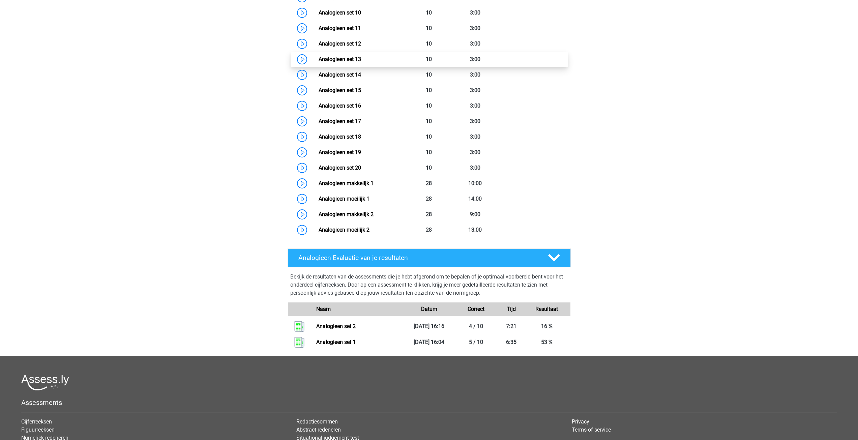
scroll to position [335, 0]
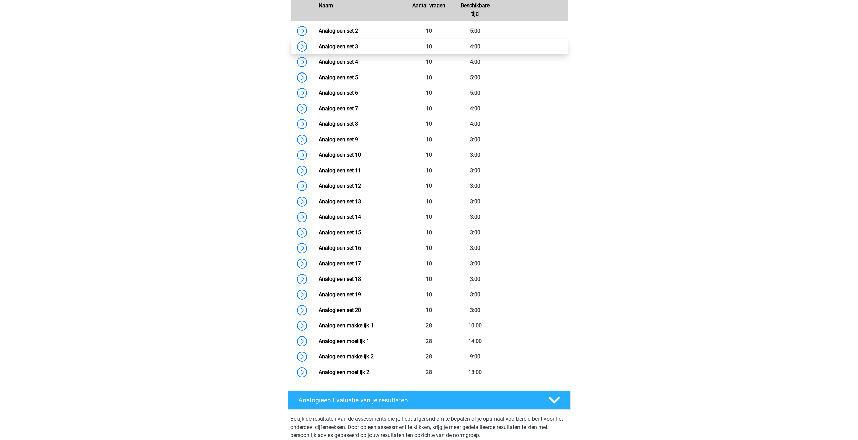
click at [336, 46] on link "Analogieen set 3" at bounding box center [338, 46] width 39 height 6
